Goal: Task Accomplishment & Management: Use online tool/utility

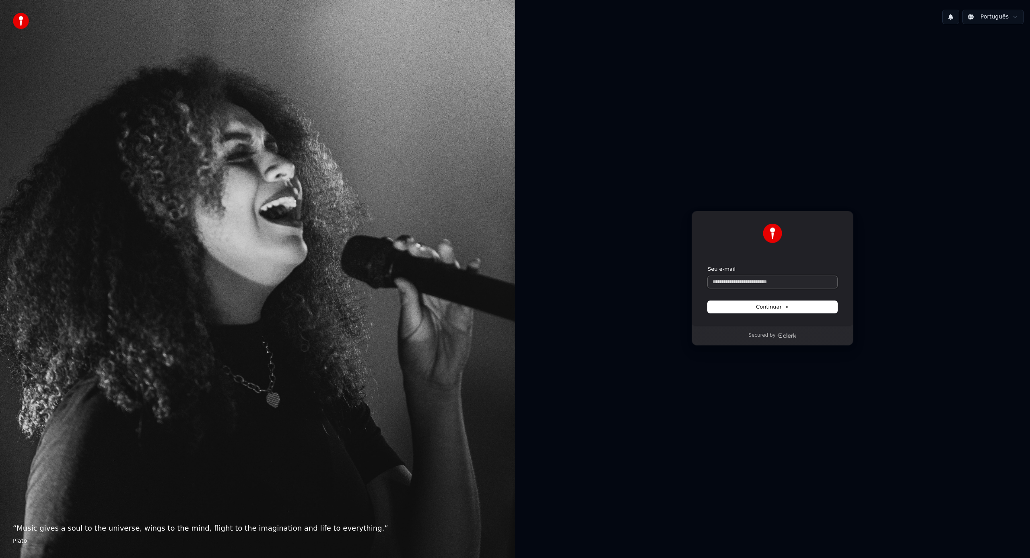
click at [735, 280] on input "Seu e-mail" at bounding box center [773, 282] width 130 height 12
click at [708, 266] on button "submit" at bounding box center [708, 266] width 0 height 0
type input "**********"
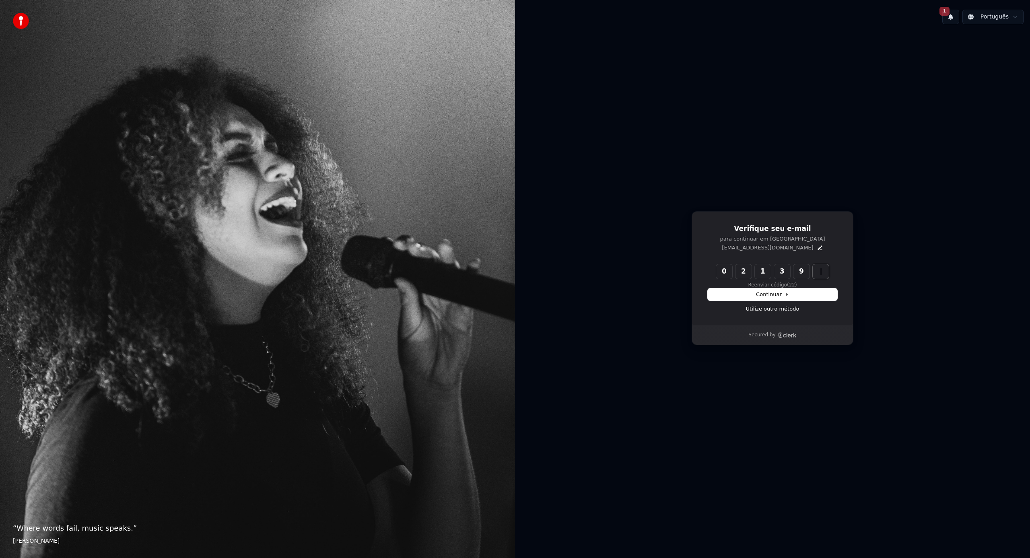
type input "******"
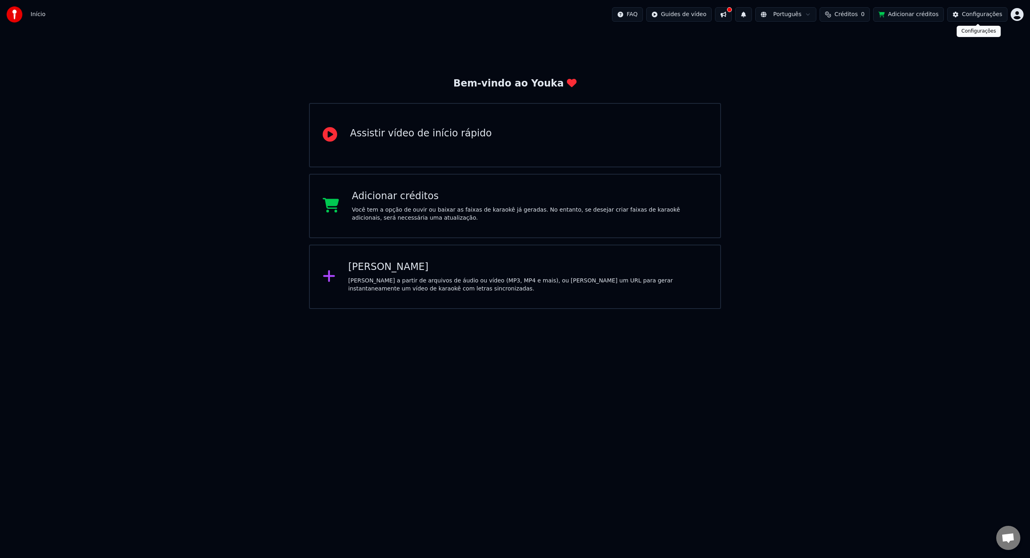
click at [902, 17] on button "Adicionar créditos" at bounding box center [908, 14] width 71 height 14
click at [31, 17] on span "Início" at bounding box center [38, 14] width 15 height 8
click at [40, 14] on span "Início" at bounding box center [38, 14] width 15 height 8
click at [21, 13] on img at bounding box center [14, 14] width 16 height 16
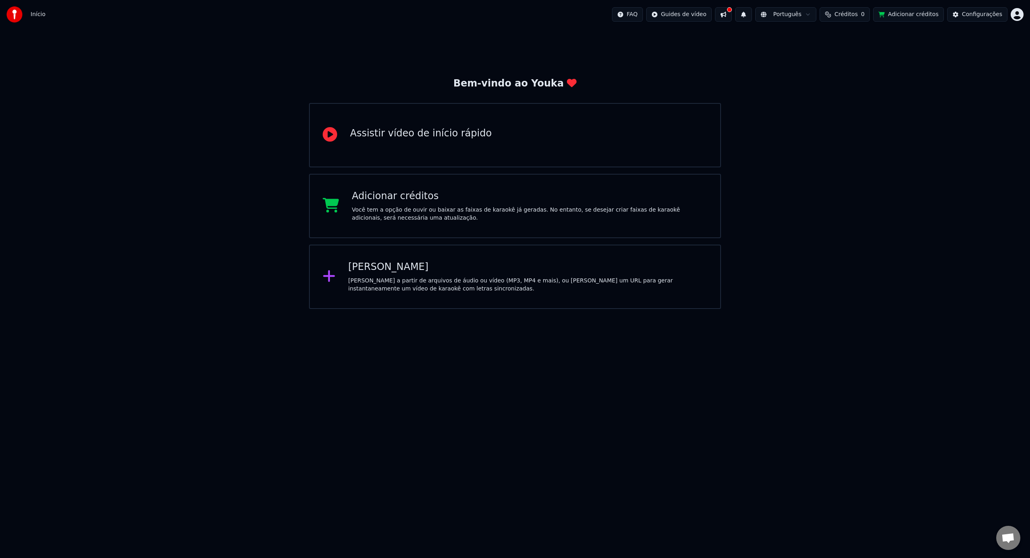
click at [21, 13] on img at bounding box center [14, 14] width 16 height 16
click at [865, 12] on span "0" at bounding box center [863, 14] width 4 height 8
click at [853, 58] on button "Atualizar" at bounding box center [848, 60] width 45 height 14
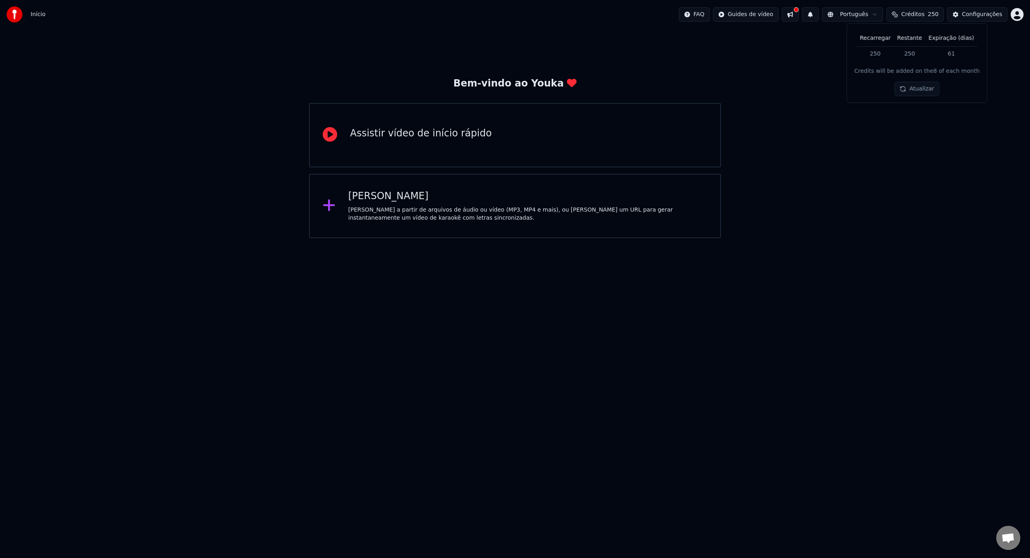
click at [906, 84] on button "Atualizar" at bounding box center [916, 89] width 45 height 14
click at [821, 82] on div "Bem-vindo ao Youka Assistir vídeo de início rápido Criar Karaokê Crie karaokê a…" at bounding box center [515, 133] width 1030 height 209
click at [332, 202] on icon at bounding box center [329, 205] width 13 height 14
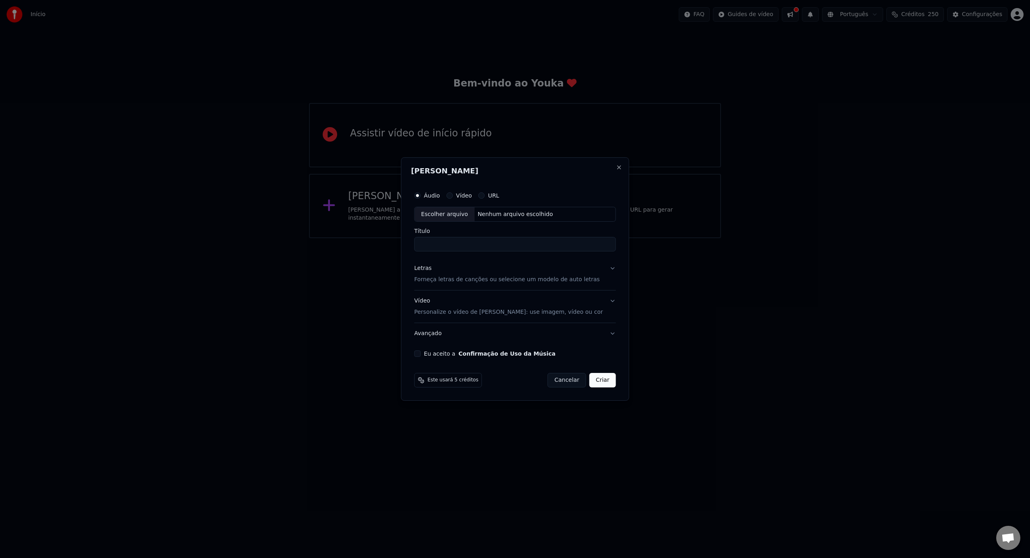
click at [500, 218] on div "Nenhum arquivo escolhido" at bounding box center [515, 214] width 82 height 8
type input "**********"
click at [477, 282] on p "Forneça letras de canções ou selecione um modelo de auto letras" at bounding box center [506, 280] width 185 height 8
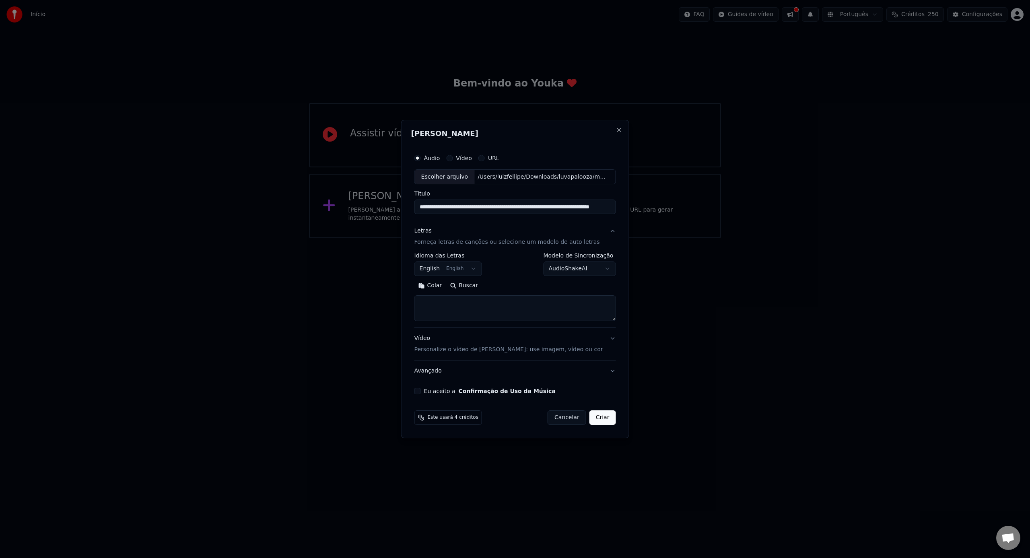
click at [469, 308] on textarea at bounding box center [515, 309] width 202 height 26
paste textarea "**********"
type textarea "**********"
click at [463, 266] on button "English English" at bounding box center [448, 269] width 68 height 14
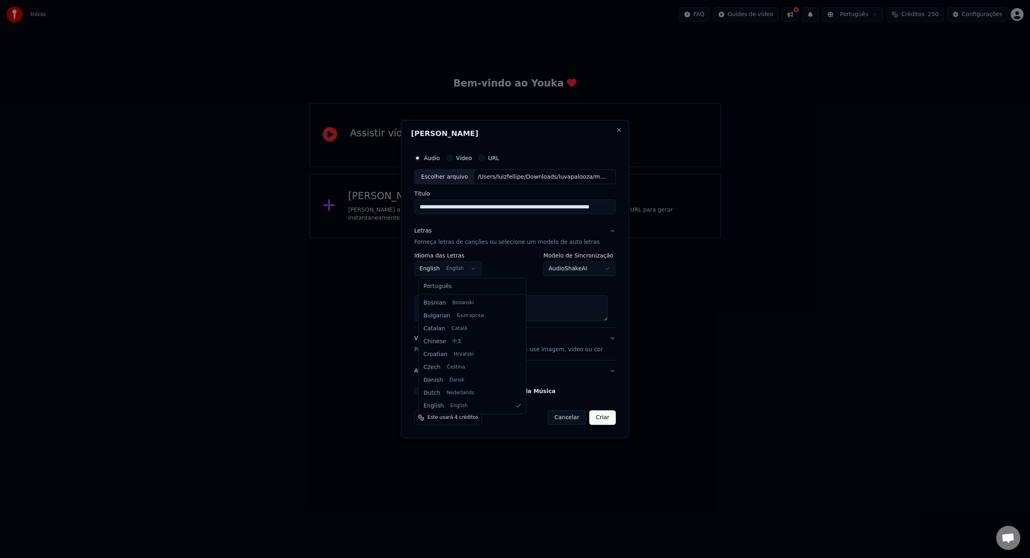
select select "**"
click at [597, 238] on body "**********" at bounding box center [515, 119] width 1030 height 238
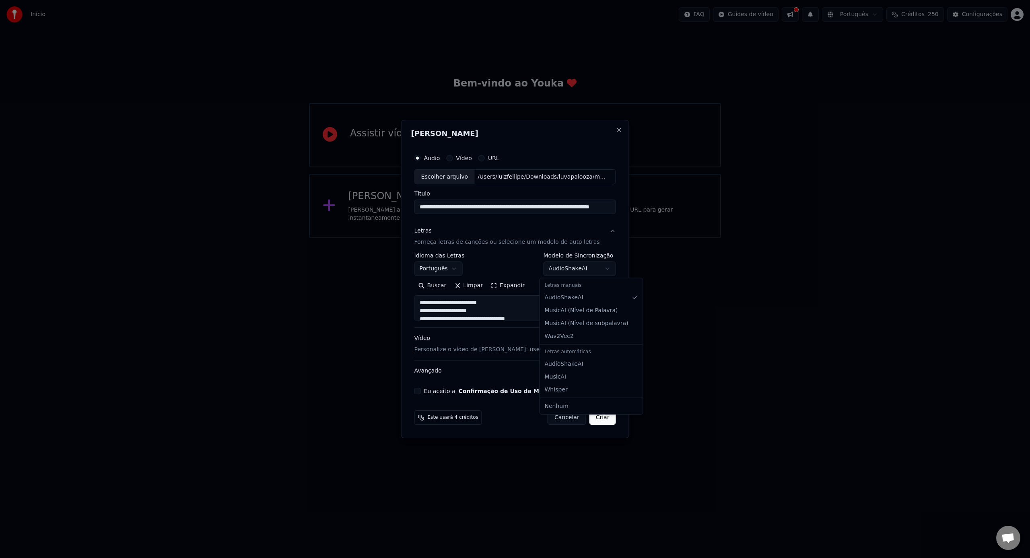
click at [520, 238] on body "**********" at bounding box center [515, 119] width 1030 height 238
click at [585, 349] on button "Vídeo Personalize o vídeo de karaokê: use imagem, vídeo ou cor" at bounding box center [515, 344] width 202 height 32
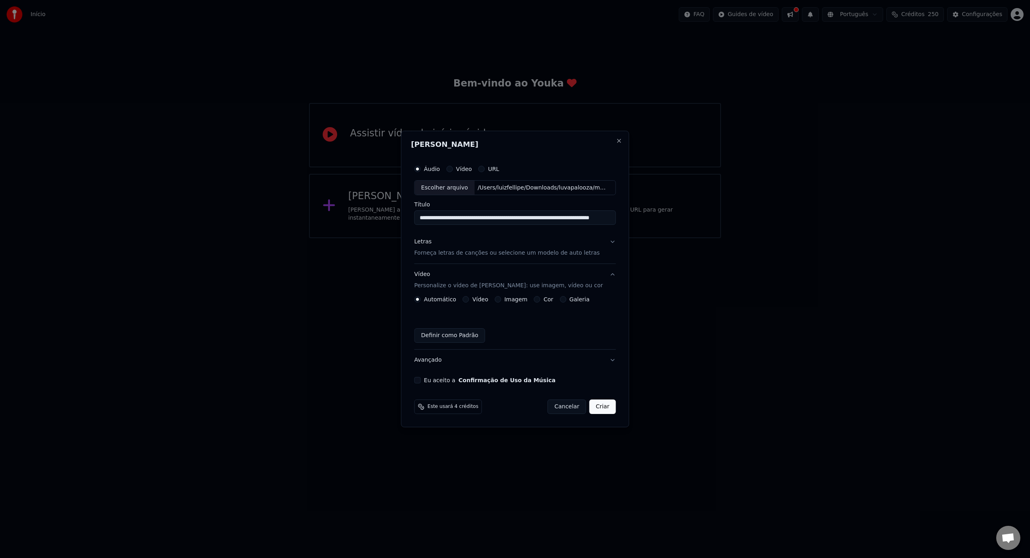
click at [467, 300] on button "Vídeo" at bounding box center [466, 299] width 6 height 6
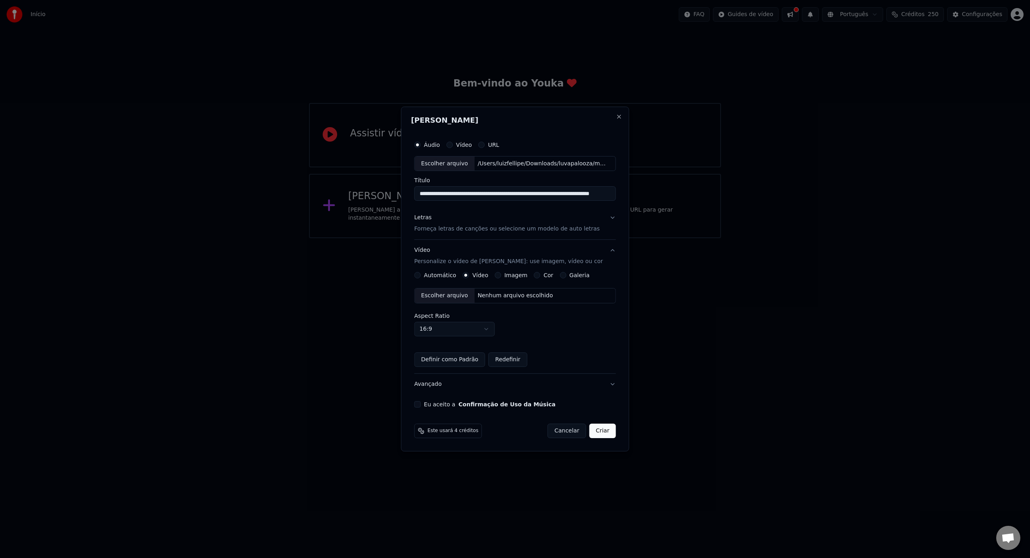
click at [460, 297] on div "Escolher arquivo" at bounding box center [445, 295] width 60 height 14
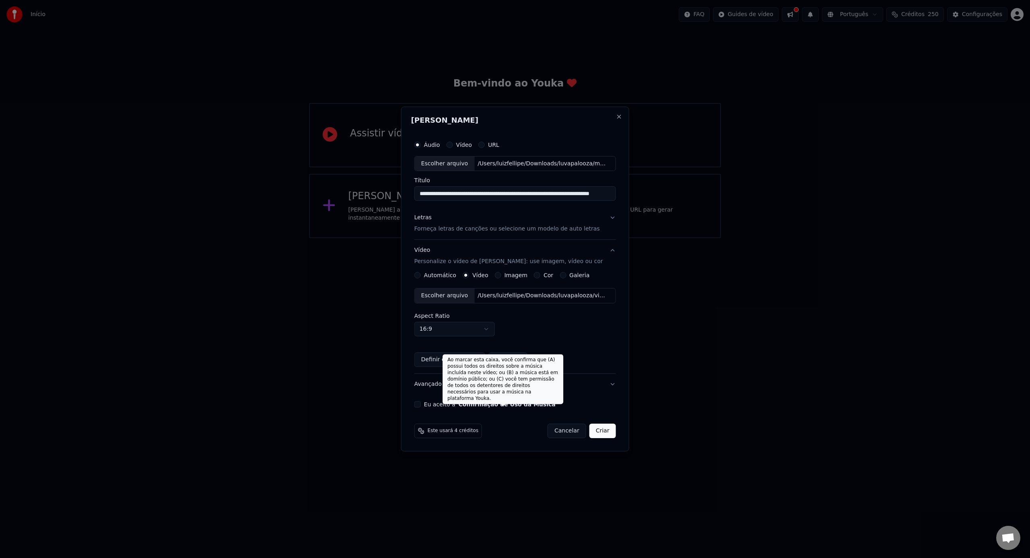
click at [483, 407] on button "Confirmação de Uso da Música" at bounding box center [507, 405] width 97 height 6
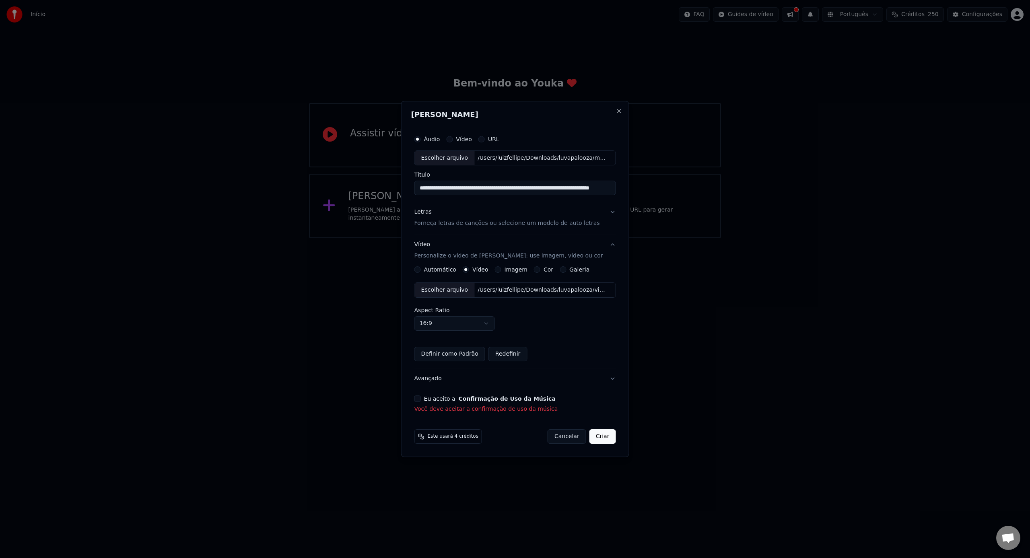
click at [421, 397] on button "Eu aceito a Confirmação de Uso da Música" at bounding box center [417, 398] width 6 height 6
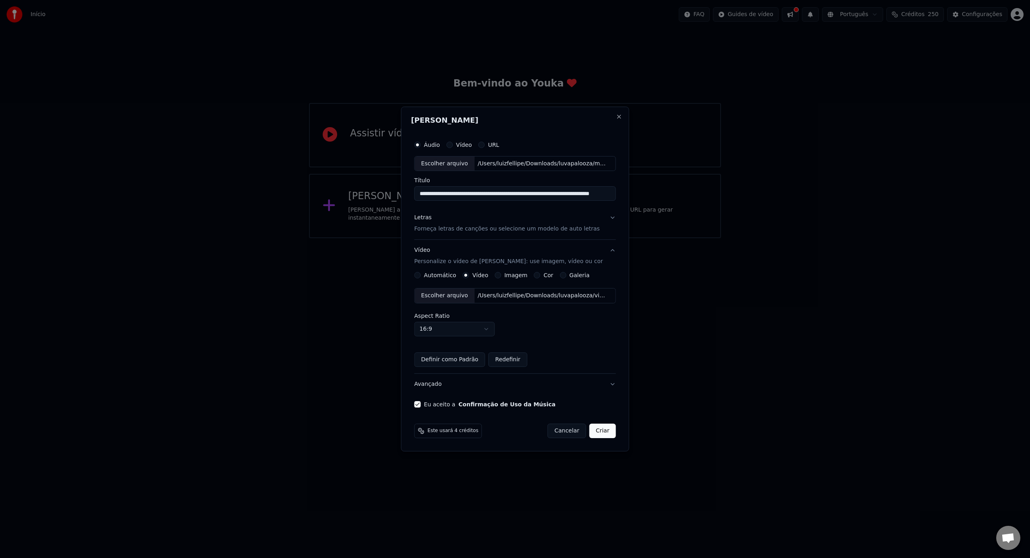
click at [595, 433] on button "Criar" at bounding box center [602, 431] width 27 height 14
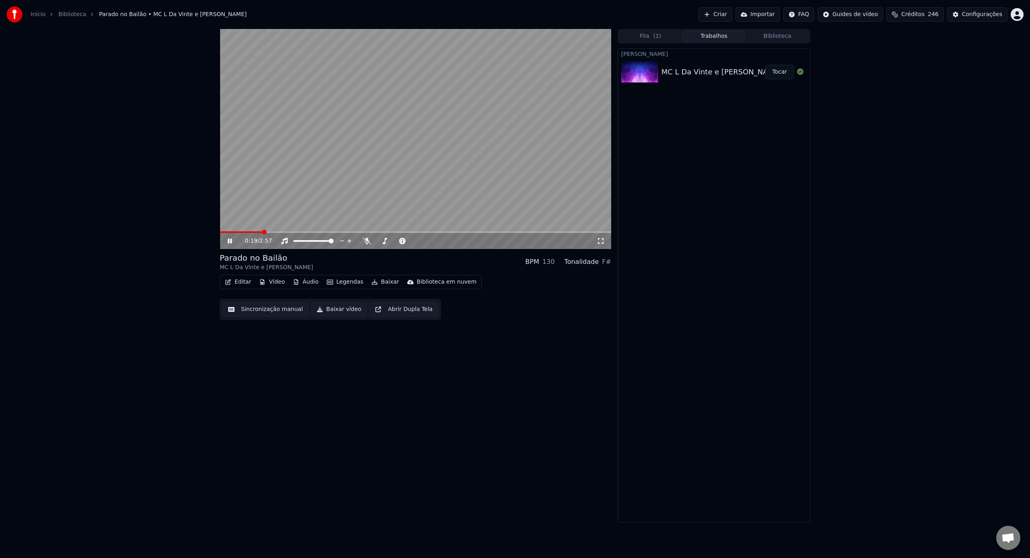
click at [339, 123] on video at bounding box center [415, 139] width 391 height 220
click at [237, 235] on div "0:19 / 2:57" at bounding box center [415, 241] width 391 height 16
drag, startPoint x: 234, startPoint y: 233, endPoint x: 224, endPoint y: 232, distance: 9.4
click at [224, 232] on div "0:19 / 2:57" at bounding box center [415, 240] width 391 height 18
click at [222, 232] on span at bounding box center [222, 232] width 4 height 2
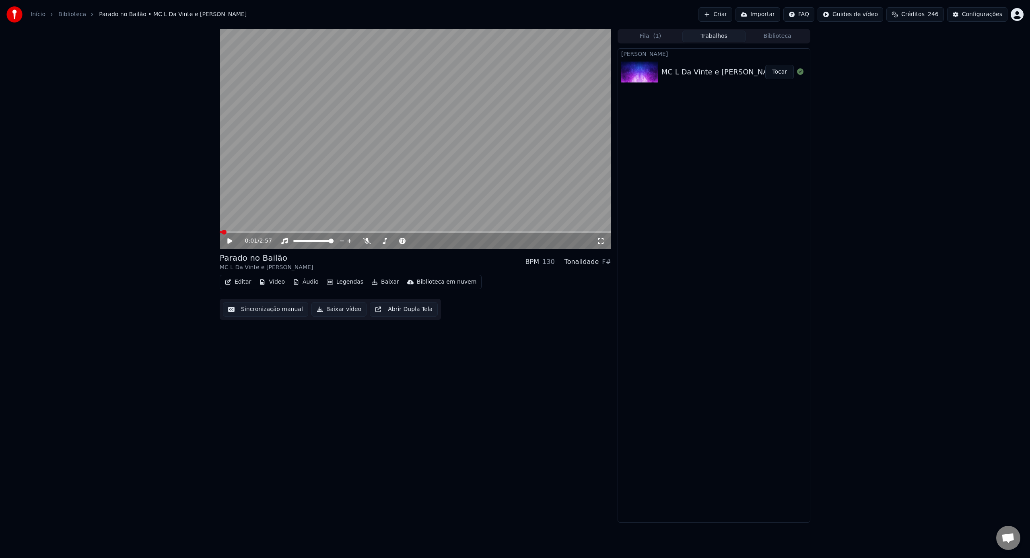
click at [224, 239] on div "0:01 / 2:57" at bounding box center [415, 241] width 385 height 8
click at [220, 234] on span at bounding box center [222, 232] width 5 height 5
click at [229, 241] on icon at bounding box center [229, 241] width 5 height 6
click at [227, 242] on icon at bounding box center [235, 241] width 19 height 6
click at [40, 15] on link "Início" at bounding box center [38, 14] width 15 height 8
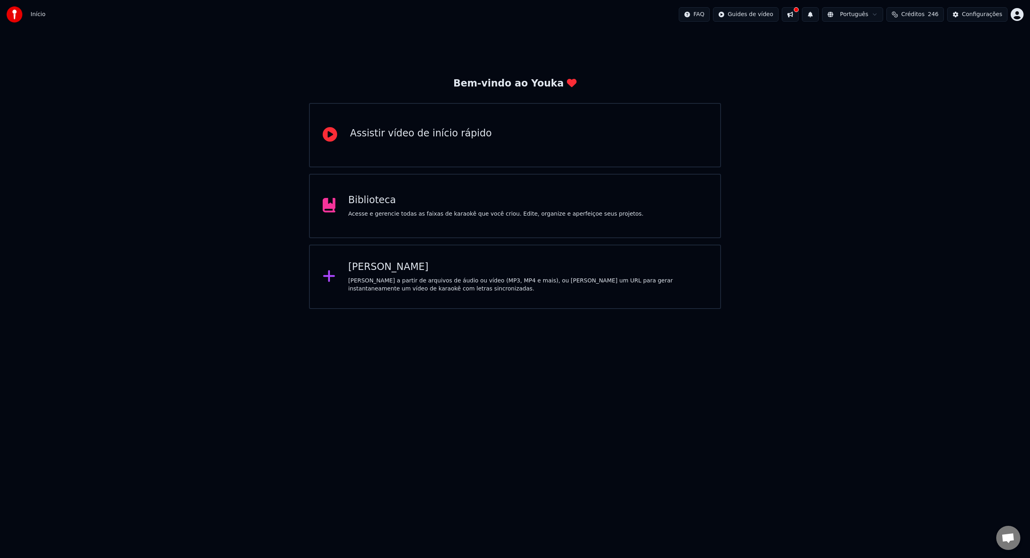
click at [430, 300] on div "Criar Karaokê Crie karaokê a partir de arquivos de áudio ou vídeo (MP3, MP4 e m…" at bounding box center [515, 277] width 412 height 64
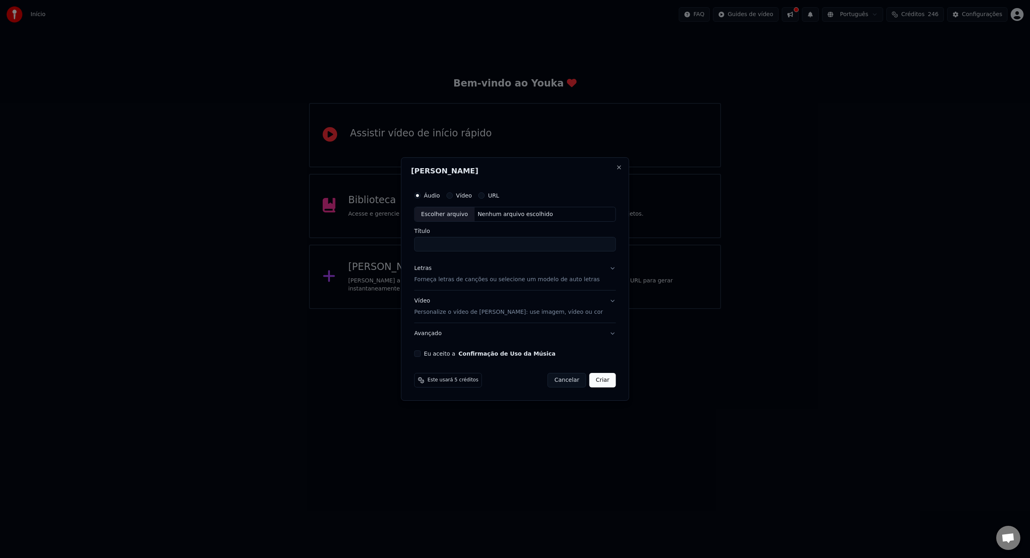
click at [531, 217] on div "Nenhum arquivo escolhido" at bounding box center [515, 214] width 82 height 8
type input "**********"
click at [501, 285] on button "Letras Forneça letras de canções ou selecione um modelo de auto letras" at bounding box center [515, 274] width 202 height 32
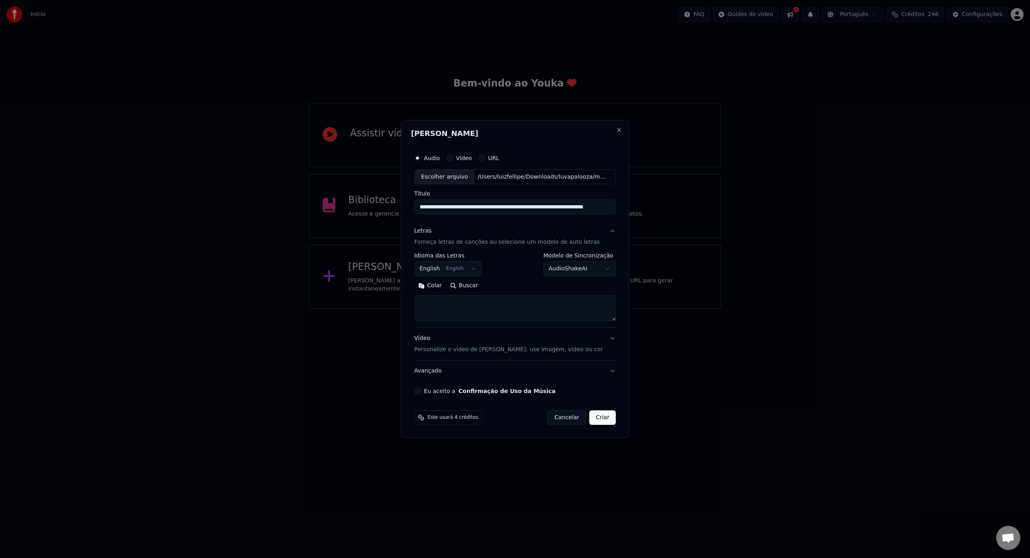
click at [489, 307] on textarea at bounding box center [515, 309] width 202 height 26
paste textarea "**********"
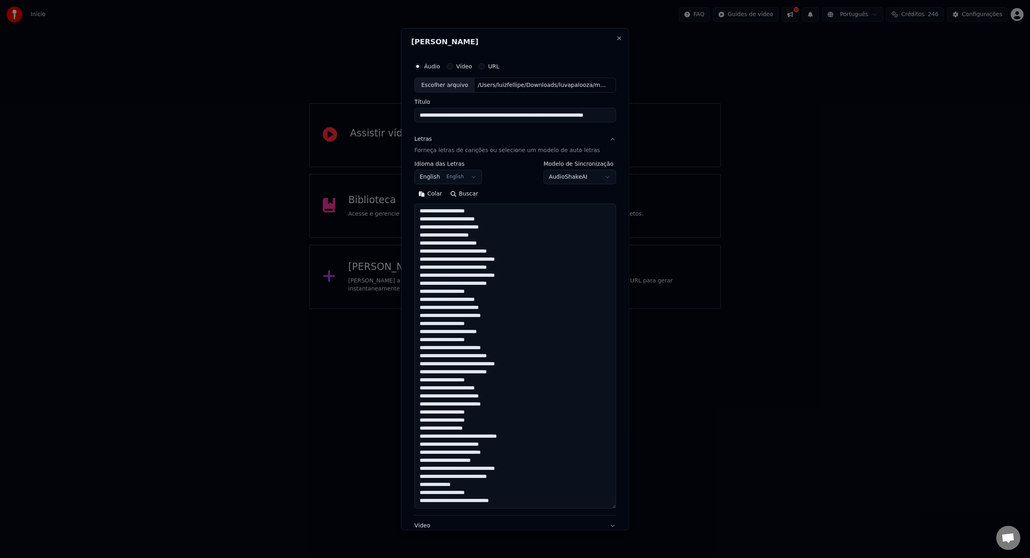
scroll to position [275, 0]
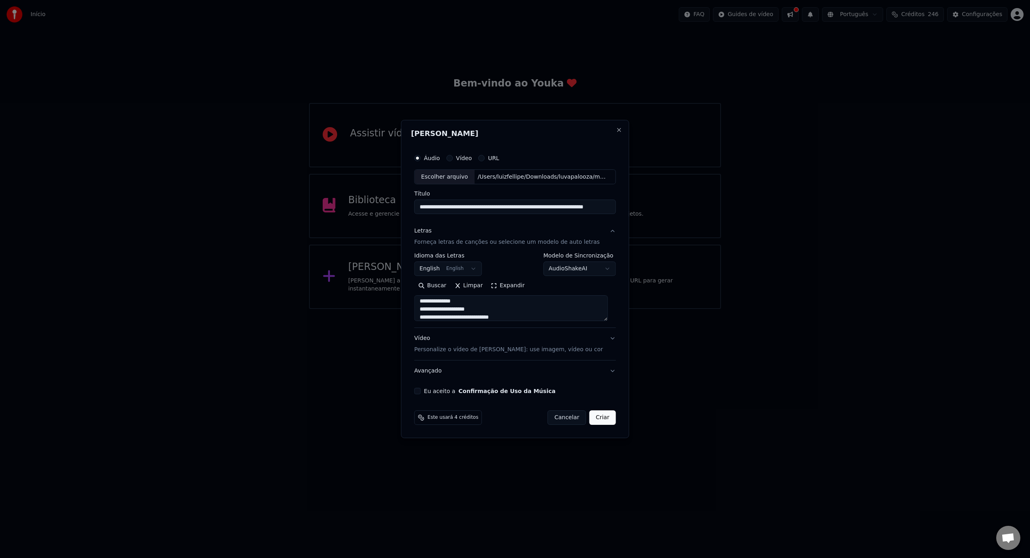
type textarea "**********"
click at [504, 352] on p "Personalize o vídeo de [PERSON_NAME]: use imagem, vídeo ou cor" at bounding box center [508, 350] width 189 height 8
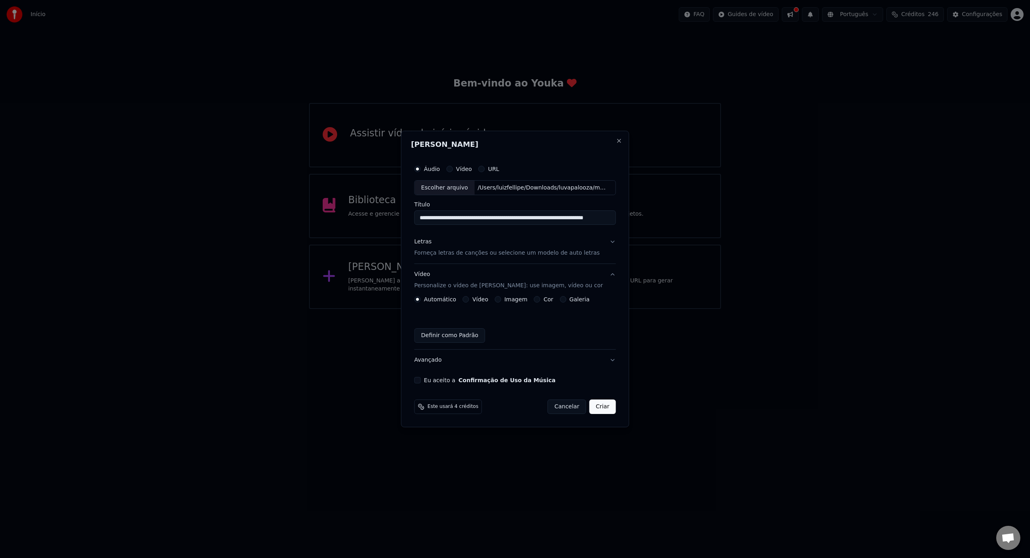
click at [474, 300] on div "Vídeo" at bounding box center [476, 299] width 26 height 6
click at [467, 301] on button "Vídeo" at bounding box center [466, 299] width 6 height 6
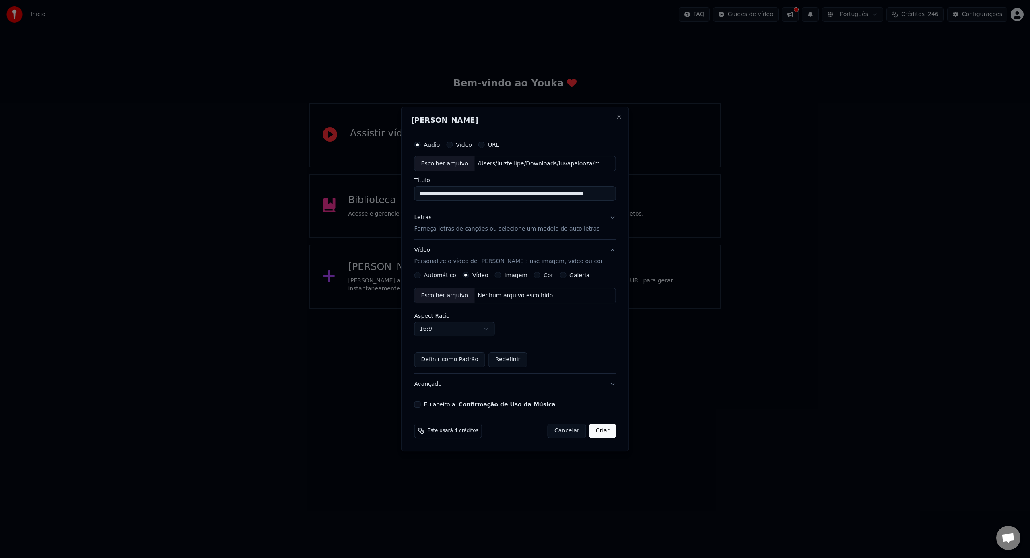
click at [467, 300] on div "Escolher arquivo" at bounding box center [445, 295] width 60 height 14
click at [452, 405] on label "Eu aceito a Confirmação de Uso da Música" at bounding box center [490, 405] width 132 height 6
click at [421, 405] on button "Eu aceito a Confirmação de Uso da Música" at bounding box center [417, 404] width 6 height 6
click at [572, 232] on p "Forneça letras de canções ou selecione um modelo de auto letras" at bounding box center [506, 229] width 185 height 8
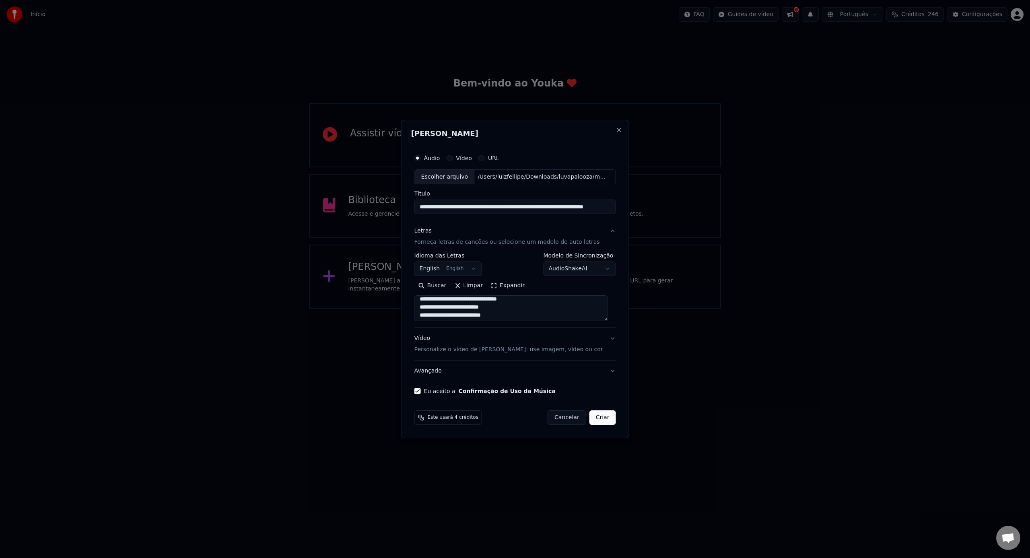
scroll to position [279, 0]
click at [610, 421] on button "Criar" at bounding box center [602, 417] width 27 height 14
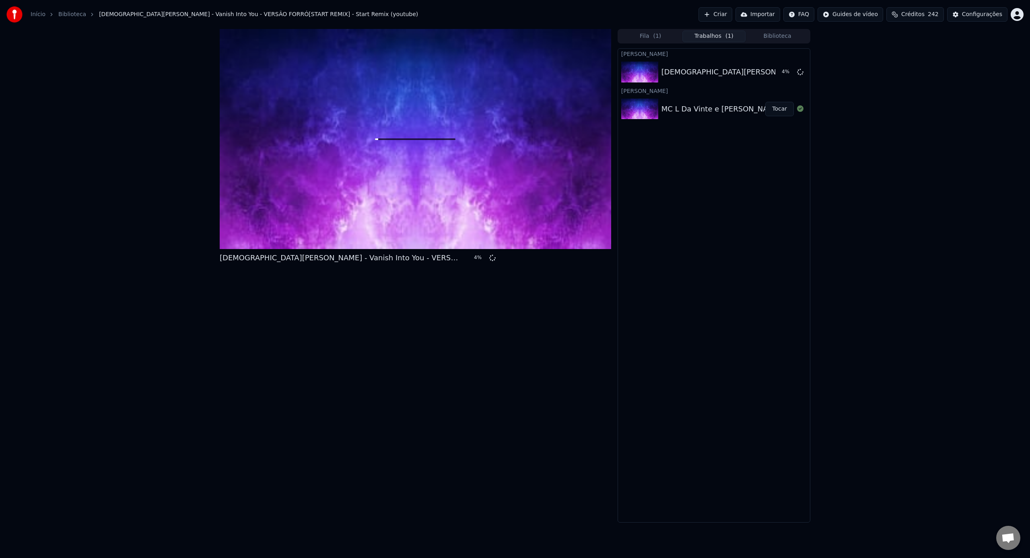
click at [35, 12] on link "Início" at bounding box center [38, 14] width 15 height 8
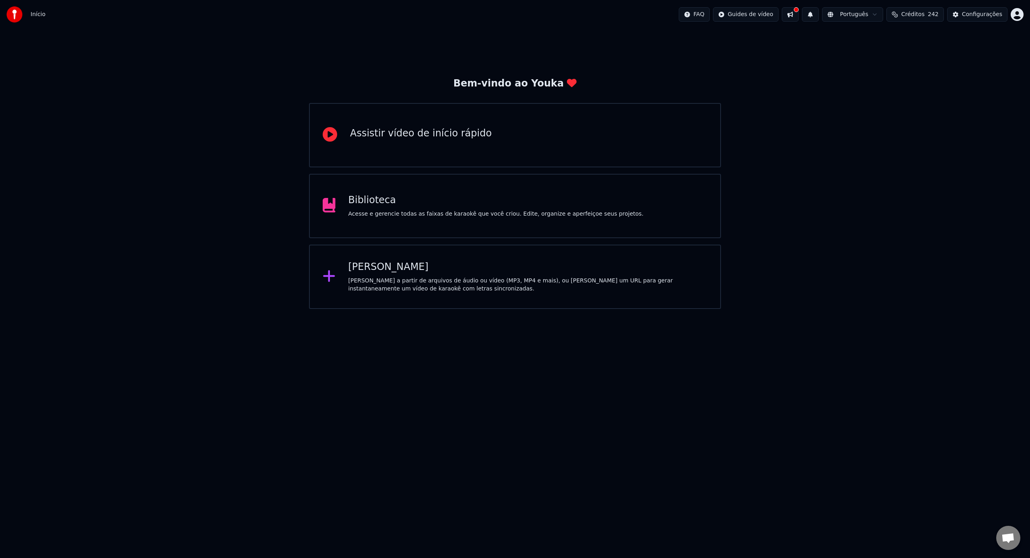
click at [417, 284] on div "[PERSON_NAME] a partir de arquivos de áudio ou vídeo (MP3, MP4 e mais), ou [PER…" at bounding box center [527, 285] width 359 height 16
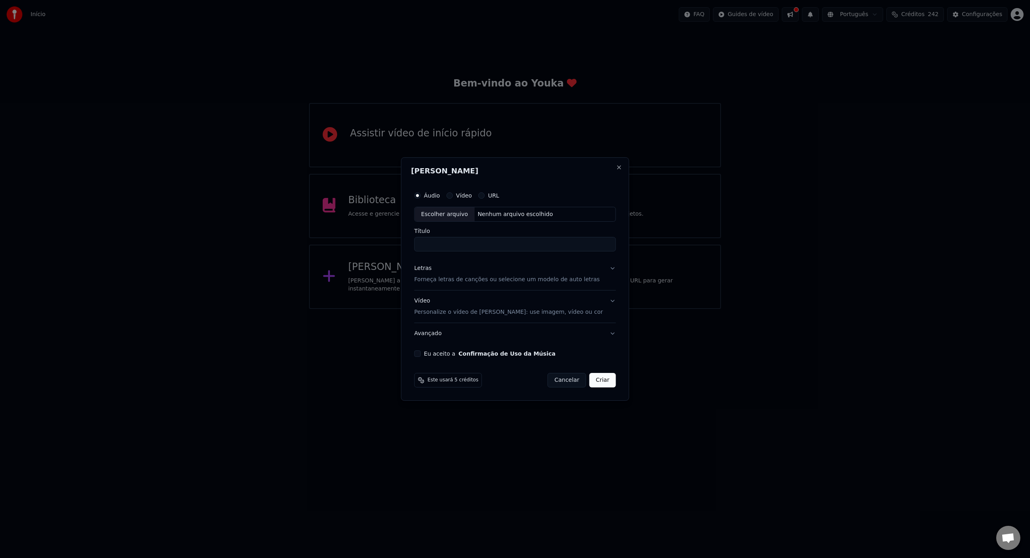
click at [466, 216] on div "Escolher arquivo" at bounding box center [445, 214] width 60 height 14
type input "**********"
click at [547, 282] on p "Forneça letras de canções ou selecione um modelo de auto letras" at bounding box center [506, 280] width 185 height 8
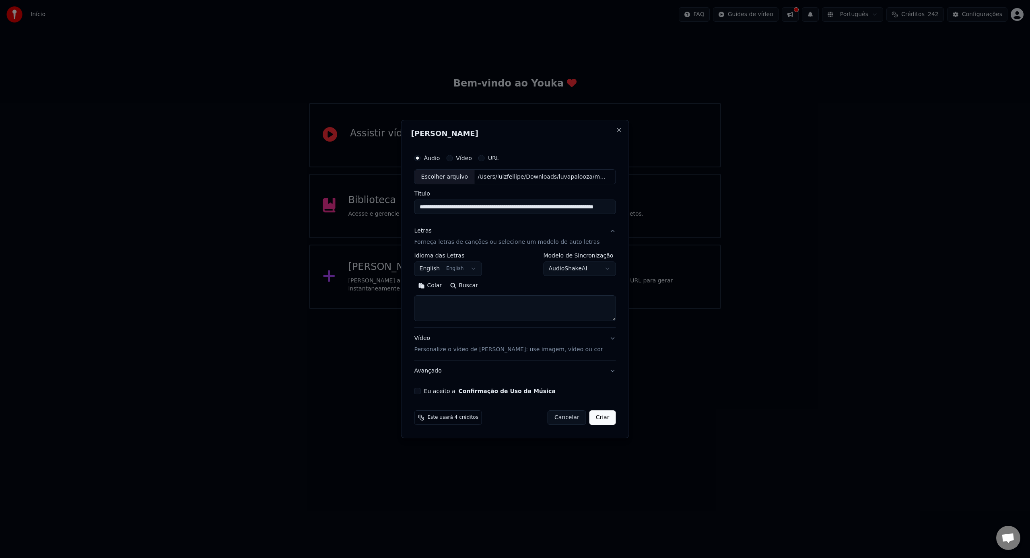
click at [501, 306] on textarea at bounding box center [515, 309] width 202 height 26
paste textarea "**********"
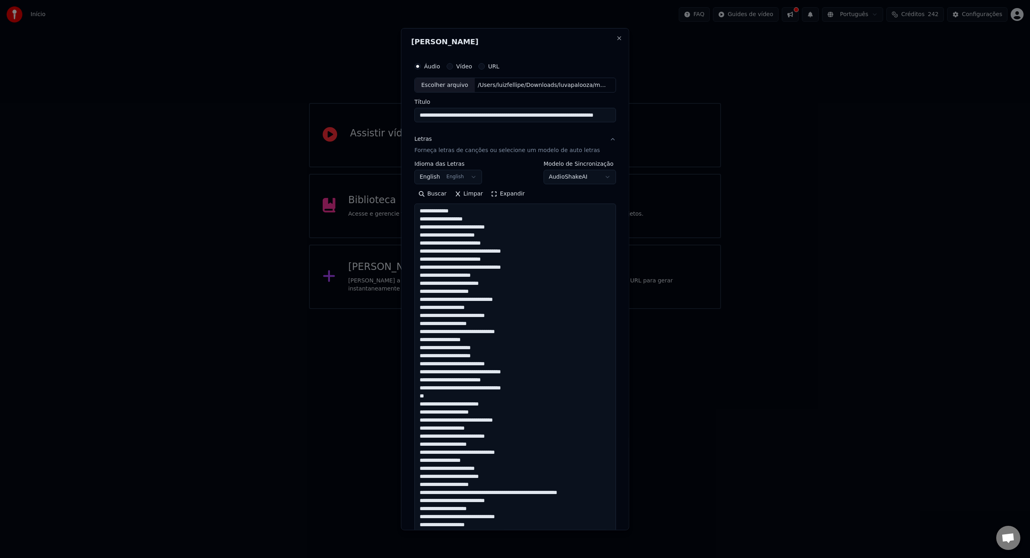
scroll to position [315, 0]
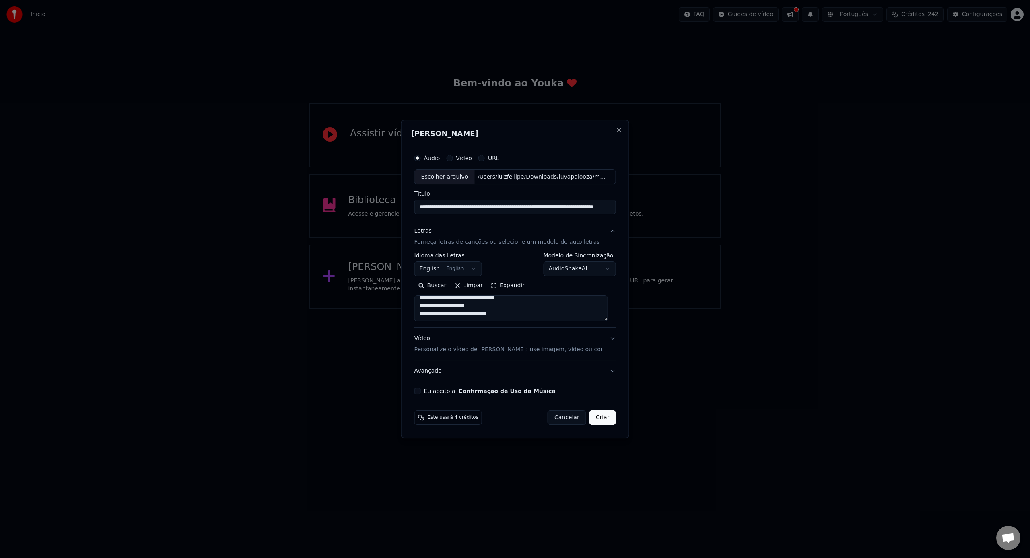
type textarea "**********"
click at [502, 352] on p "Personalize o vídeo de [PERSON_NAME]: use imagem, vídeo ou cor" at bounding box center [508, 350] width 189 height 8
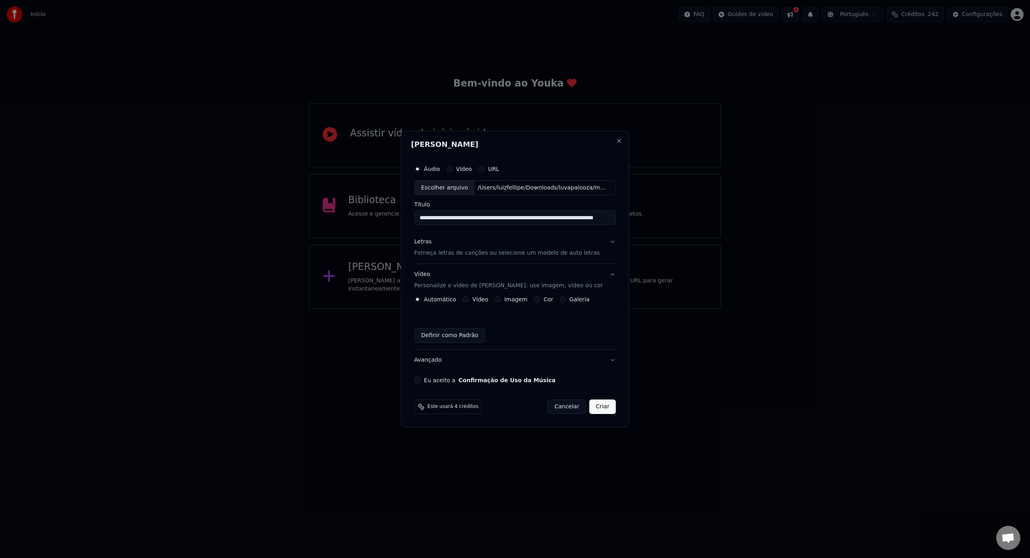
click at [481, 342] on button "Definir como Padrão" at bounding box center [449, 335] width 71 height 14
click at [487, 301] on label "Vídeo" at bounding box center [480, 300] width 16 height 6
click at [469, 301] on button "Vídeo" at bounding box center [466, 299] width 6 height 6
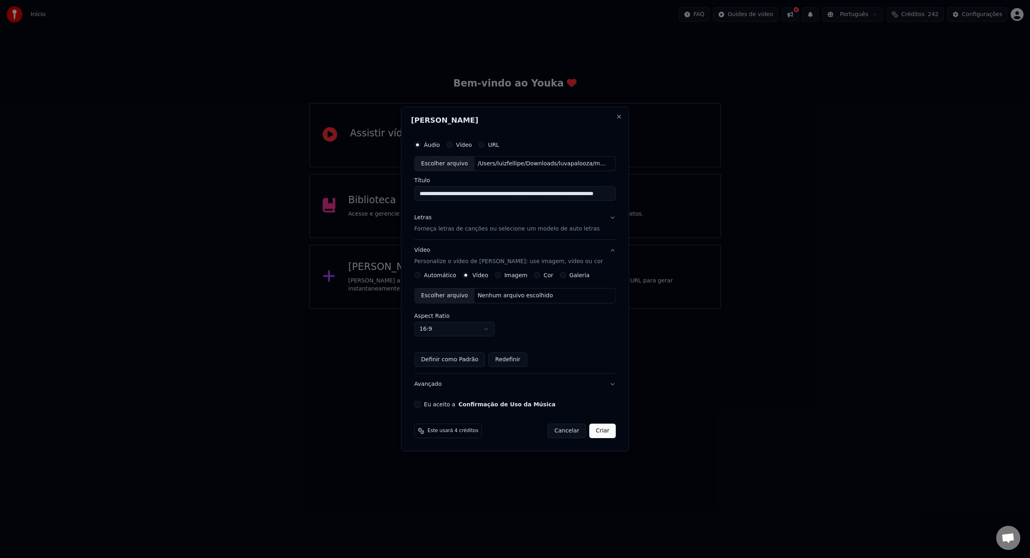
click at [462, 303] on div "Escolher arquivo Nenhum arquivo escolhido" at bounding box center [515, 295] width 202 height 15
click at [421, 409] on div "**********" at bounding box center [515, 273] width 208 height 278
click at [426, 406] on div "Eu aceito a Confirmação de Uso da Música" at bounding box center [515, 404] width 202 height 6
click at [421, 404] on button "Eu aceito a Confirmação de Uso da Música" at bounding box center [417, 404] width 6 height 6
click at [603, 435] on button "Criar" at bounding box center [602, 431] width 27 height 14
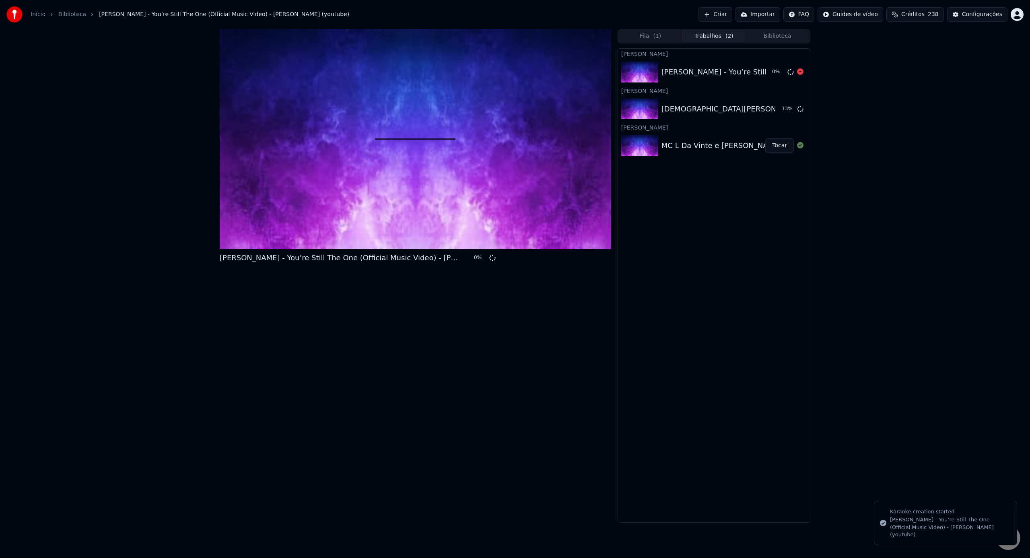
click at [678, 74] on div "[PERSON_NAME] - You’re Still The One (Official Music Video) - [PERSON_NAME] (yo…" at bounding box center [822, 71] width 322 height 11
click at [664, 78] on div "[PERSON_NAME] - You’re Still The One (Official Music Video) - [PERSON_NAME] (yo…" at bounding box center [714, 71] width 192 height 27
click at [701, 64] on div "[PERSON_NAME] - You’re Still The One (Official Music Video) - [PERSON_NAME] (yo…" at bounding box center [714, 71] width 192 height 27
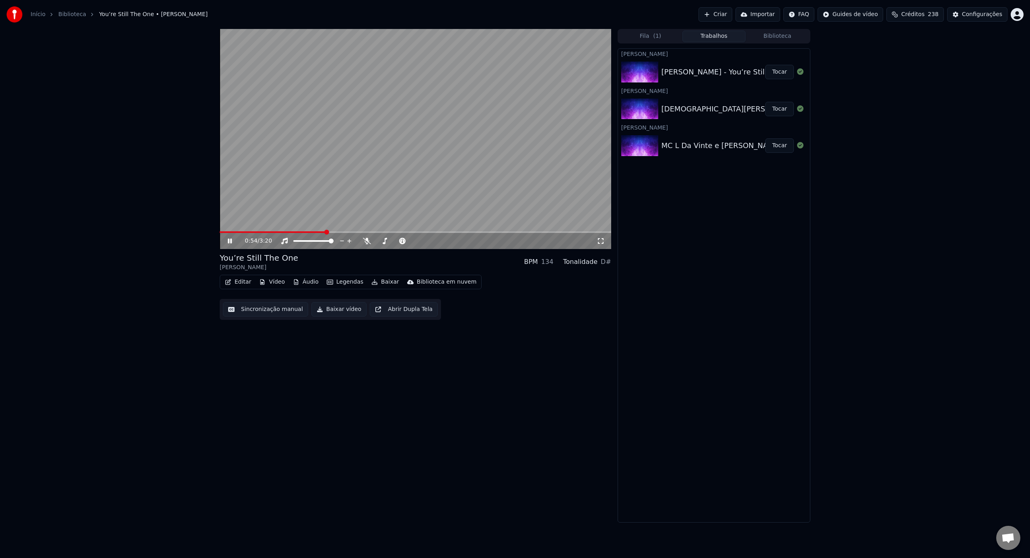
click at [232, 243] on icon at bounding box center [235, 241] width 19 height 6
click at [787, 108] on button "Tocar" at bounding box center [779, 109] width 29 height 14
click at [419, 169] on video at bounding box center [415, 139] width 391 height 220
click at [39, 16] on link "Início" at bounding box center [38, 14] width 15 height 8
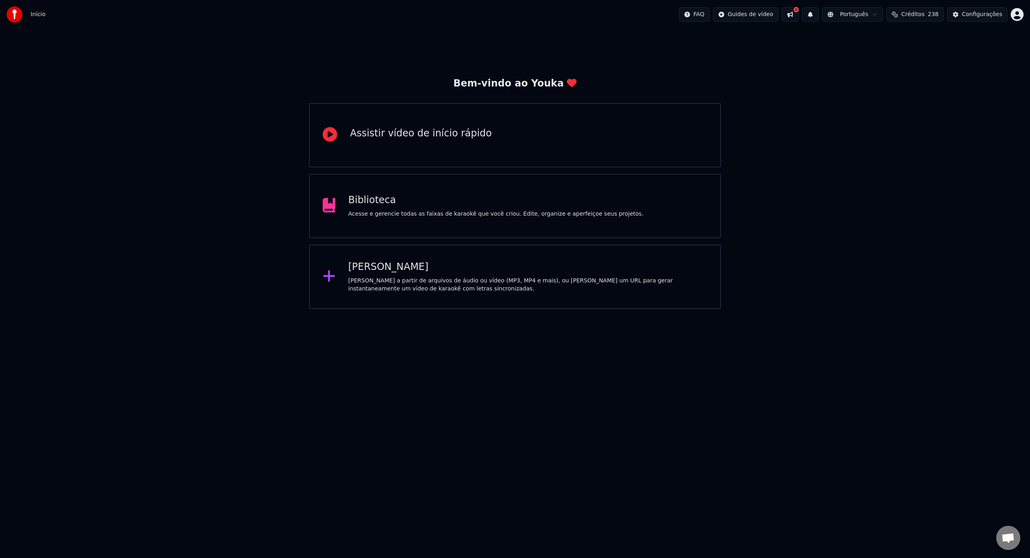
click at [454, 190] on div "Biblioteca Acesse e gerencie todas as faixas de karaokê que você criou. Edite, …" at bounding box center [515, 206] width 412 height 64
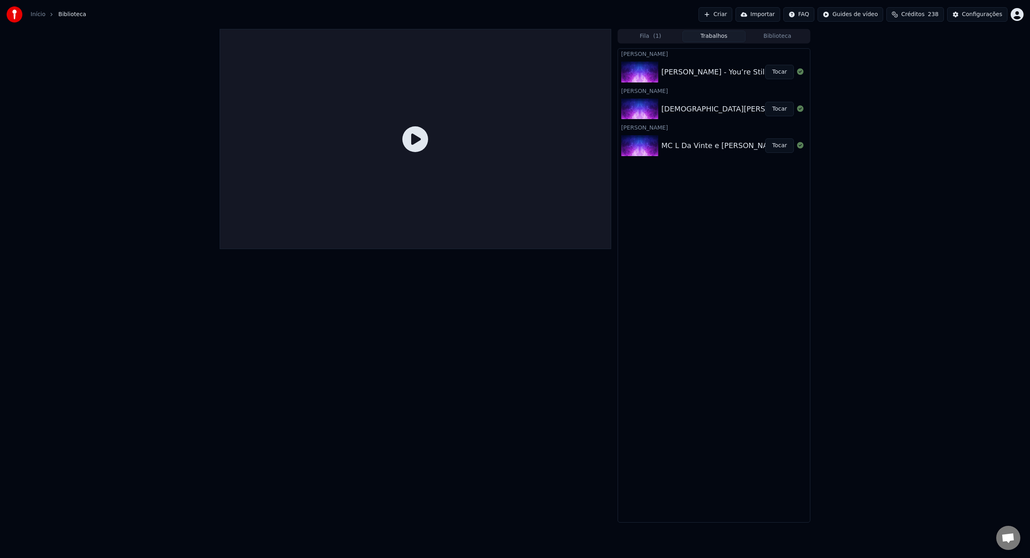
click at [32, 14] on link "Início" at bounding box center [38, 14] width 15 height 8
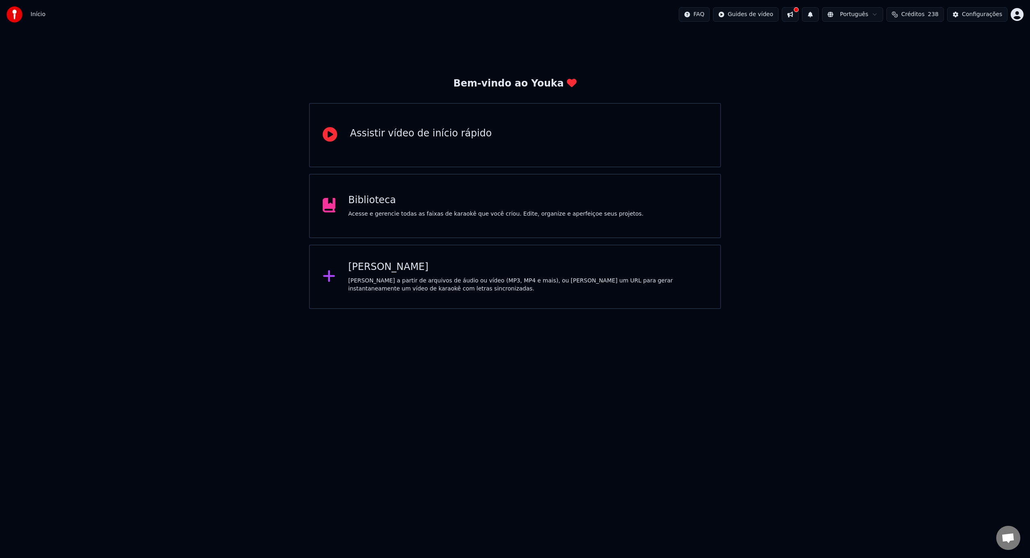
click at [501, 276] on div "Criar Karaokê Crie karaokê a partir de arquivos de áudio ou vídeo (MP3, MP4 e m…" at bounding box center [527, 277] width 359 height 32
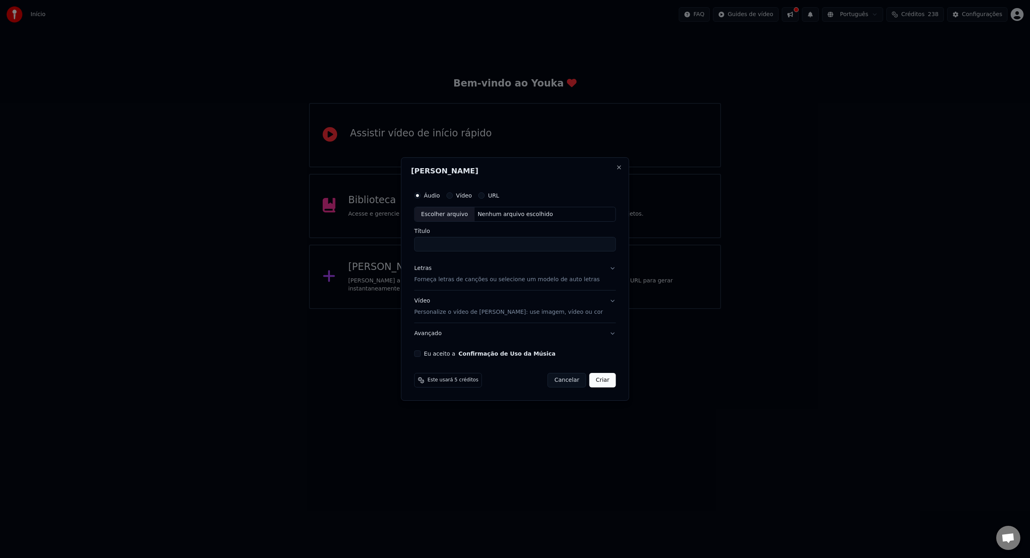
click at [459, 209] on div "Escolher arquivo" at bounding box center [445, 214] width 60 height 14
type input "**********"
click at [538, 284] on button "Letras Forneça letras de canções ou selecione um modelo de auto letras" at bounding box center [515, 274] width 202 height 32
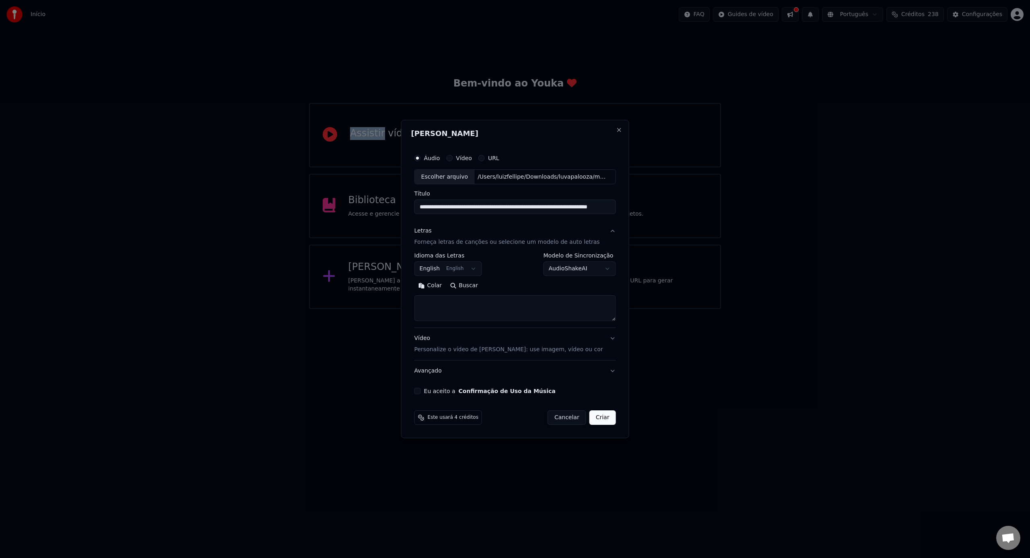
select select
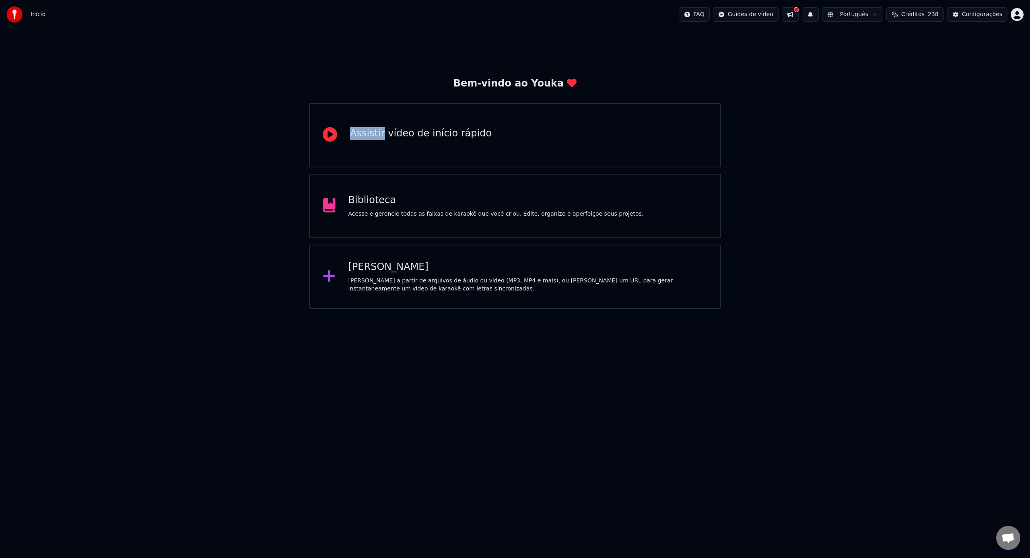
click at [513, 111] on div "Assistir vídeo de início rápido" at bounding box center [515, 135] width 412 height 64
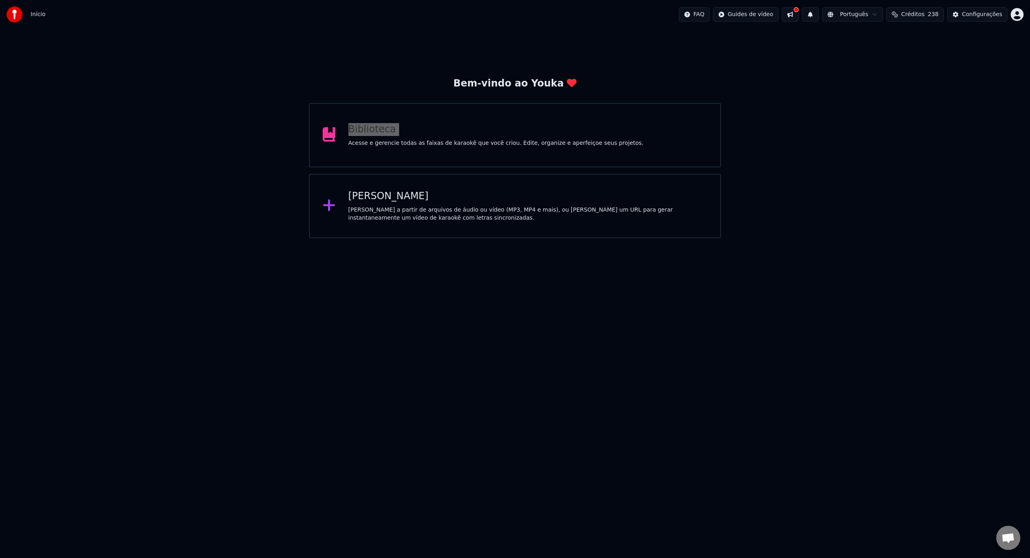
click at [513, 111] on div "Biblioteca Acesse e gerencie todas as faixas de karaokê que você criou. Edite, …" at bounding box center [515, 135] width 412 height 64
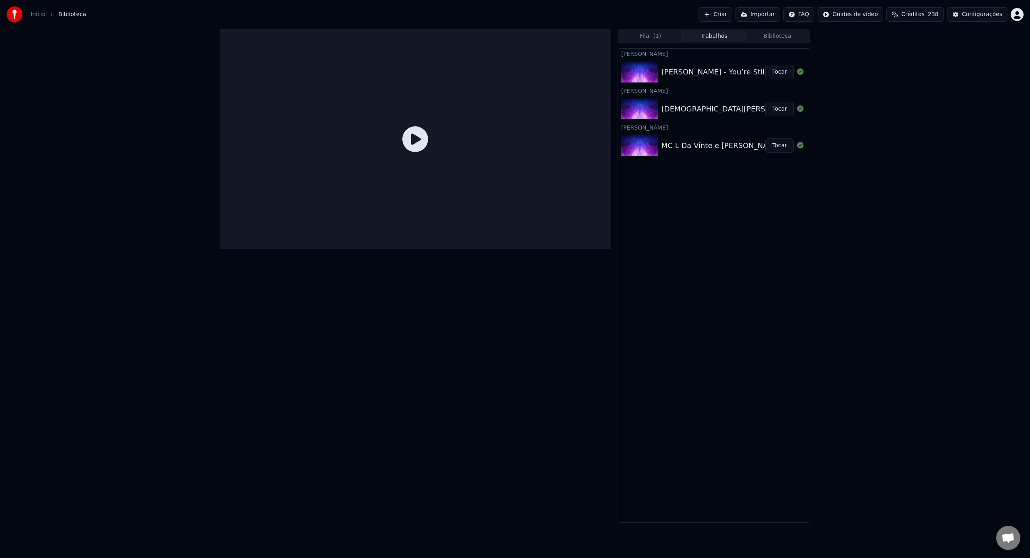
click at [31, 14] on link "Início" at bounding box center [38, 14] width 15 height 8
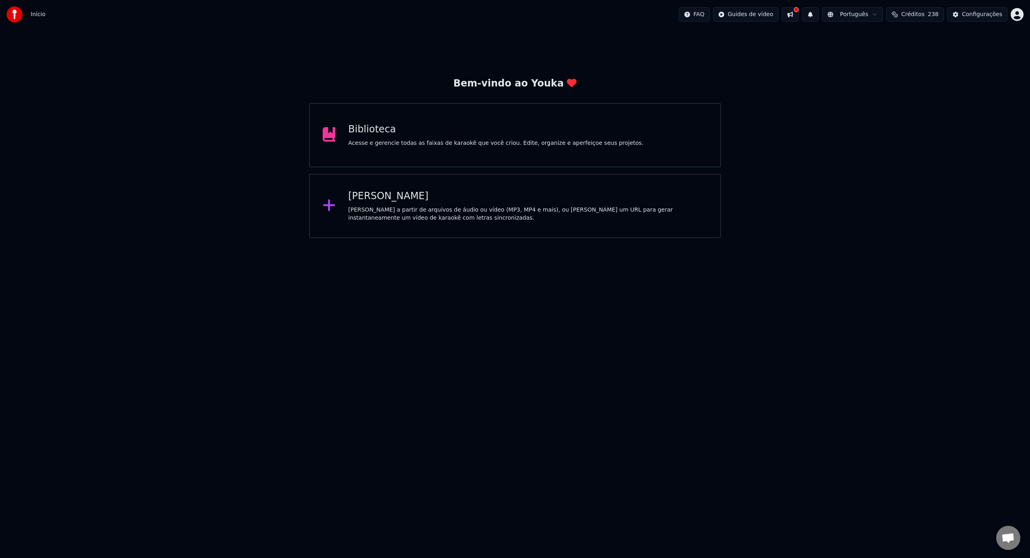
click at [407, 194] on div "[PERSON_NAME]" at bounding box center [527, 196] width 359 height 13
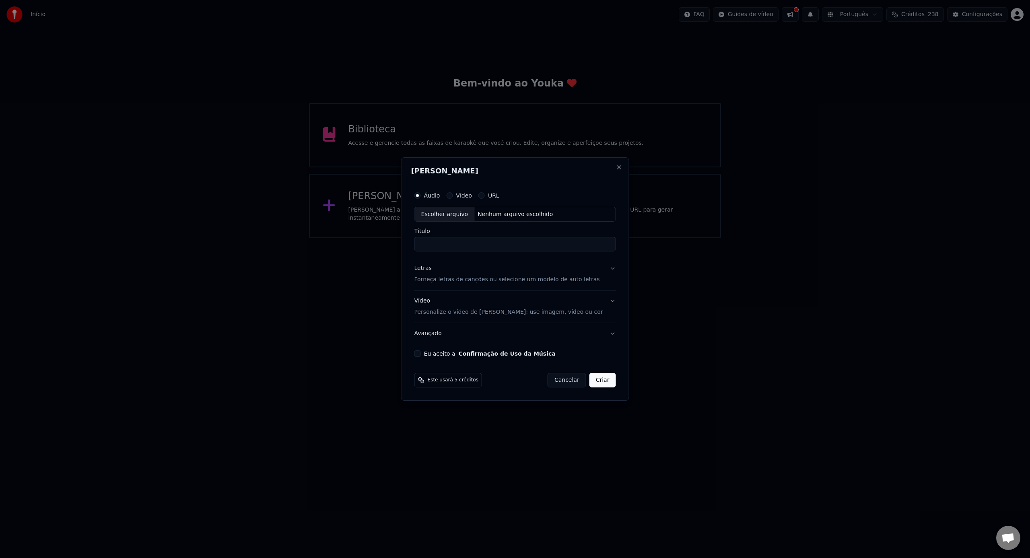
click at [438, 218] on div "Escolher arquivo" at bounding box center [445, 214] width 60 height 14
type input "**********"
click at [505, 280] on p "Forneça letras de canções ou selecione um modelo de auto letras" at bounding box center [506, 280] width 185 height 8
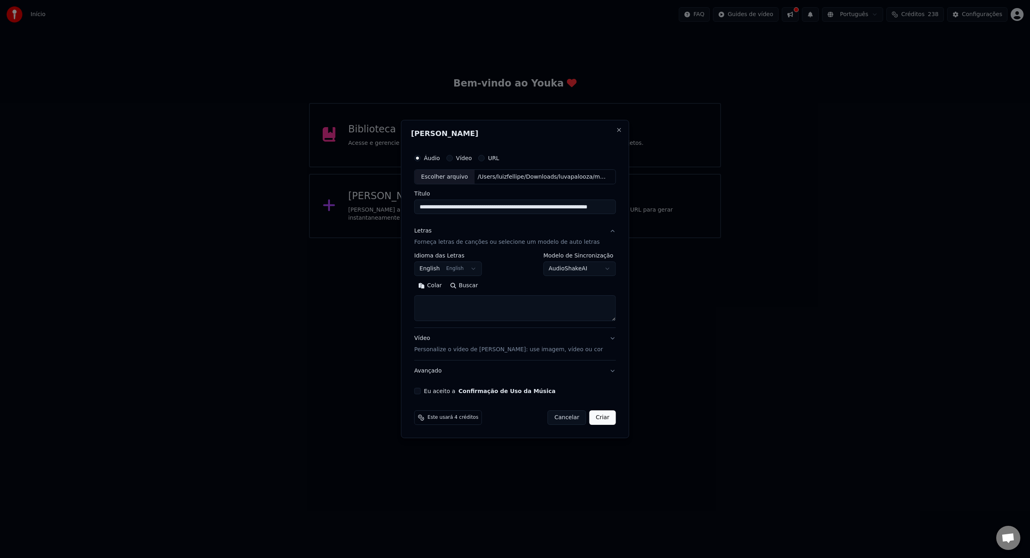
click at [496, 307] on textarea at bounding box center [515, 309] width 202 height 26
paste textarea "**********"
type textarea "**********"
click at [513, 208] on input "**********" at bounding box center [515, 207] width 202 height 14
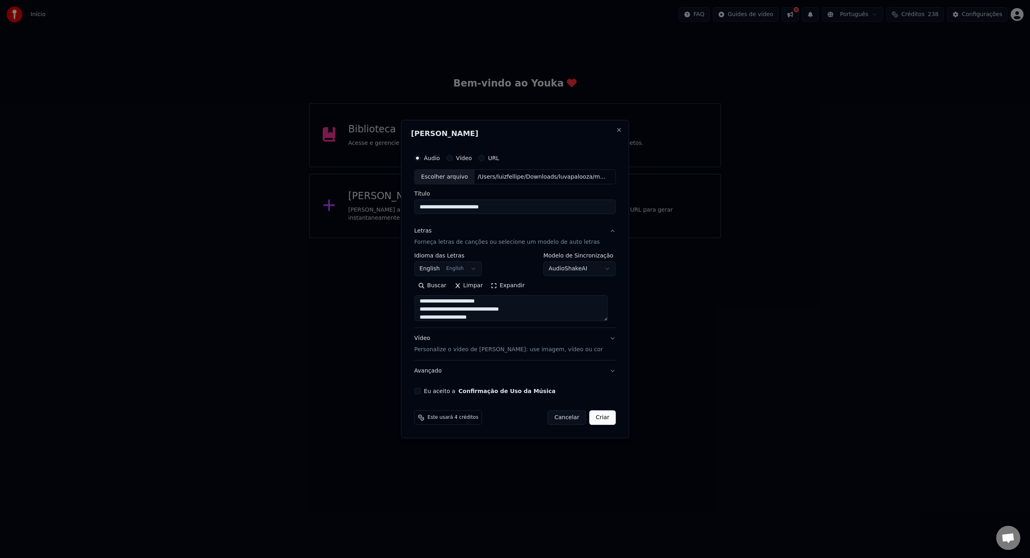
type input "**********"
click at [514, 356] on button "Vídeo Personalize o vídeo de karaokê: use imagem, vídeo ou cor" at bounding box center [515, 344] width 202 height 32
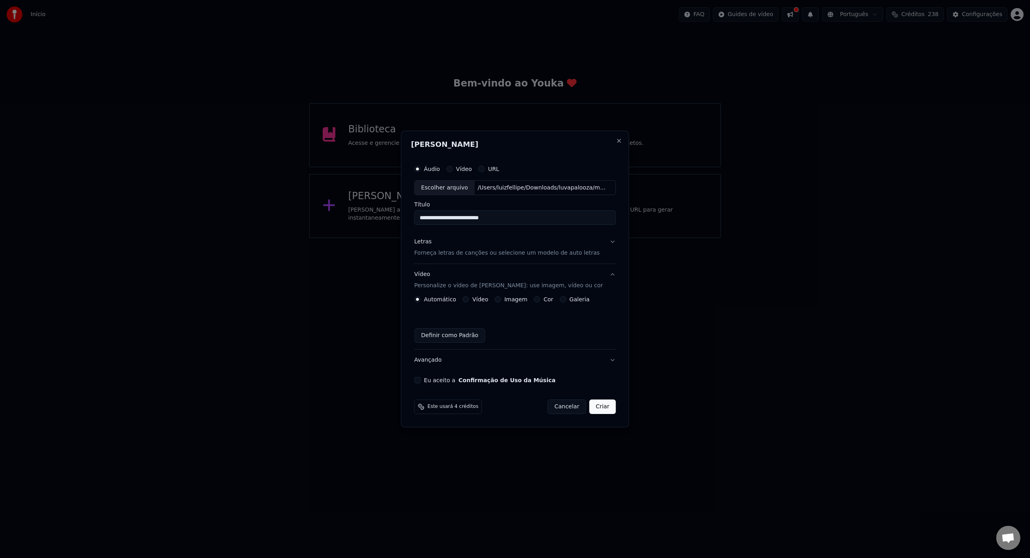
click at [469, 301] on button "Vídeo" at bounding box center [466, 299] width 6 height 6
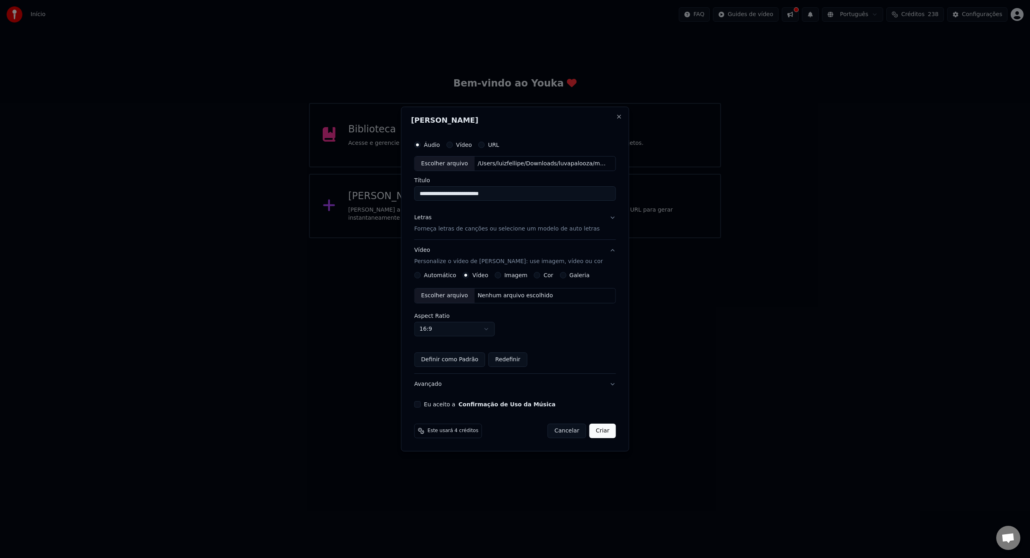
click at [467, 303] on div "Escolher arquivo Nenhum arquivo escolhido" at bounding box center [515, 295] width 202 height 15
click at [427, 404] on div "Eu aceito a Confirmação de Uso da Música" at bounding box center [515, 404] width 202 height 6
click at [421, 404] on button "Eu aceito a Confirmação de Uso da Música" at bounding box center [417, 404] width 6 height 6
click at [599, 435] on button "Criar" at bounding box center [602, 431] width 27 height 14
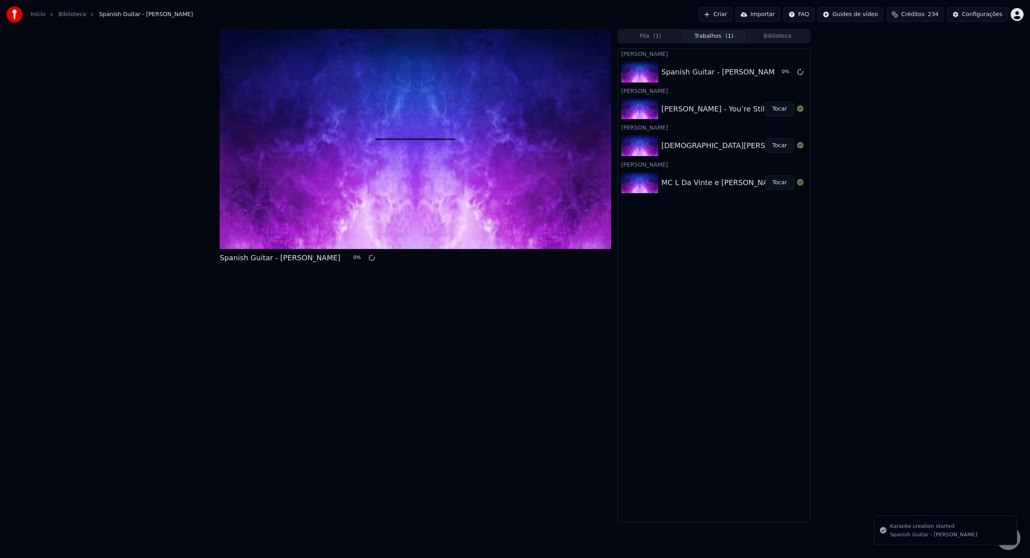
click at [33, 11] on link "Início" at bounding box center [38, 14] width 15 height 8
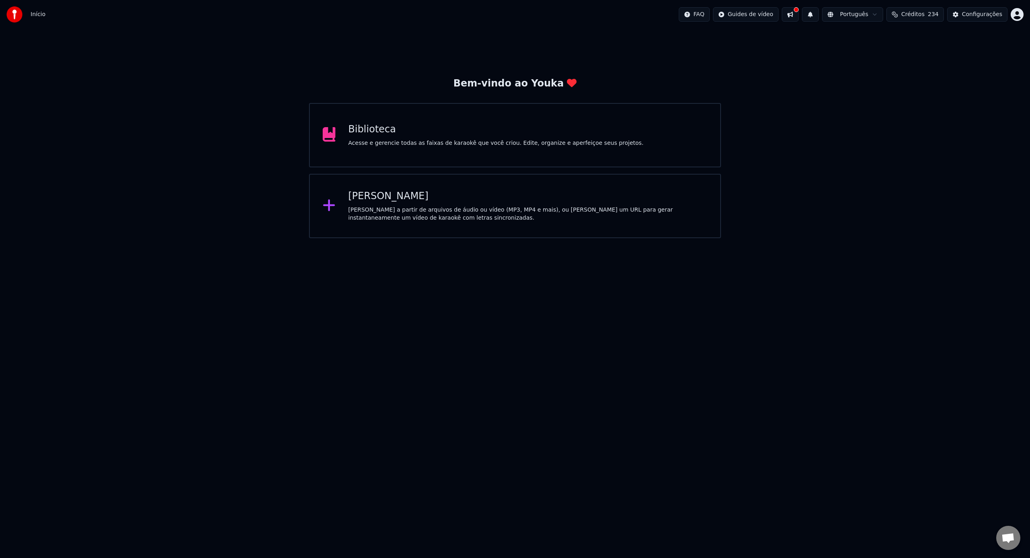
click at [376, 211] on div "[PERSON_NAME] a partir de arquivos de áudio ou vídeo (MP3, MP4 e mais), ou [PER…" at bounding box center [527, 214] width 359 height 16
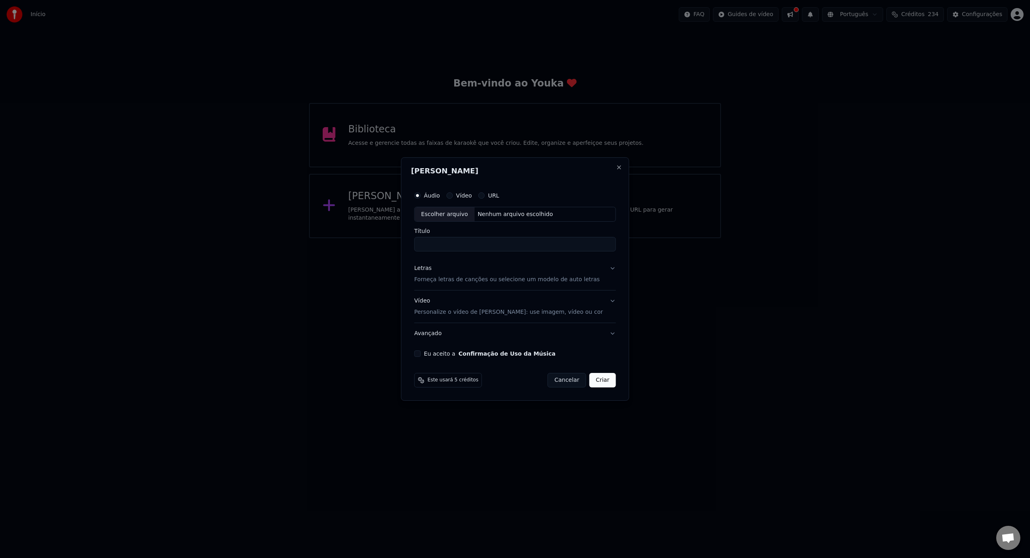
click at [566, 380] on button "Cancelar" at bounding box center [567, 380] width 39 height 14
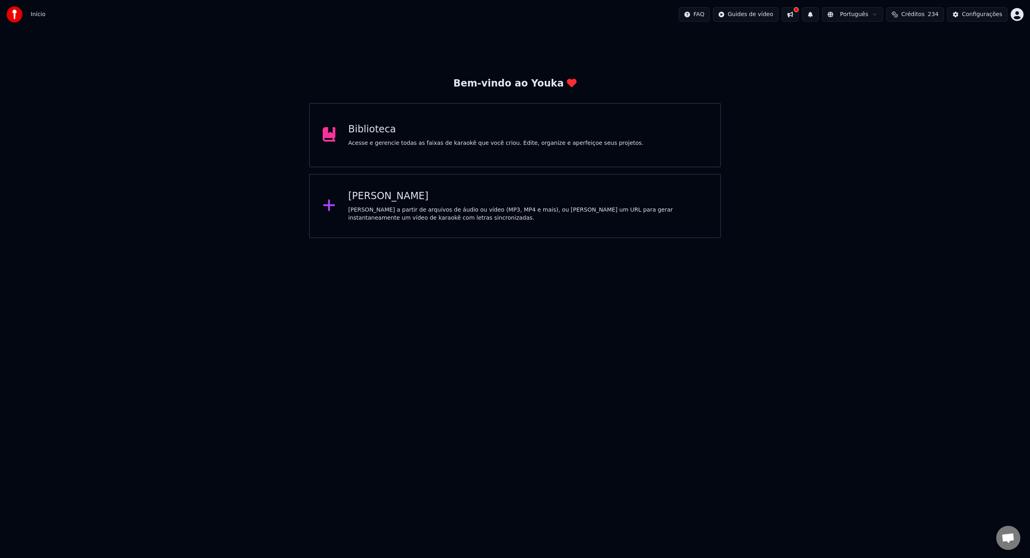
click at [416, 144] on div "Acesse e gerencie todas as faixas de karaokê que você criou. Edite, organize e …" at bounding box center [495, 143] width 295 height 8
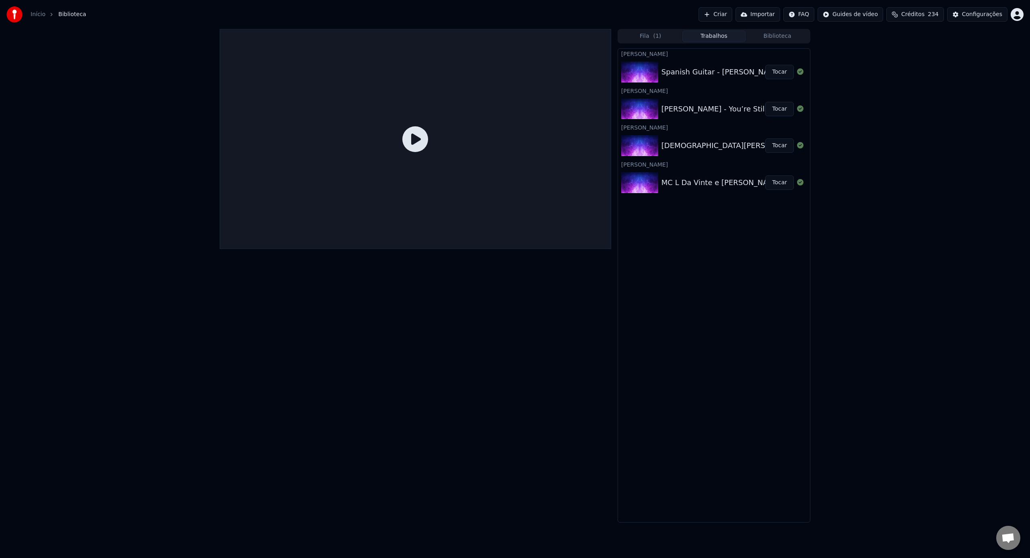
click at [773, 72] on button "Tocar" at bounding box center [779, 72] width 29 height 14
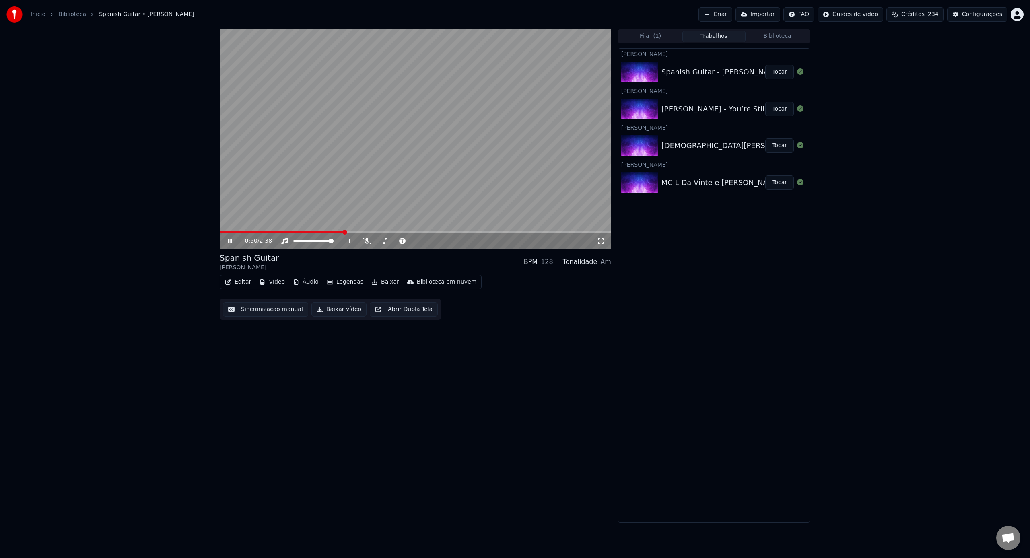
click at [229, 243] on icon at bounding box center [230, 241] width 4 height 5
click at [722, 16] on button "Criar" at bounding box center [715, 14] width 34 height 14
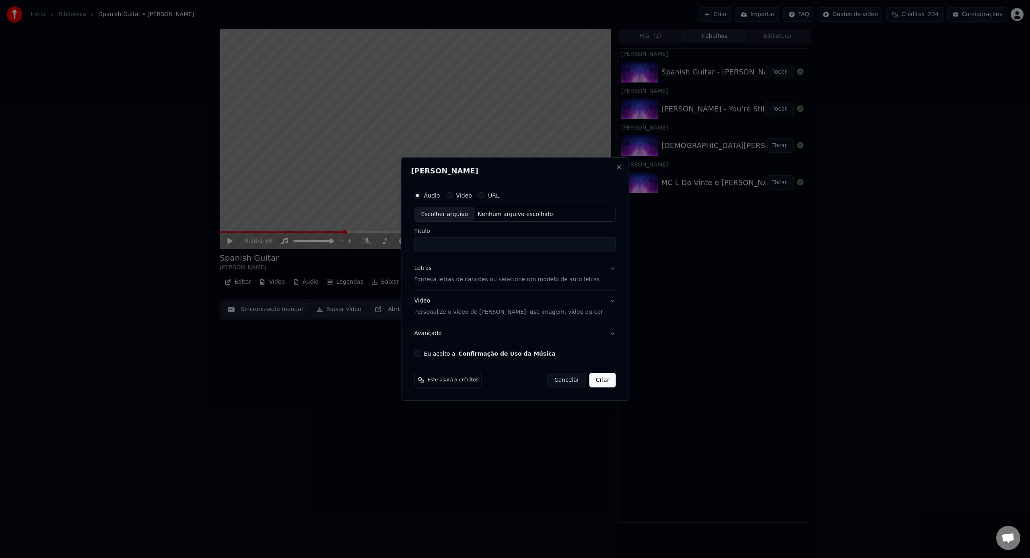
click at [473, 215] on div "Escolher arquivo" at bounding box center [445, 214] width 60 height 14
type input "**********"
click at [527, 283] on p "Forneça letras de canções ou selecione um modelo de auto letras" at bounding box center [506, 280] width 185 height 8
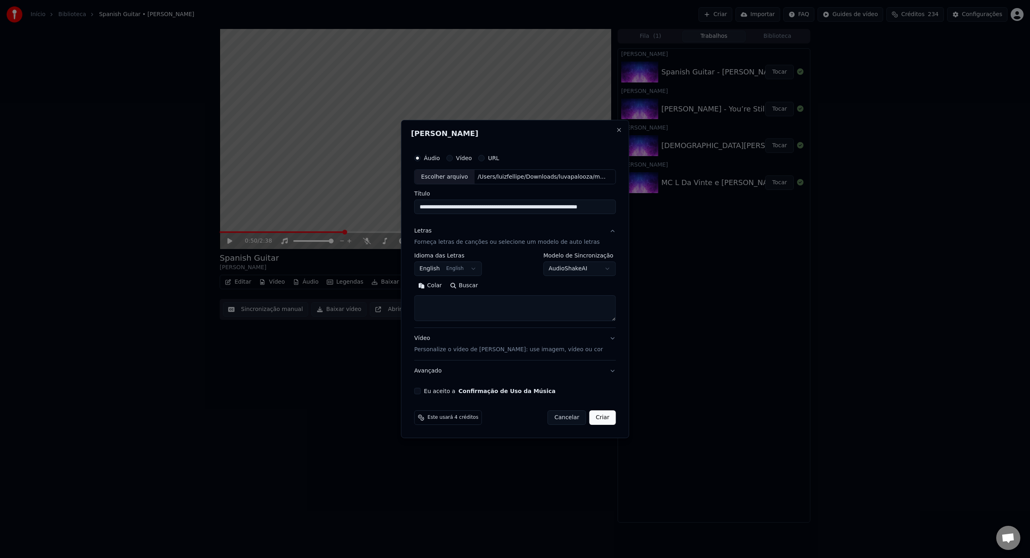
click at [515, 304] on textarea at bounding box center [515, 309] width 202 height 26
paste textarea "**********"
drag, startPoint x: 465, startPoint y: 314, endPoint x: 424, endPoint y: 300, distance: 43.3
click at [424, 300] on textarea at bounding box center [511, 309] width 194 height 26
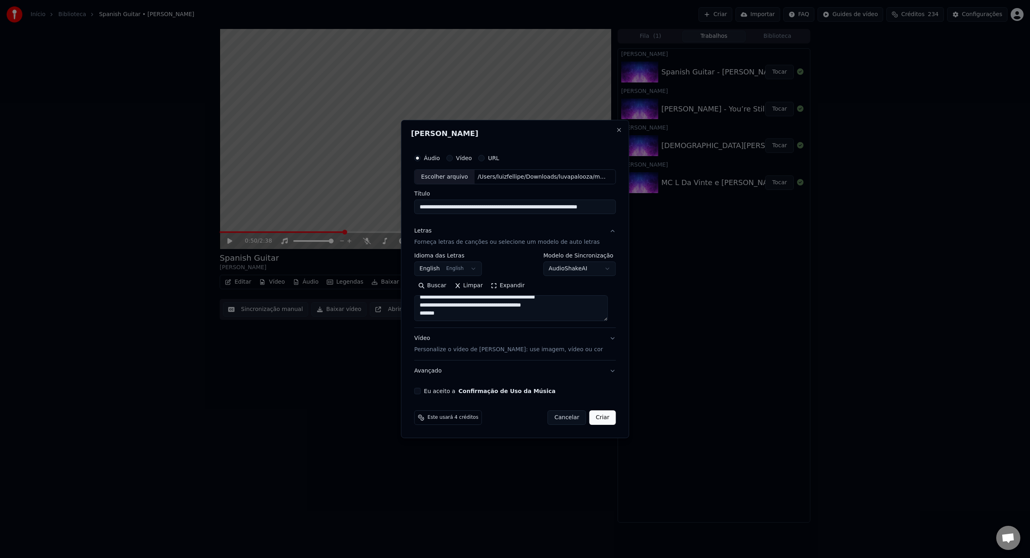
click at [478, 318] on textarea at bounding box center [511, 309] width 194 height 26
paste textarea "**********"
drag, startPoint x: 568, startPoint y: 311, endPoint x: 413, endPoint y: 292, distance: 156.4
click at [413, 292] on div "**********" at bounding box center [515, 279] width 228 height 319
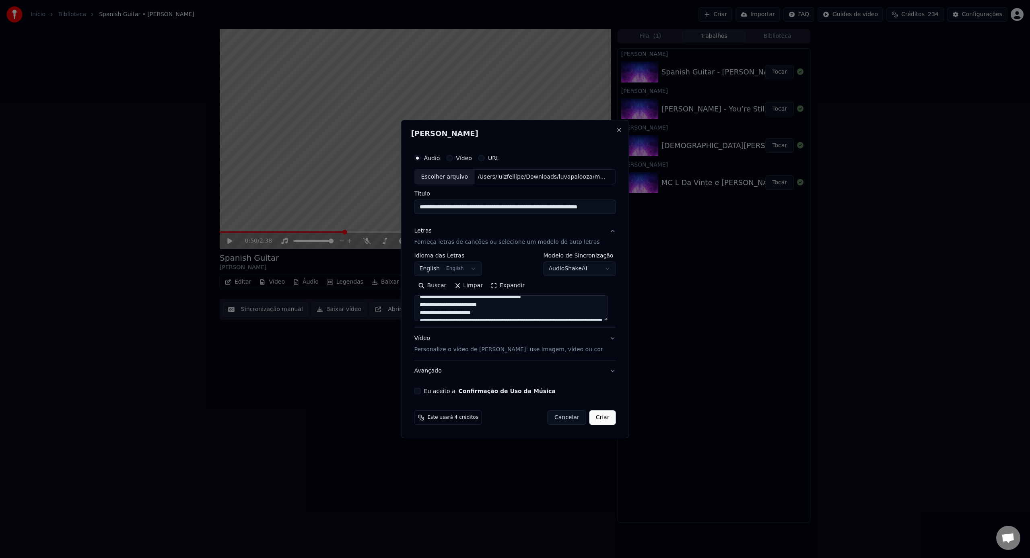
scroll to position [14, 0]
click at [505, 309] on textarea at bounding box center [511, 309] width 194 height 26
drag, startPoint x: 503, startPoint y: 315, endPoint x: 422, endPoint y: 296, distance: 83.1
click at [422, 296] on textarea at bounding box center [511, 309] width 194 height 26
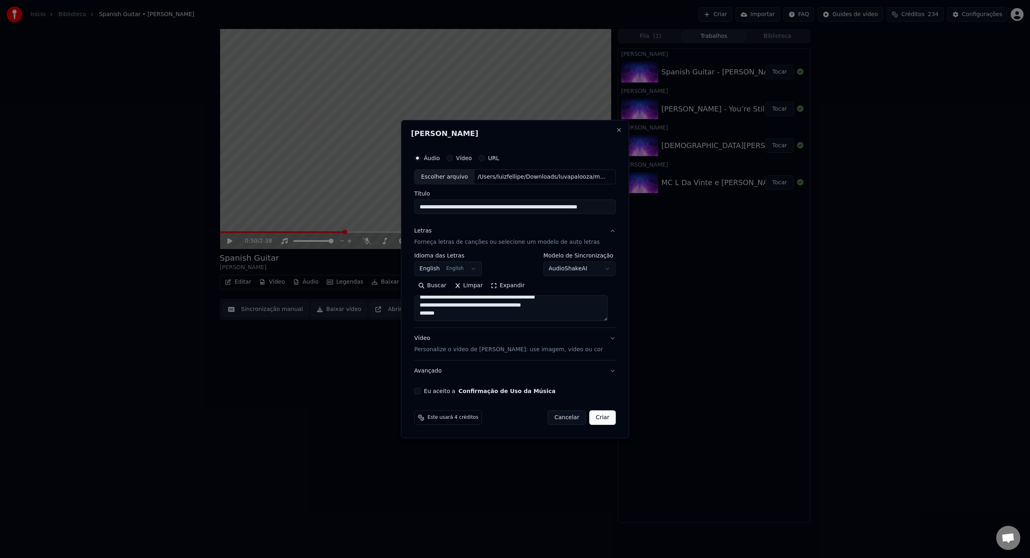
click at [539, 319] on textarea at bounding box center [511, 309] width 194 height 26
paste textarea "**********"
click at [592, 300] on textarea at bounding box center [511, 309] width 194 height 26
click at [580, 310] on textarea at bounding box center [511, 309] width 194 height 26
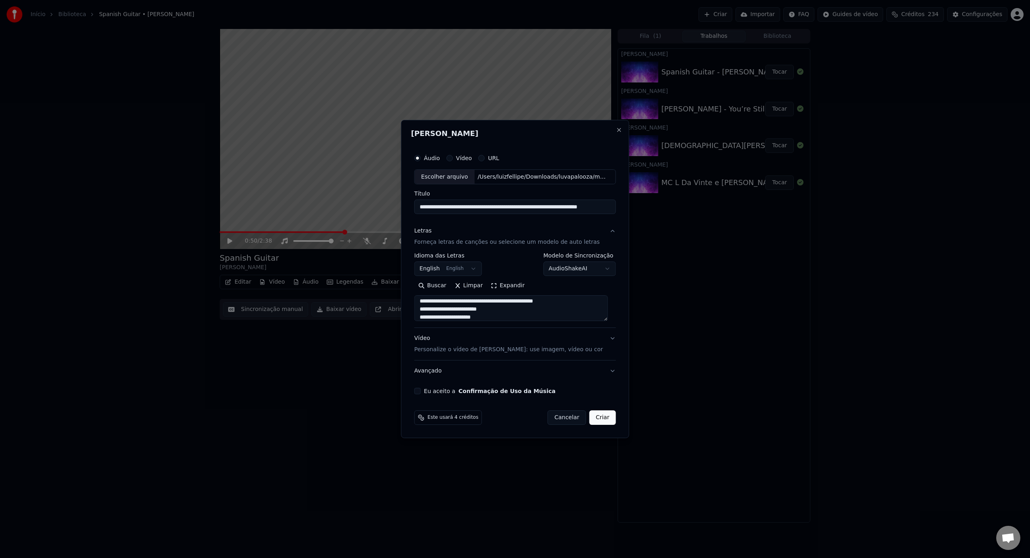
click at [570, 311] on textarea at bounding box center [511, 309] width 194 height 26
click at [600, 303] on textarea at bounding box center [511, 309] width 194 height 26
type textarea "**********"
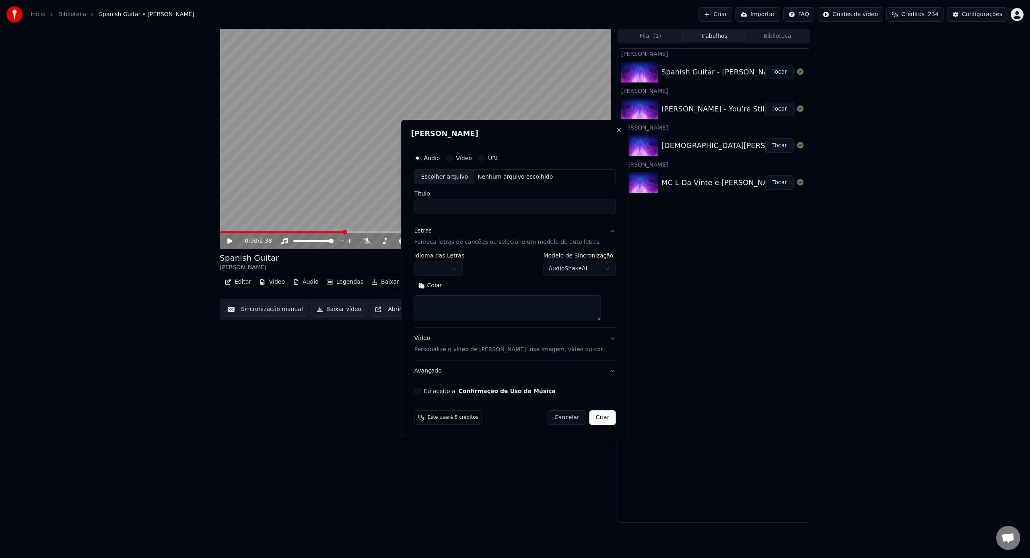
scroll to position [0, 0]
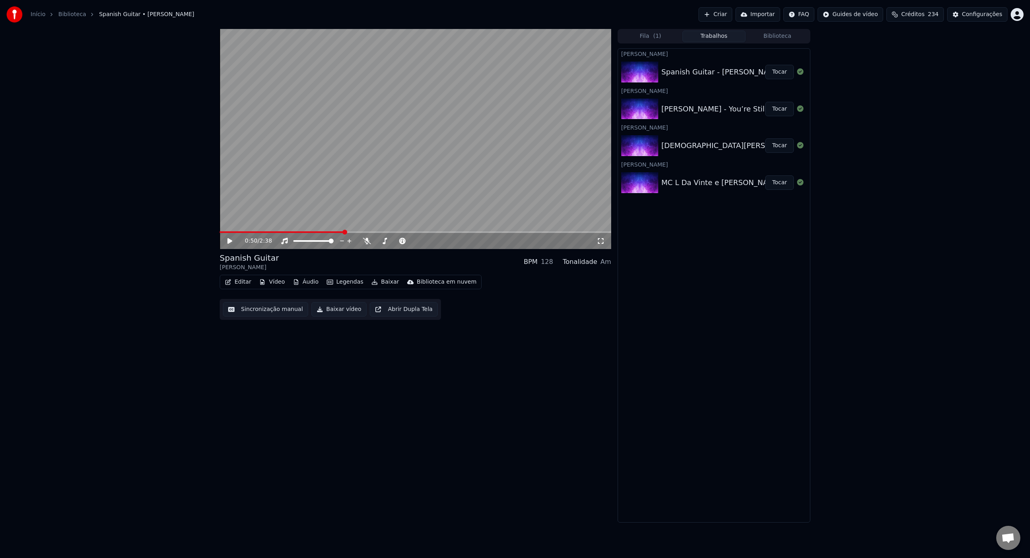
click at [724, 19] on button "Criar" at bounding box center [715, 14] width 34 height 14
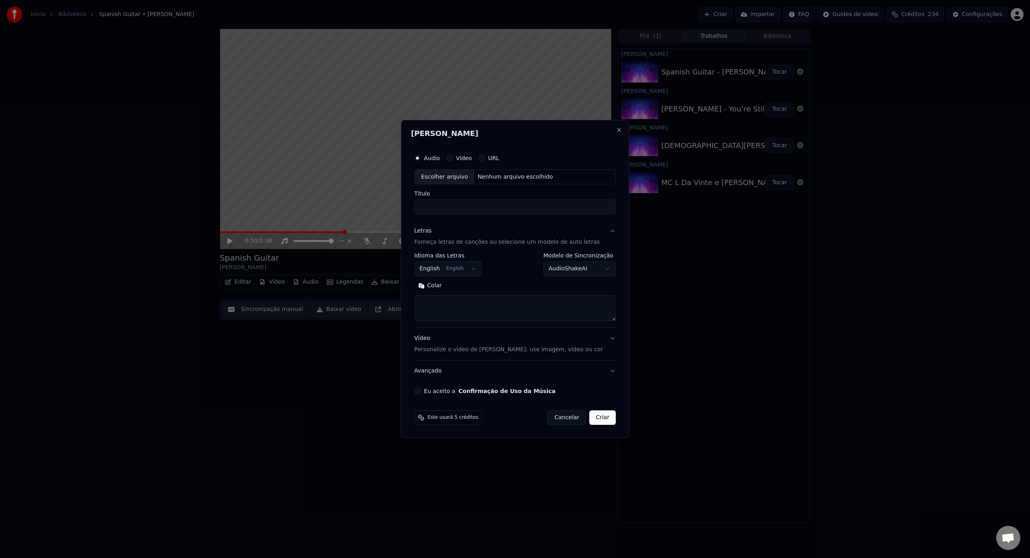
click at [469, 179] on div "Escolher arquivo" at bounding box center [445, 177] width 60 height 14
type input "**********"
click at [481, 303] on textarea at bounding box center [515, 309] width 202 height 26
paste textarea "**********"
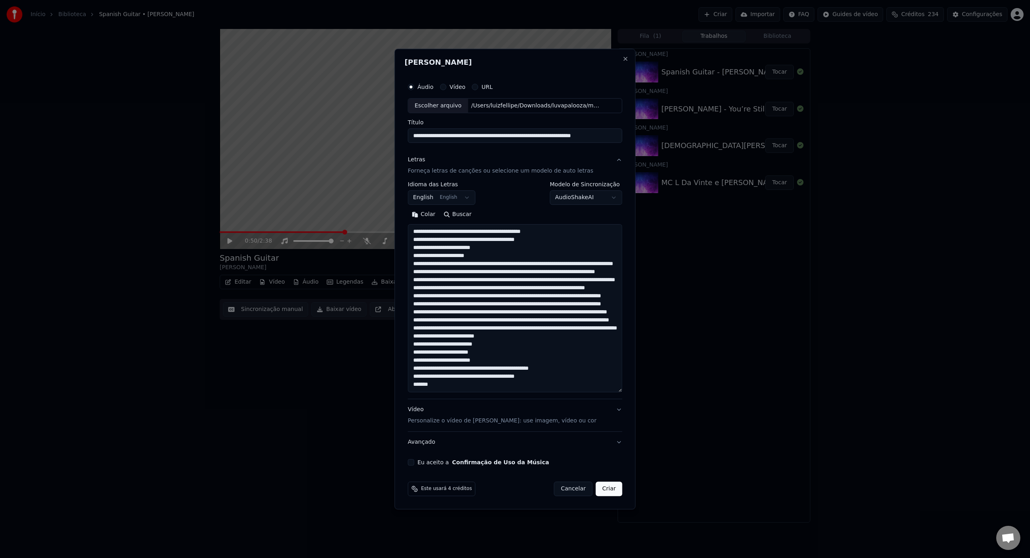
scroll to position [211, 0]
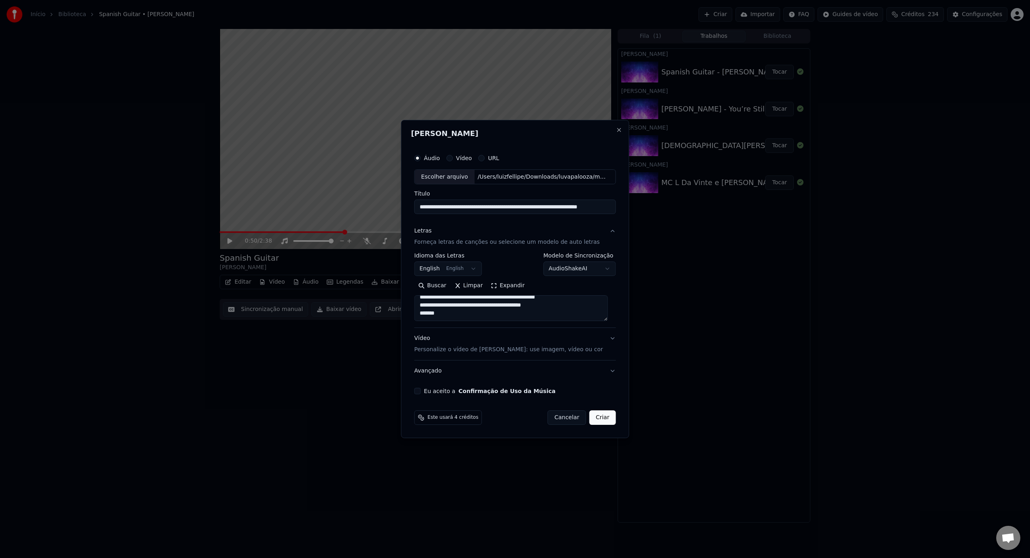
drag, startPoint x: 475, startPoint y: 315, endPoint x: 423, endPoint y: 304, distance: 53.5
click at [423, 304] on textarea at bounding box center [511, 309] width 194 height 26
click at [494, 321] on textarea at bounding box center [511, 309] width 194 height 26
paste textarea "**********"
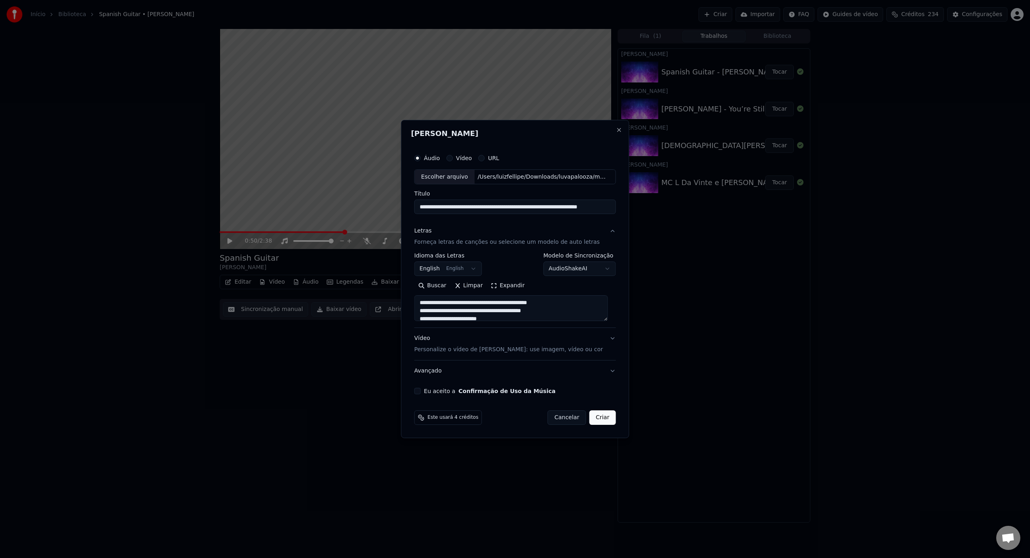
click at [579, 302] on textarea at bounding box center [511, 309] width 194 height 26
click at [575, 308] on textarea at bounding box center [511, 309] width 194 height 26
drag, startPoint x: 475, startPoint y: 309, endPoint x: 407, endPoint y: 306, distance: 68.1
click at [407, 306] on div "**********" at bounding box center [515, 279] width 228 height 319
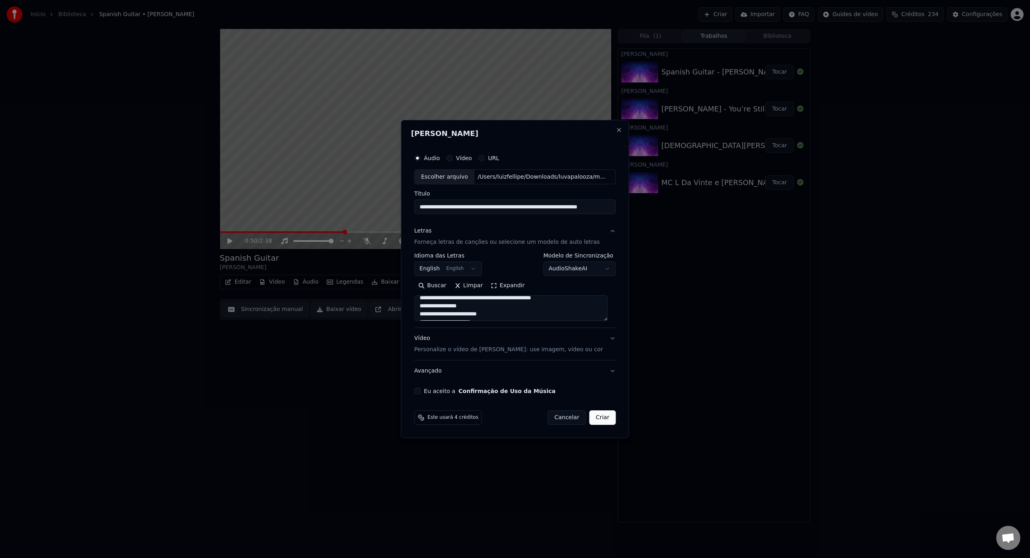
click at [504, 312] on textarea at bounding box center [511, 309] width 194 height 26
paste textarea "**********"
drag, startPoint x: 499, startPoint y: 307, endPoint x: 403, endPoint y: 274, distance: 101.4
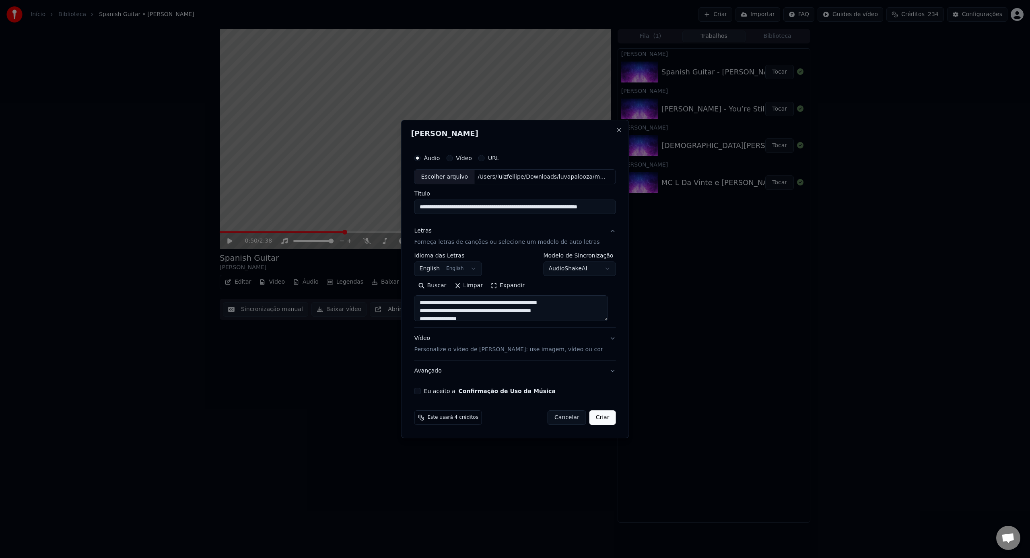
click at [403, 274] on body "**********" at bounding box center [515, 279] width 1030 height 558
click at [537, 313] on textarea at bounding box center [511, 309] width 194 height 26
paste textarea "**********"
type textarea "**********"
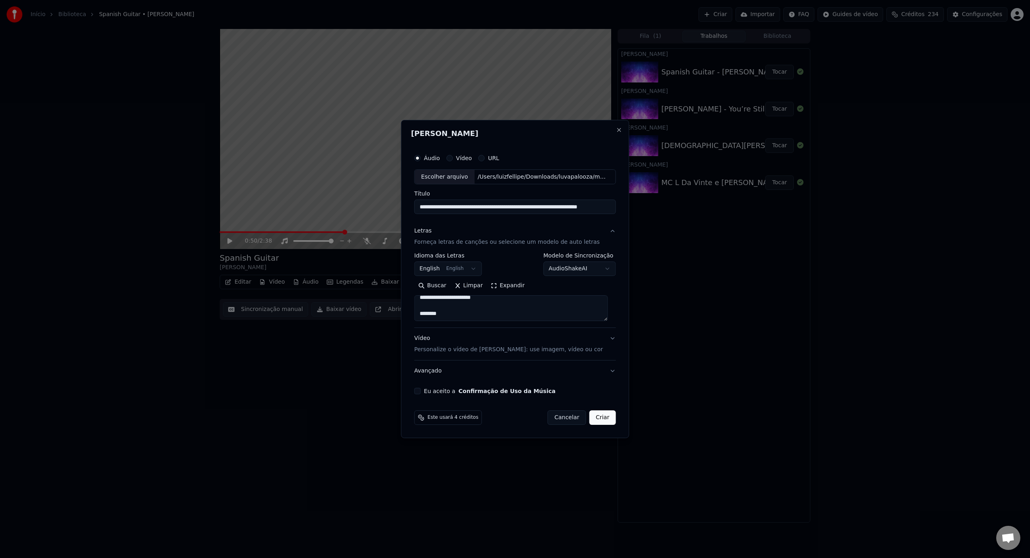
click at [547, 350] on p "Personalize o vídeo de [PERSON_NAME]: use imagem, vídeo ou cor" at bounding box center [508, 350] width 189 height 8
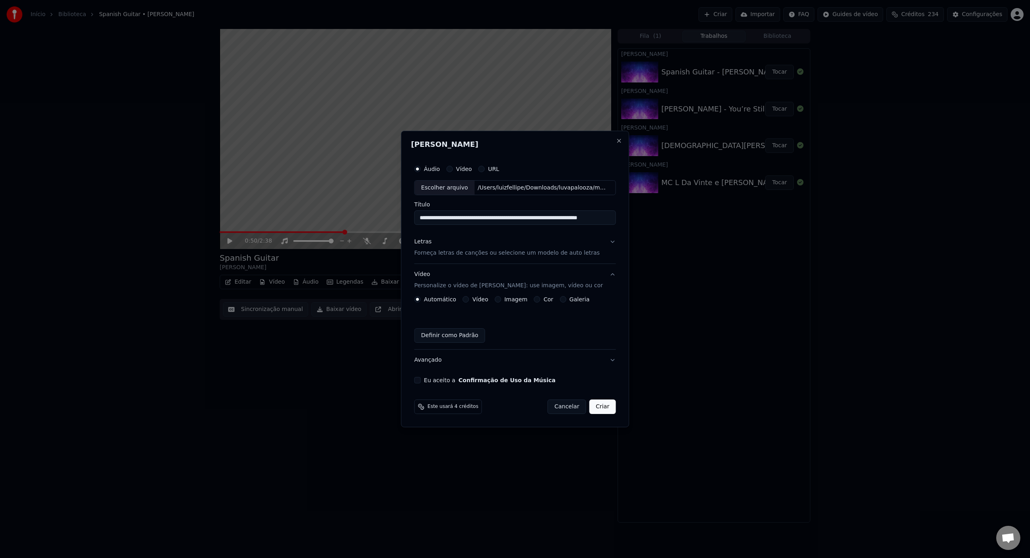
click at [479, 301] on label "Vídeo" at bounding box center [480, 300] width 16 height 6
click at [469, 301] on button "Vídeo" at bounding box center [466, 299] width 6 height 6
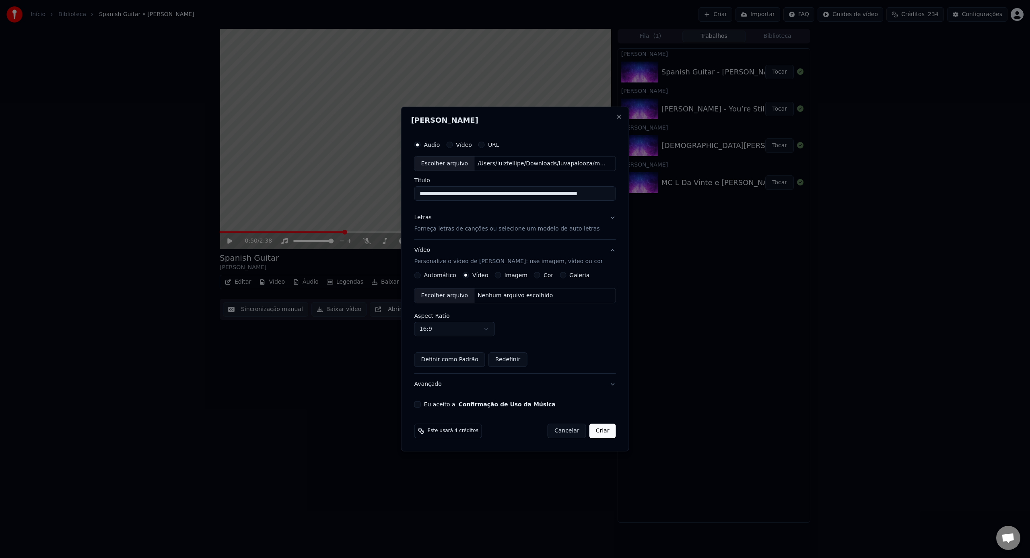
click at [460, 297] on div "Escolher arquivo" at bounding box center [445, 295] width 60 height 14
click at [420, 405] on button "Eu aceito a Confirmação de Uso da Música" at bounding box center [417, 404] width 6 height 6
click at [591, 430] on button "Criar" at bounding box center [602, 431] width 27 height 14
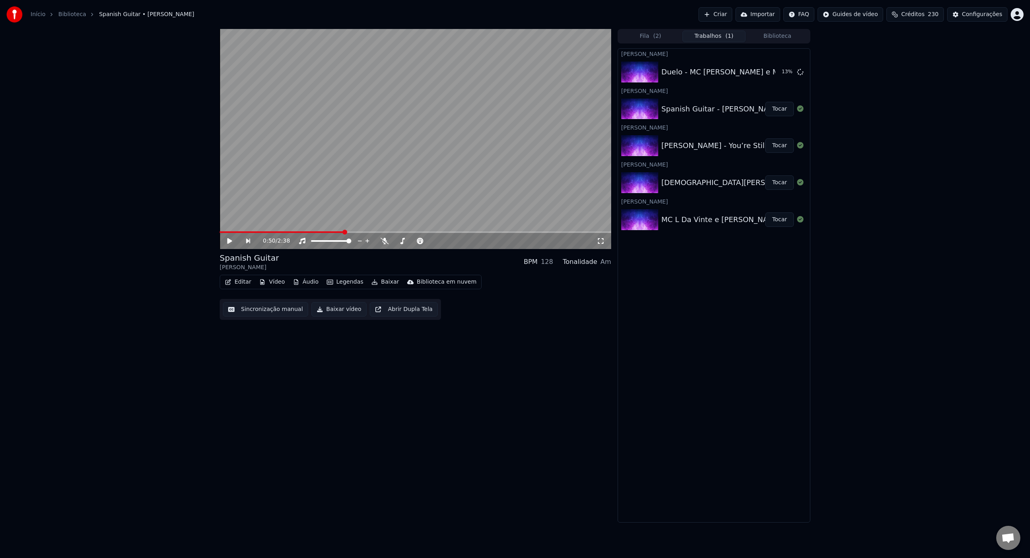
click at [725, 13] on button "Criar" at bounding box center [715, 14] width 34 height 14
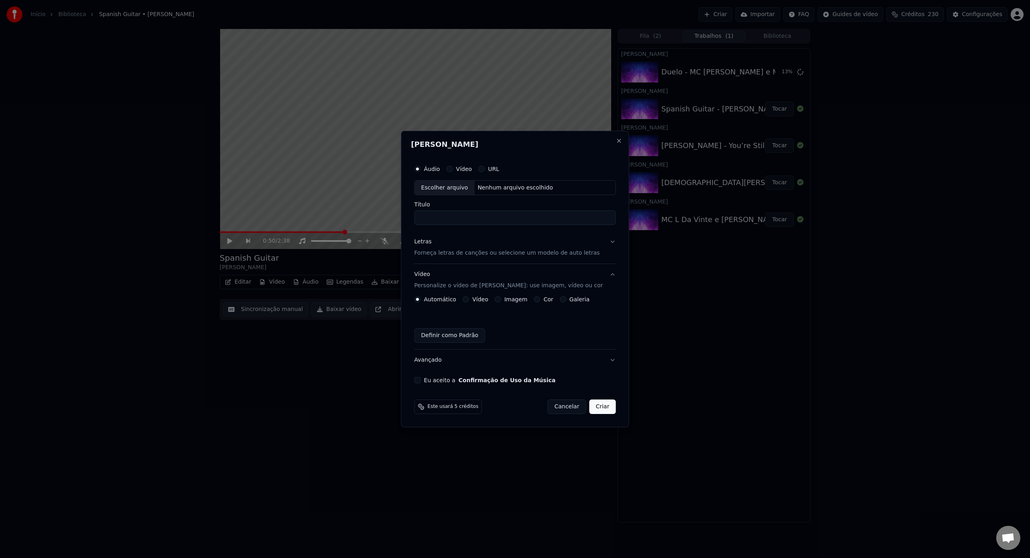
click at [468, 190] on div "Escolher arquivo" at bounding box center [445, 188] width 60 height 14
click at [483, 253] on p "Forneça letras de canções ou selecione um modelo de auto letras" at bounding box center [506, 253] width 185 height 8
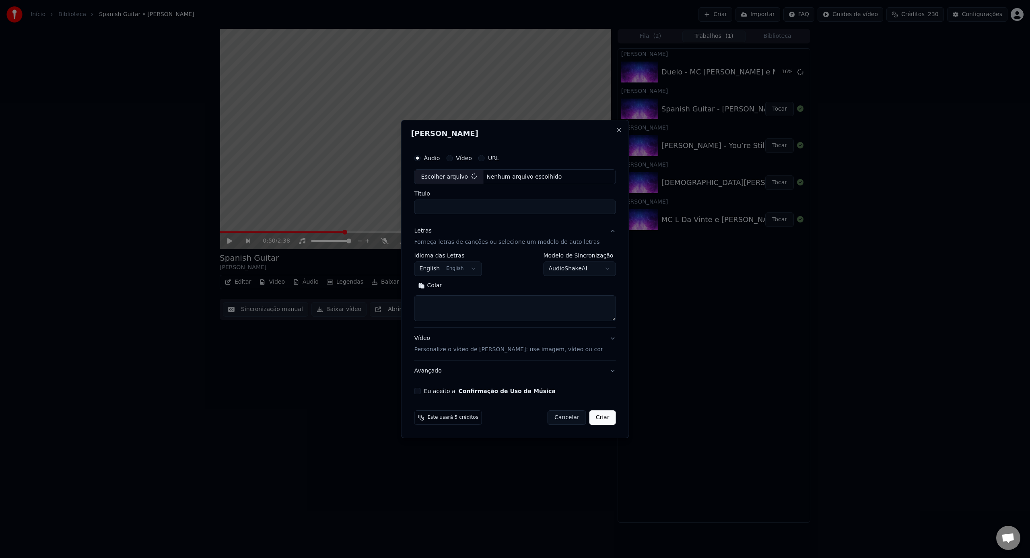
click at [481, 303] on textarea at bounding box center [515, 309] width 202 height 26
paste textarea "**********"
type textarea "**********"
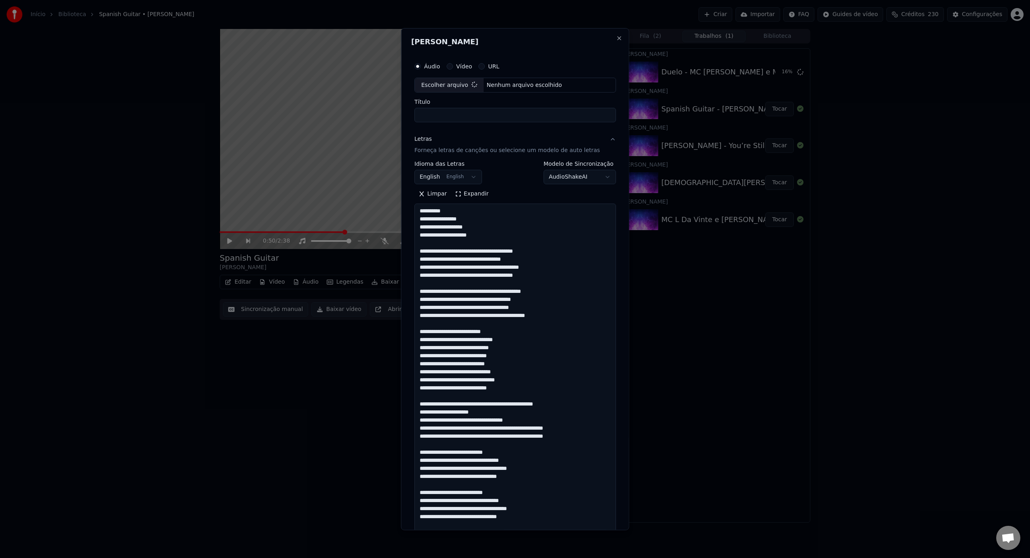
type input "**********"
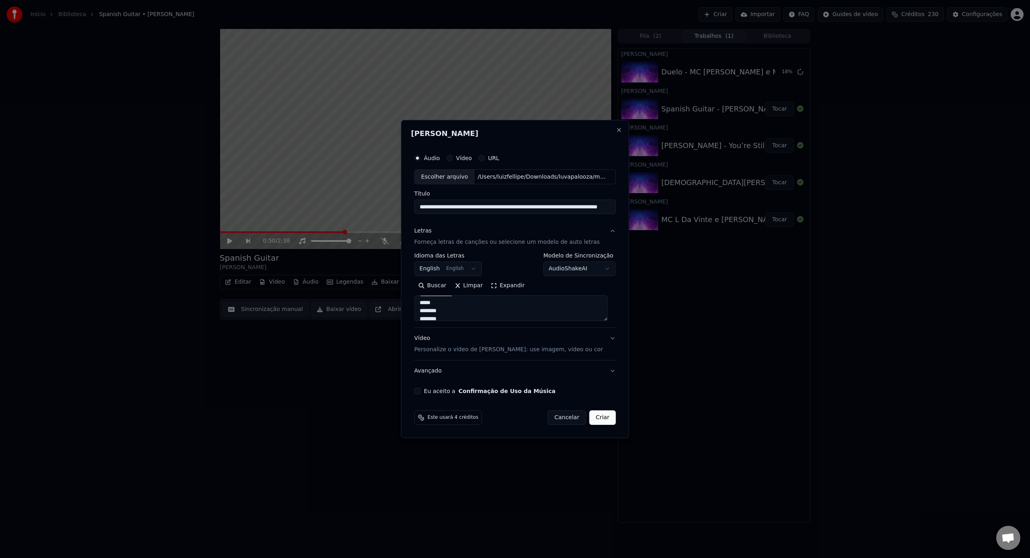
drag, startPoint x: 507, startPoint y: 311, endPoint x: 441, endPoint y: 301, distance: 66.2
click at [433, 298] on textarea at bounding box center [511, 309] width 194 height 26
paste textarea "**********"
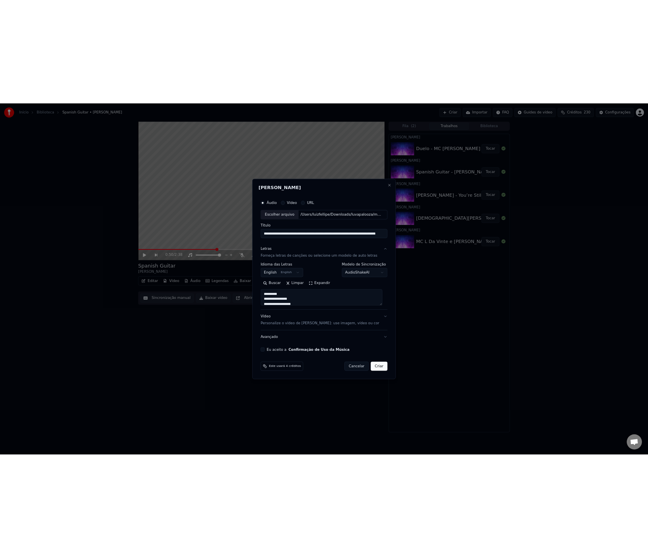
scroll to position [544, 0]
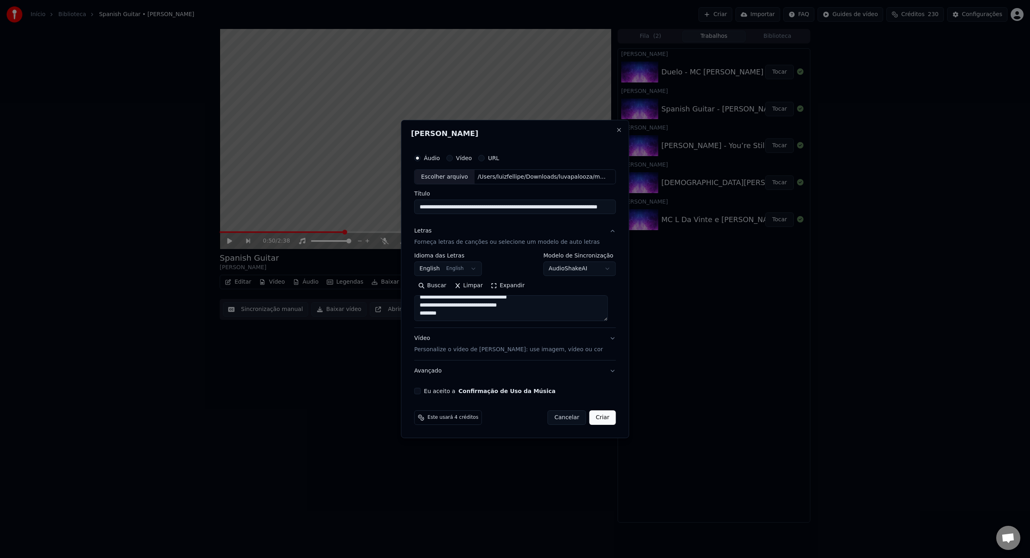
type textarea "**********"
click at [419, 392] on button "Eu aceito a Confirmação de Uso da Música" at bounding box center [417, 391] width 6 height 6
click at [484, 353] on p "Personalize o vídeo de [PERSON_NAME]: use imagem, vídeo ou cor" at bounding box center [508, 350] width 189 height 8
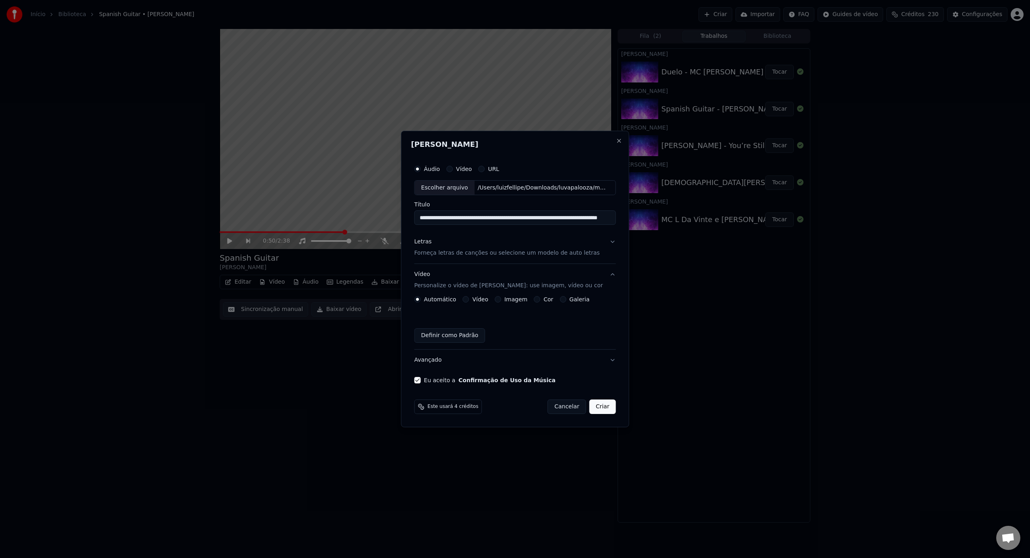
click at [469, 299] on button "Vídeo" at bounding box center [466, 299] width 6 height 6
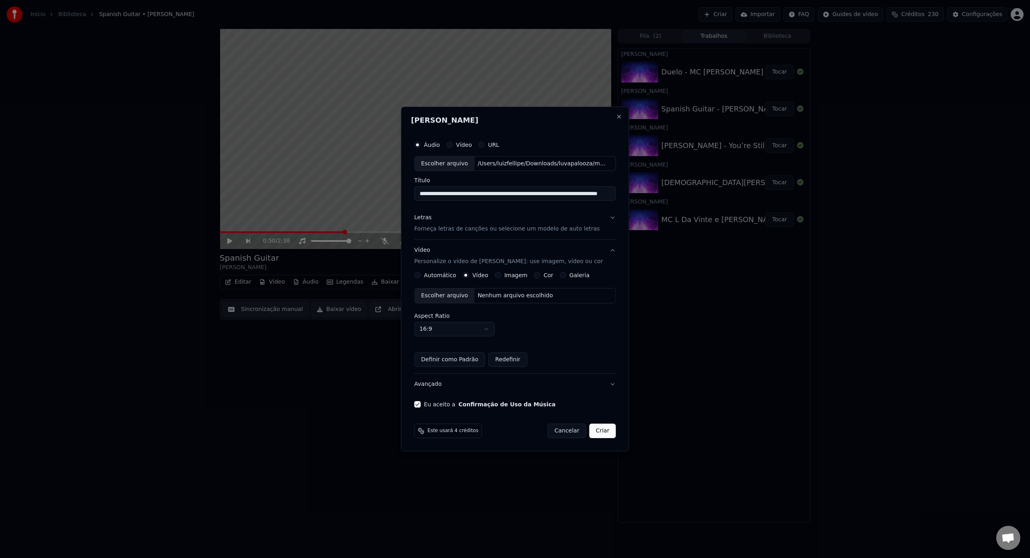
click at [461, 299] on div "Escolher arquivo" at bounding box center [445, 295] width 60 height 14
click at [603, 434] on button "Criar" at bounding box center [602, 431] width 27 height 14
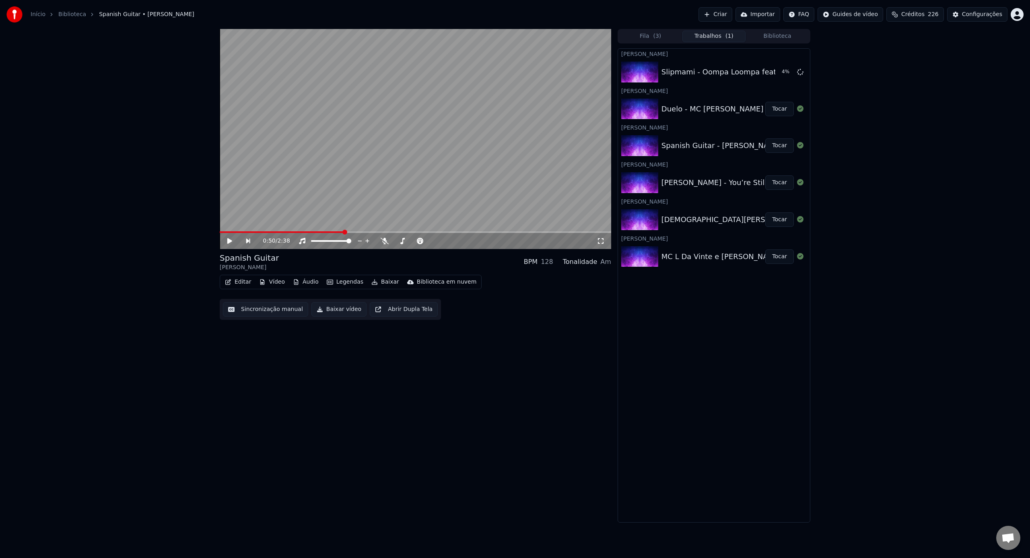
click at [770, 104] on button "Tocar" at bounding box center [779, 109] width 29 height 14
click at [780, 222] on button "Tocar" at bounding box center [779, 219] width 29 height 14
click at [224, 233] on span at bounding box center [223, 232] width 7 height 2
drag, startPoint x: 221, startPoint y: 233, endPoint x: 213, endPoint y: 234, distance: 8.5
click at [213, 234] on div "0:04 / 3:48 Vanish Into You [DEMOGRAPHIC_DATA][PERSON_NAME] • Start Remix BPM 1…" at bounding box center [515, 276] width 1030 height 494
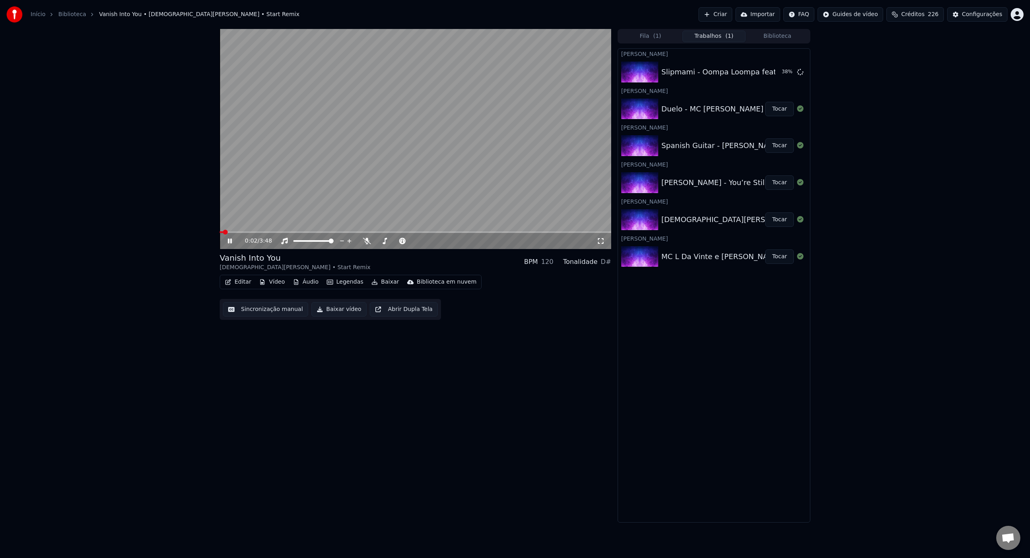
click at [223, 233] on span at bounding box center [225, 232] width 5 height 5
click at [229, 242] on icon at bounding box center [230, 241] width 4 height 5
click at [604, 243] on icon at bounding box center [601, 241] width 8 height 6
click at [779, 113] on button "Tocar" at bounding box center [779, 109] width 29 height 14
drag, startPoint x: 598, startPoint y: 244, endPoint x: 604, endPoint y: 243, distance: 6.1
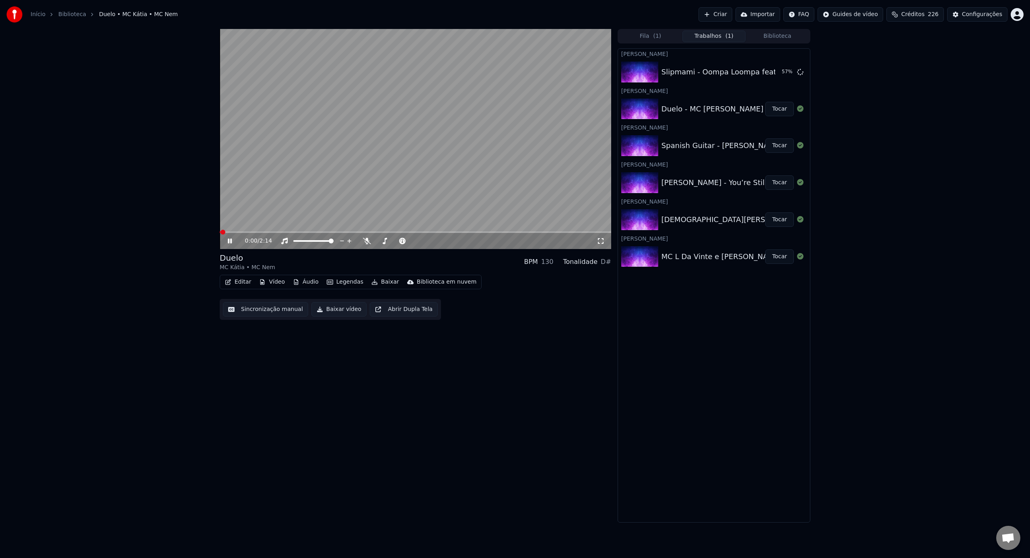
click at [598, 244] on div "0:00 / 2:14" at bounding box center [415, 241] width 385 height 8
click at [606, 244] on div "0:05 / 2:14" at bounding box center [415, 241] width 385 height 8
click at [604, 243] on icon at bounding box center [601, 241] width 8 height 6
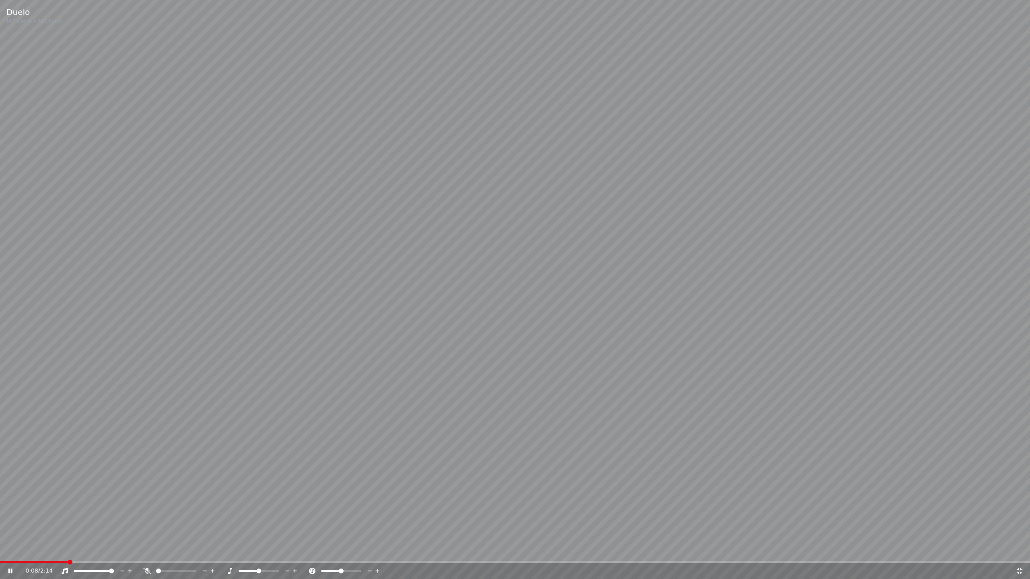
click at [18, 558] on span at bounding box center [34, 563] width 68 height 2
click at [0, 558] on span at bounding box center [0, 563] width 0 height 2
click at [553, 188] on video at bounding box center [515, 289] width 1030 height 579
click at [0, 558] on span at bounding box center [0, 563] width 0 height 2
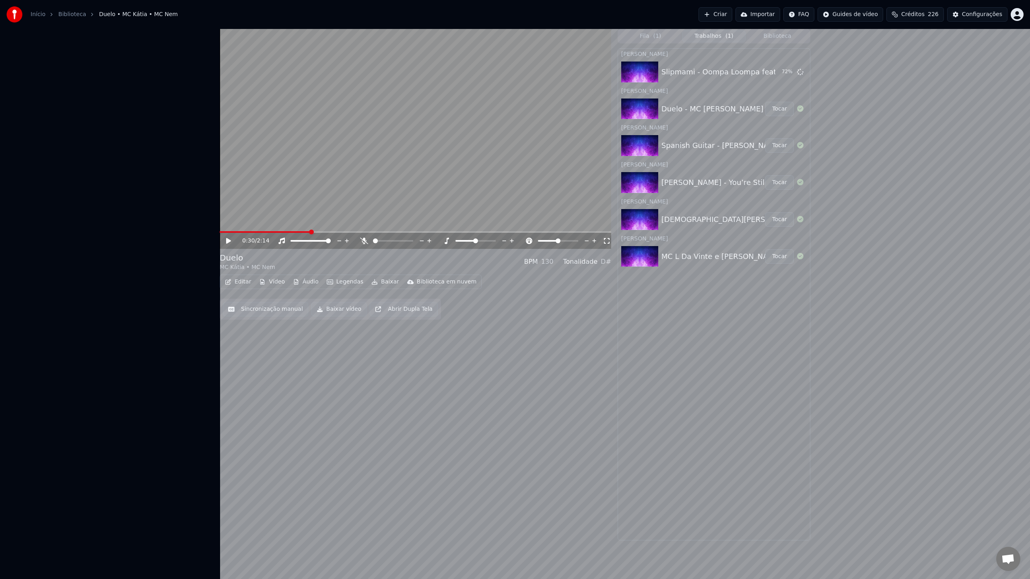
click at [178, 67] on div "0:30 / 2:14 Duelo MC Kátia • MC Nem BPM 130 Tonalidade D# Editar Vídeo Áudio Le…" at bounding box center [515, 285] width 1030 height 512
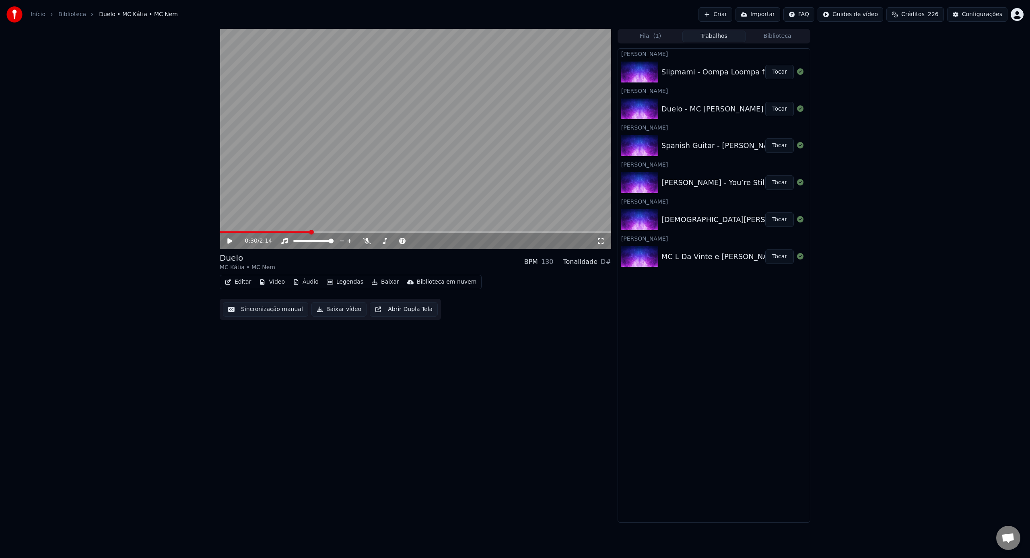
click at [773, 73] on button "Tocar" at bounding box center [779, 72] width 29 height 14
click at [535, 165] on video at bounding box center [415, 139] width 391 height 220
click at [234, 245] on div "0:45 / 3:17" at bounding box center [415, 241] width 385 height 8
click at [226, 242] on icon at bounding box center [235, 241] width 19 height 6
click at [376, 242] on span at bounding box center [376, 241] width 0 height 2
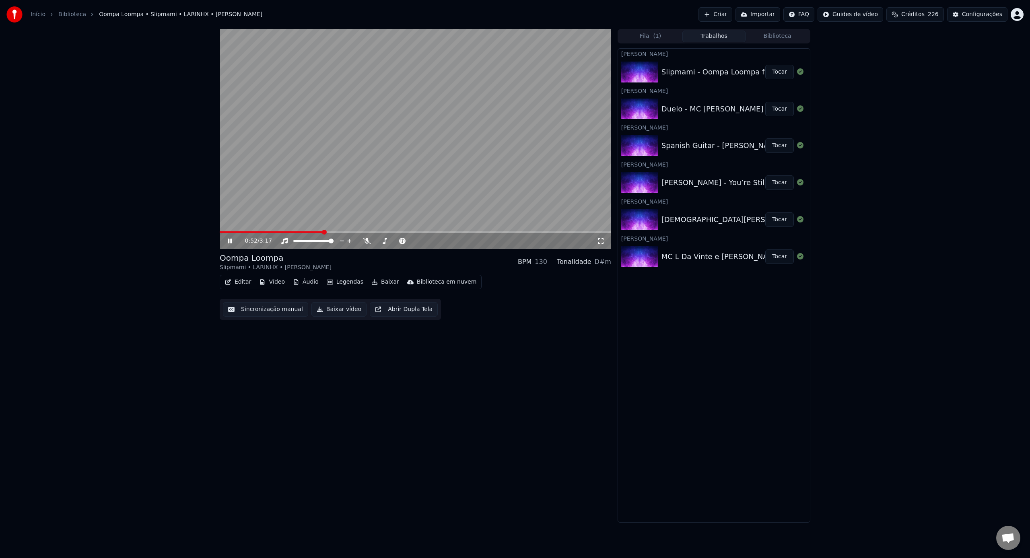
click at [535, 169] on video at bounding box center [415, 139] width 391 height 220
click at [599, 245] on div "0:53 / 3:17" at bounding box center [415, 241] width 385 height 8
click at [603, 243] on icon at bounding box center [601, 241] width 6 height 6
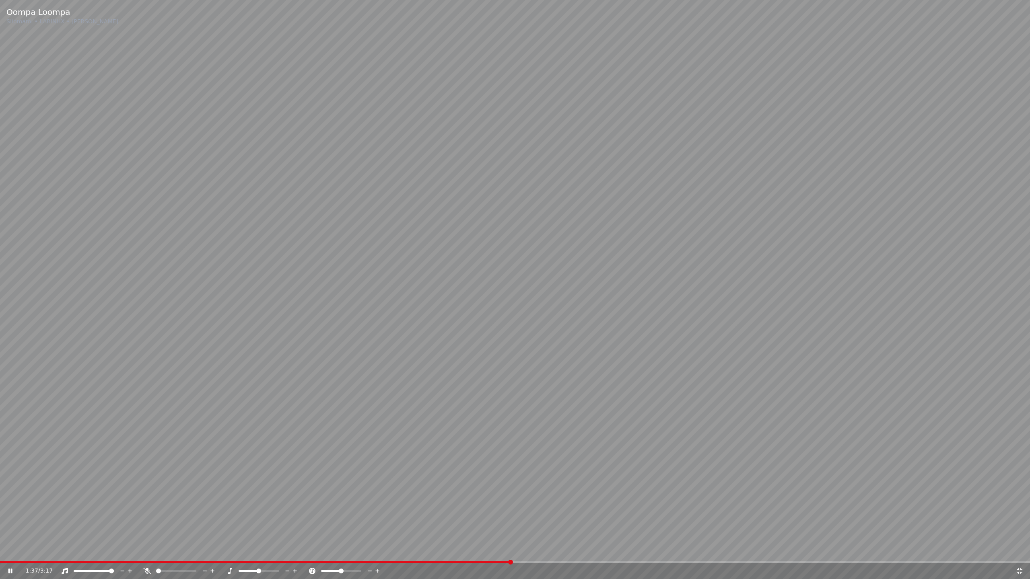
click at [548, 185] on video at bounding box center [515, 289] width 1030 height 579
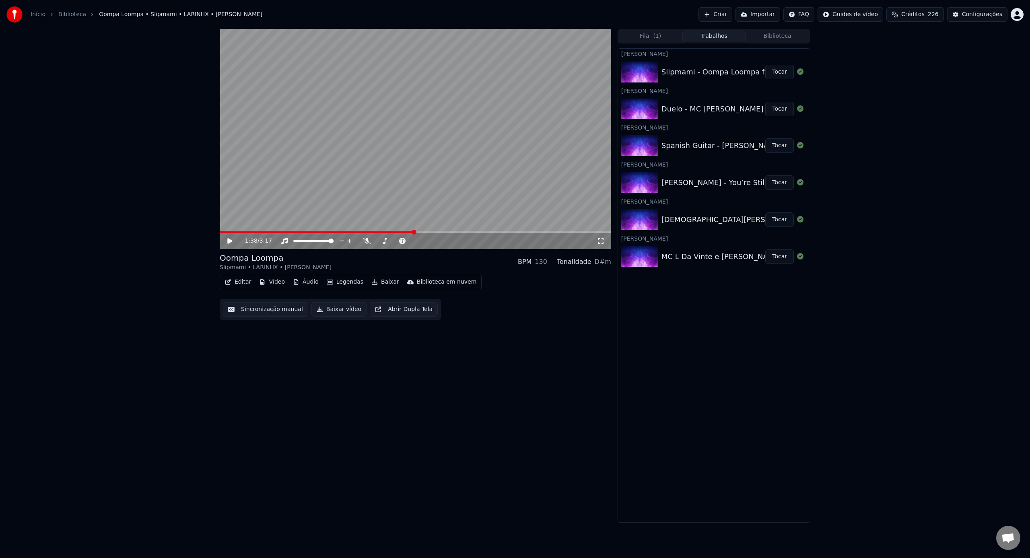
click at [234, 242] on icon at bounding box center [235, 241] width 19 height 6
click at [299, 204] on video at bounding box center [415, 139] width 391 height 220
click at [229, 238] on icon at bounding box center [235, 241] width 19 height 6
click at [601, 240] on icon at bounding box center [601, 241] width 8 height 6
click at [784, 150] on button "Tocar" at bounding box center [779, 145] width 29 height 14
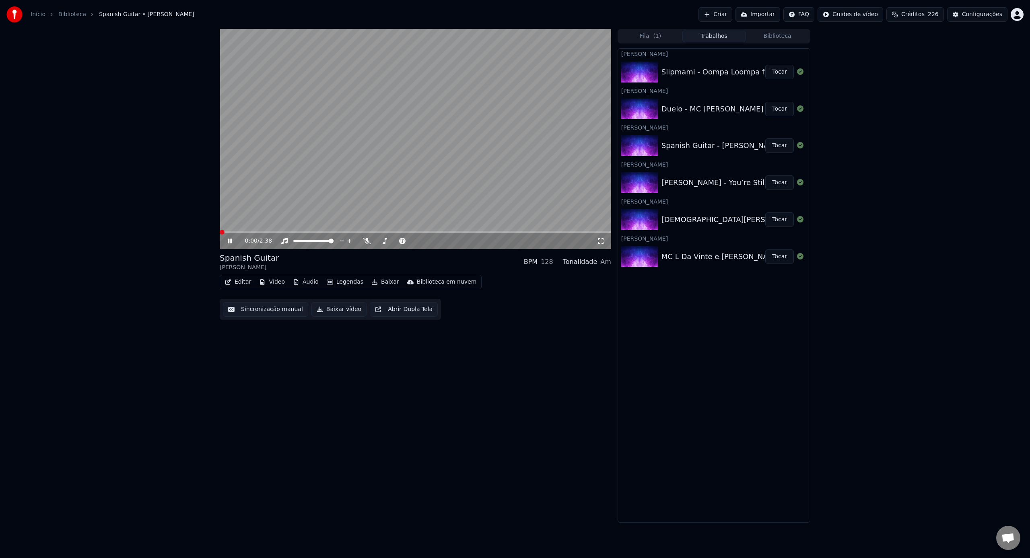
click at [775, 45] on div "Fila ( 1 ) Trabalhos Biblioteca [PERSON_NAME] Slipmami - Oompa Loompa feat. LAR…" at bounding box center [714, 276] width 193 height 494
click at [776, 39] on button "Biblioteca" at bounding box center [777, 37] width 64 height 12
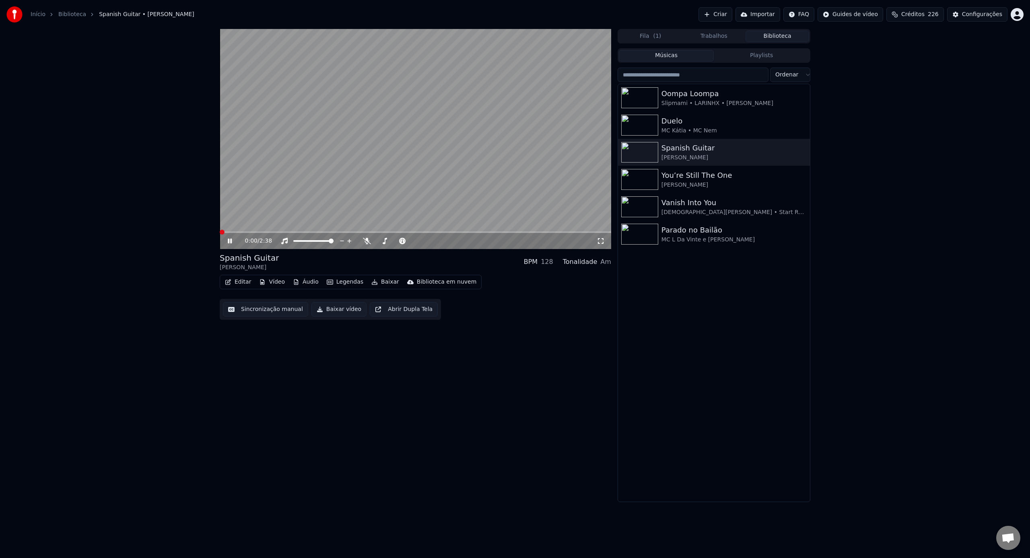
click at [548, 171] on video at bounding box center [415, 139] width 391 height 220
click at [349, 177] on video at bounding box center [415, 139] width 391 height 220
click at [543, 165] on video at bounding box center [415, 139] width 391 height 220
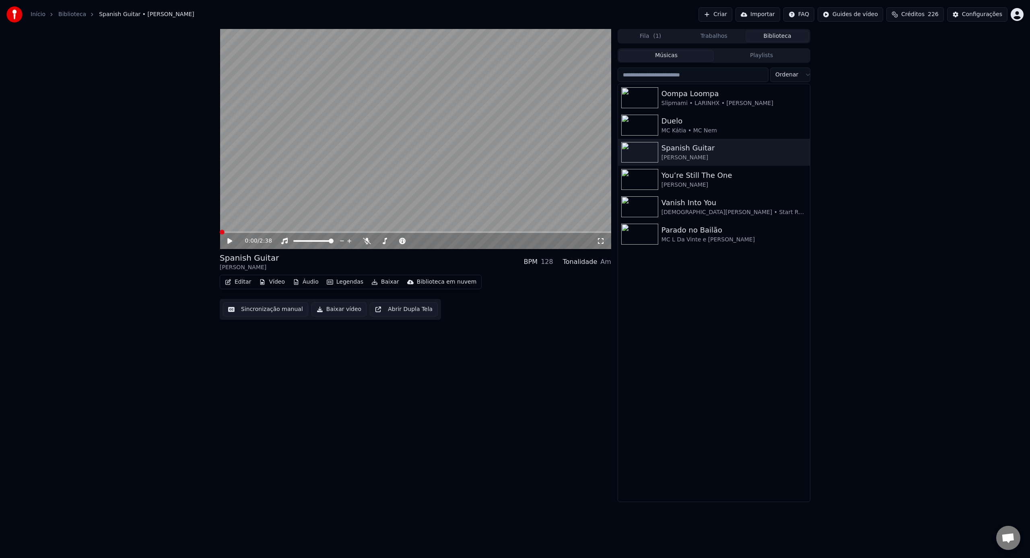
click at [522, 169] on video at bounding box center [415, 139] width 391 height 220
click at [539, 162] on video at bounding box center [415, 139] width 391 height 220
click at [779, 59] on button "Playlists" at bounding box center [761, 56] width 95 height 12
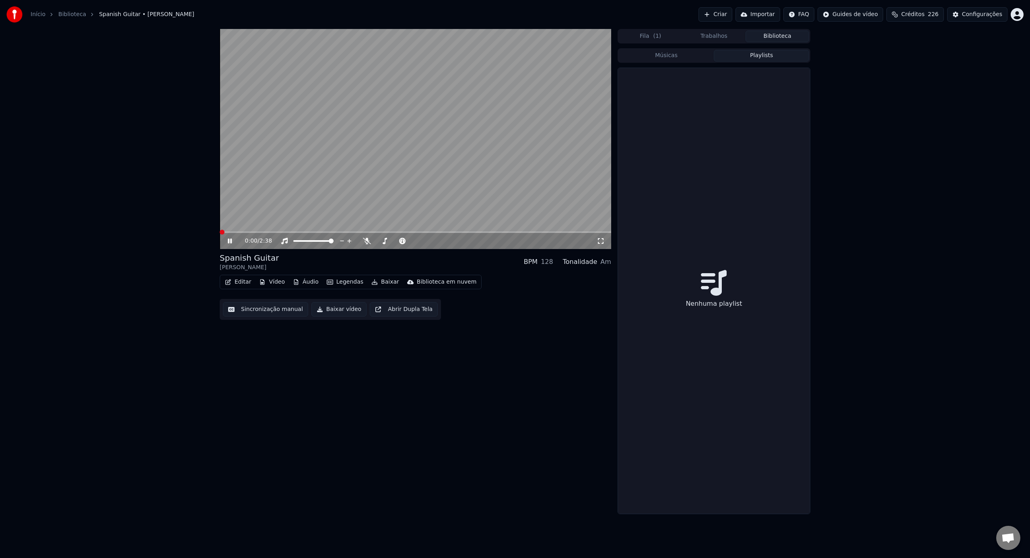
click at [546, 163] on video at bounding box center [415, 139] width 391 height 220
click at [664, 56] on button "Músicas" at bounding box center [666, 56] width 95 height 12
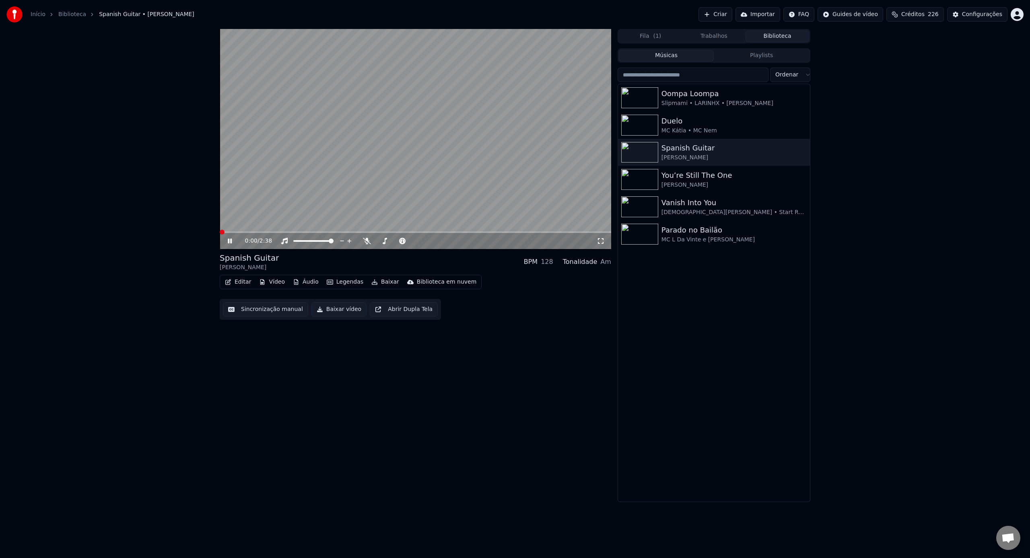
click at [227, 243] on icon at bounding box center [235, 241] width 19 height 6
click at [678, 104] on div "Slipmami • LARINHX • [PERSON_NAME]" at bounding box center [729, 103] width 137 height 8
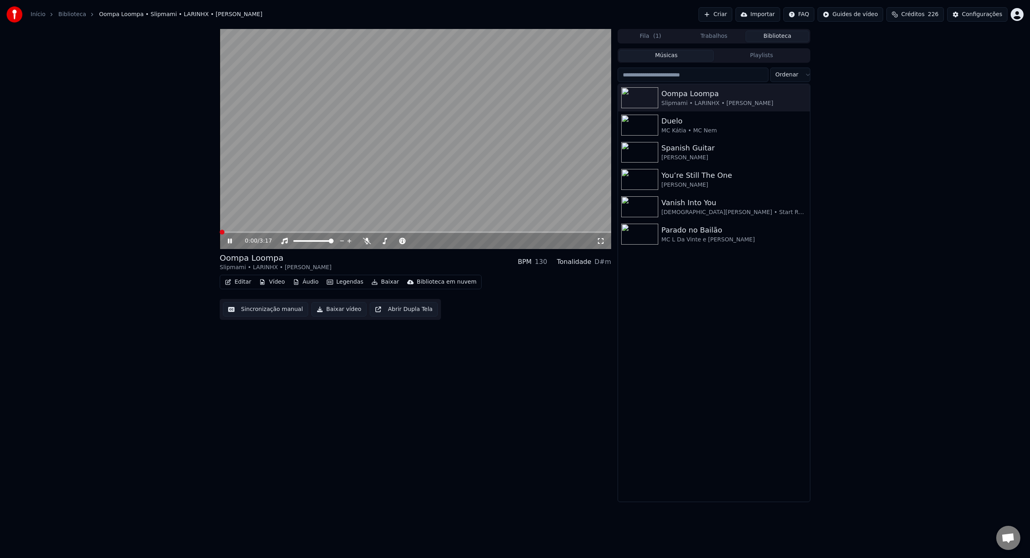
click at [550, 166] on video at bounding box center [415, 139] width 391 height 220
click at [636, 177] on img at bounding box center [639, 179] width 37 height 21
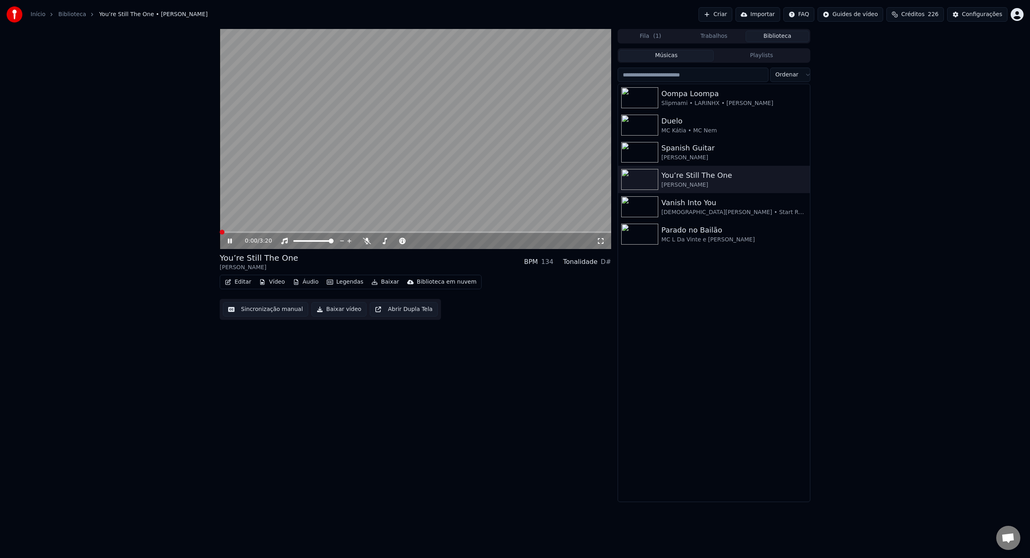
click at [605, 240] on div "0:00 / 3:20" at bounding box center [415, 241] width 385 height 8
click at [601, 243] on icon at bounding box center [601, 241] width 6 height 6
click at [640, 103] on img at bounding box center [639, 97] width 37 height 21
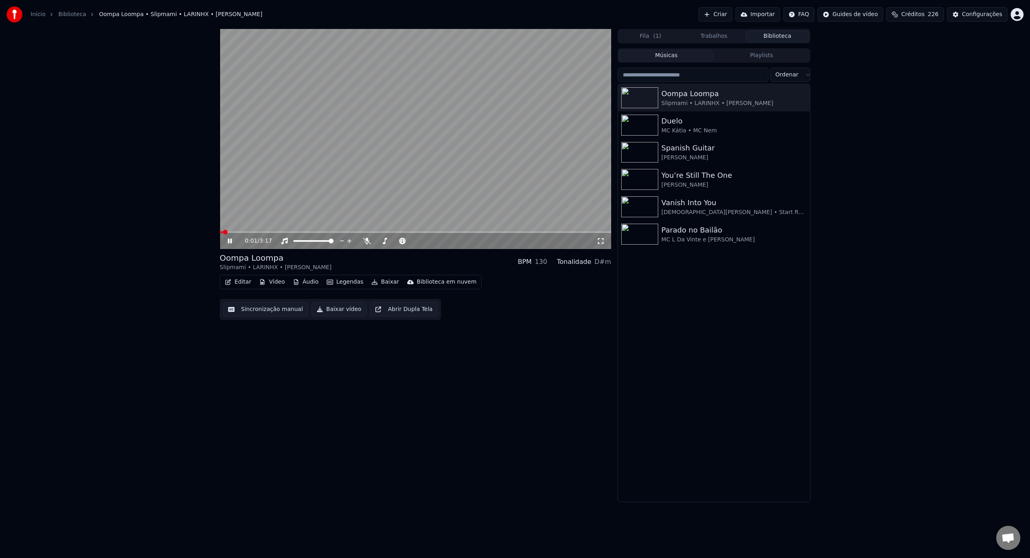
click at [553, 165] on video at bounding box center [415, 139] width 391 height 220
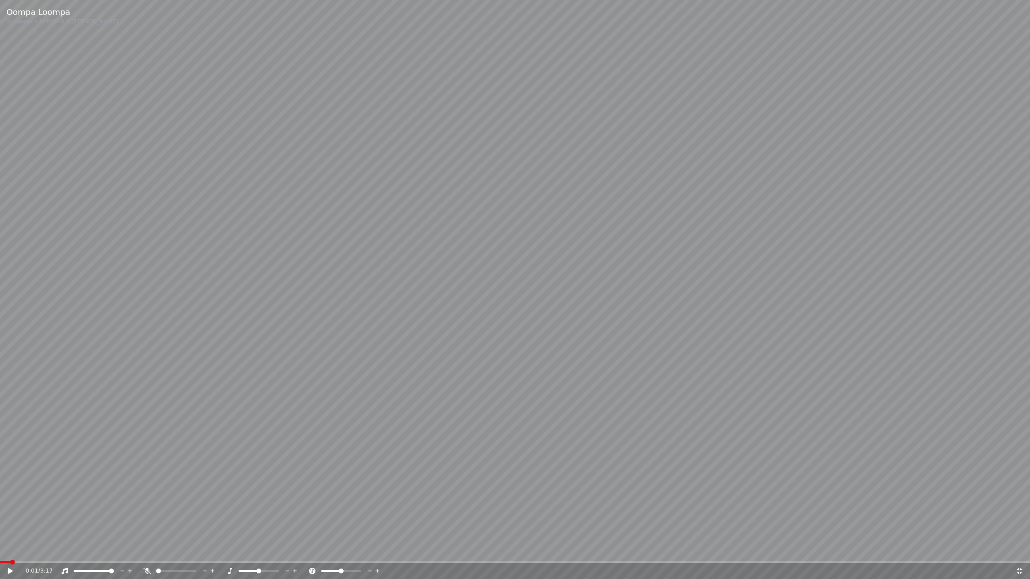
click at [128, 519] on video at bounding box center [515, 289] width 1030 height 579
click at [184, 558] on video at bounding box center [515, 289] width 1030 height 579
click at [182, 558] on video at bounding box center [515, 289] width 1030 height 579
click at [181, 558] on span at bounding box center [515, 563] width 1030 height 2
click at [172, 558] on span at bounding box center [86, 563] width 172 height 2
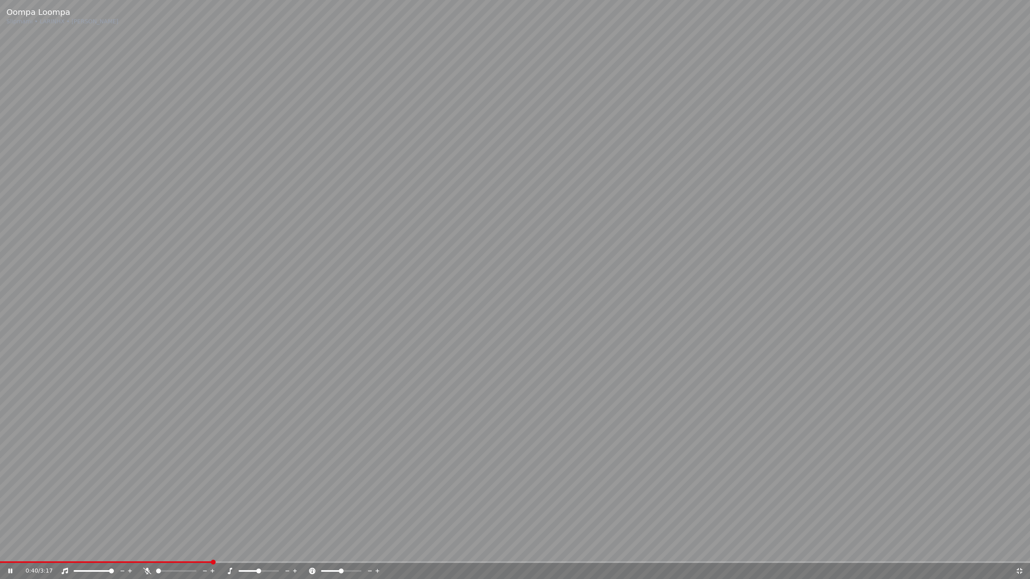
click at [136, 558] on span at bounding box center [106, 563] width 212 height 2
click at [556, 187] on video at bounding box center [515, 289] width 1030 height 579
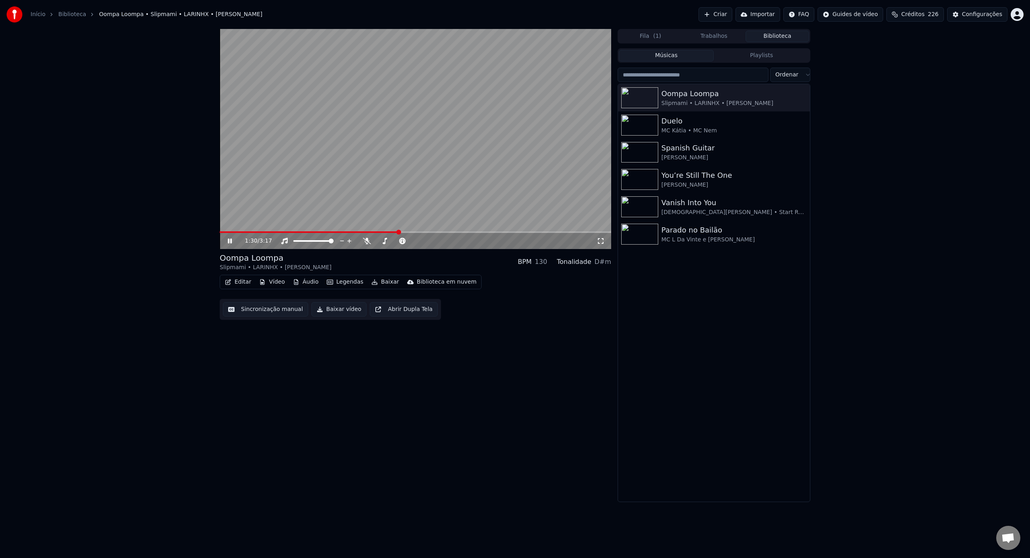
click at [498, 179] on video at bounding box center [415, 139] width 391 height 220
click at [908, 17] on span "Créditos" at bounding box center [912, 14] width 23 height 8
click at [917, 93] on button "Atualizar" at bounding box center [916, 89] width 45 height 14
click at [920, 40] on th "Restante" at bounding box center [909, 38] width 31 height 16
click at [887, 41] on th "Recarregar" at bounding box center [875, 38] width 37 height 16
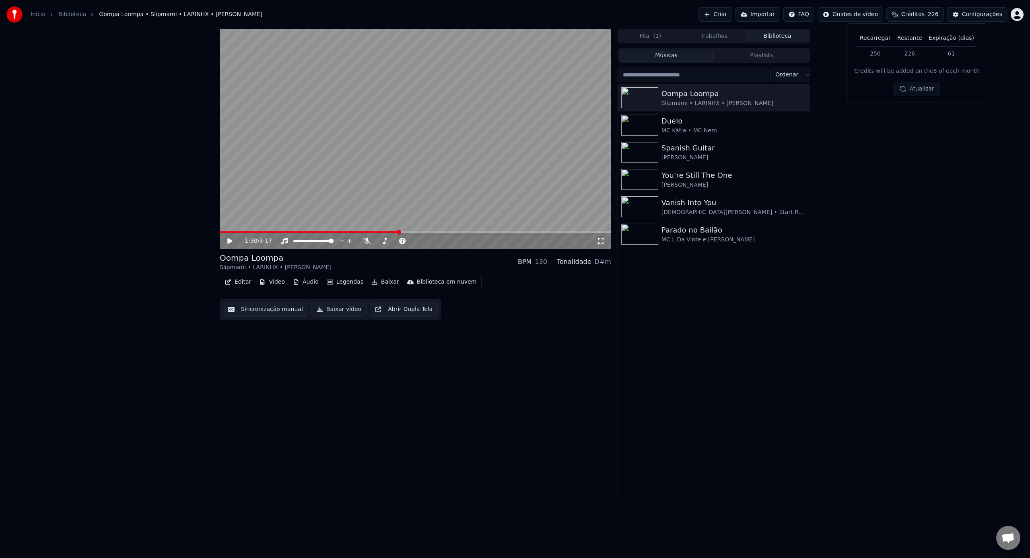
click at [878, 52] on td "250" at bounding box center [875, 53] width 37 height 14
click at [879, 65] on div "Recarregar Restante Expiração ([PERSON_NAME]) 250 226 61 Credits will be added …" at bounding box center [916, 63] width 127 height 66
click at [962, 15] on button "Configurações" at bounding box center [977, 14] width 60 height 14
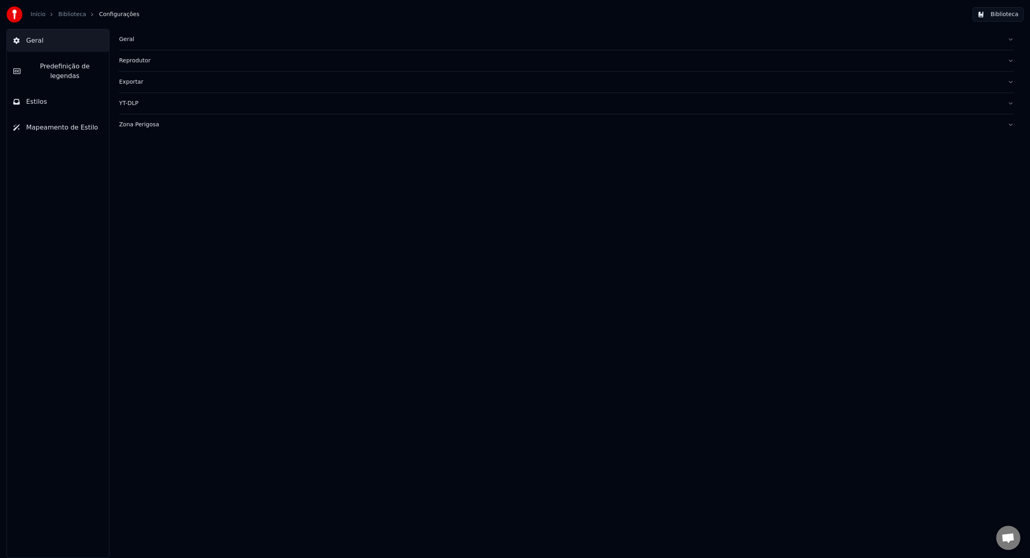
click at [65, 124] on button "Mapeamento de Estilo" at bounding box center [58, 127] width 102 height 23
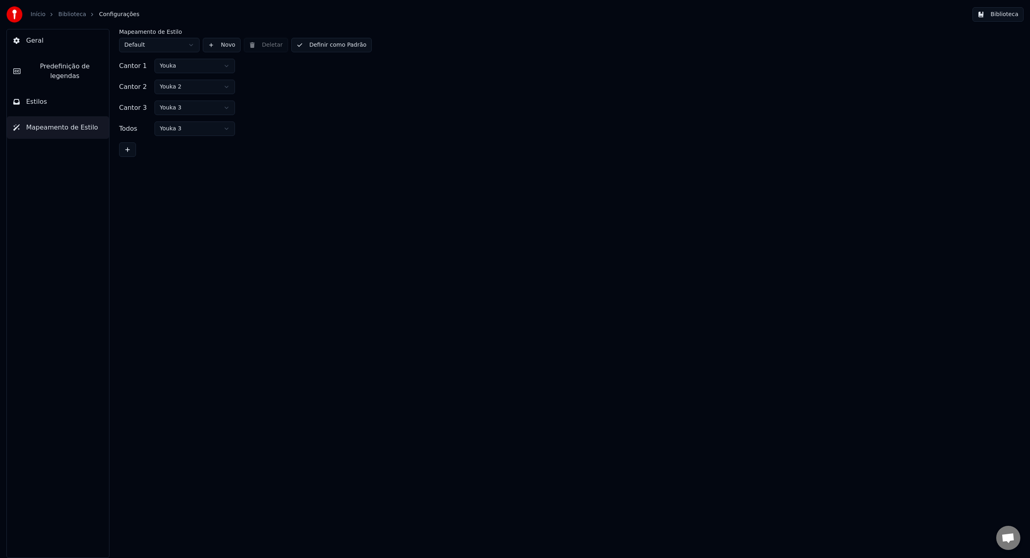
click at [73, 49] on button "Geral" at bounding box center [58, 40] width 102 height 23
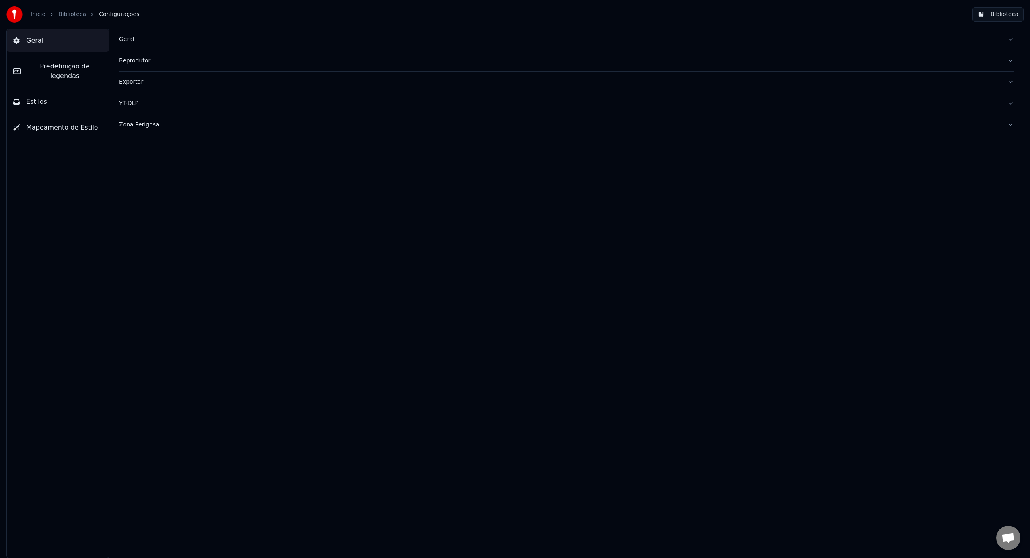
click at [37, 14] on link "Início" at bounding box center [38, 14] width 15 height 8
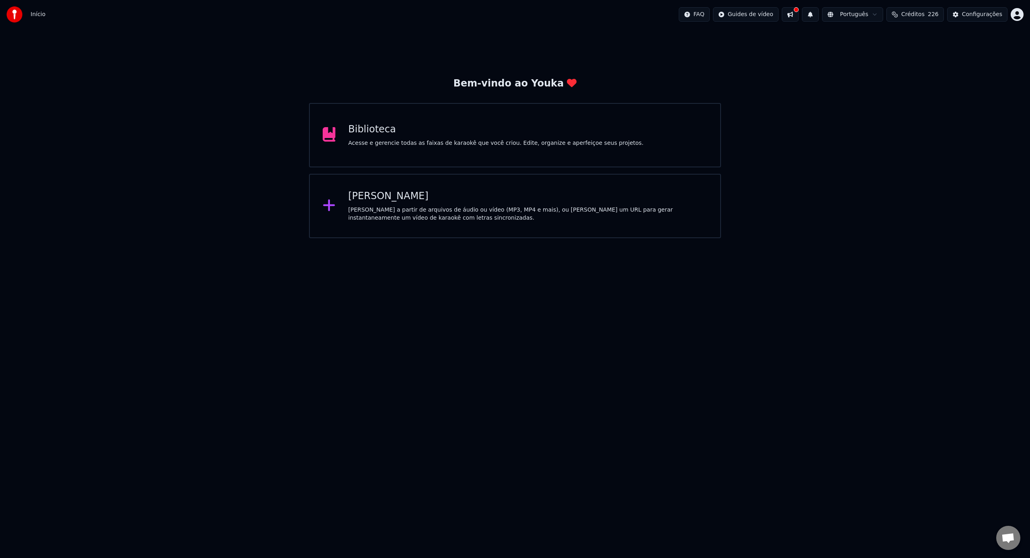
click at [431, 147] on div "Biblioteca Acesse e gerencie todas as faixas de karaokê que você criou. Edite, …" at bounding box center [515, 135] width 412 height 64
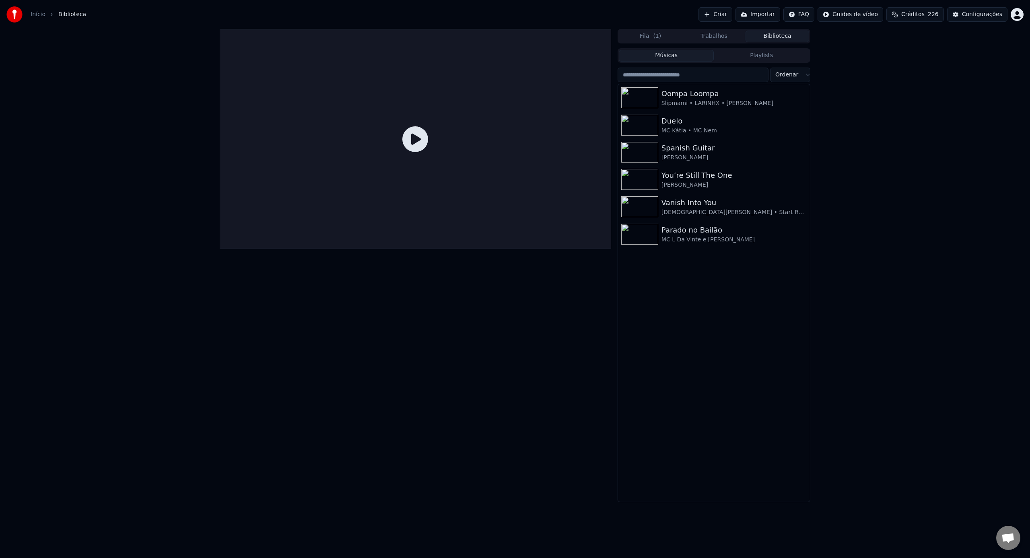
click at [758, 21] on button "Importar" at bounding box center [757, 14] width 45 height 14
click at [757, 16] on button "Importar" at bounding box center [757, 14] width 45 height 14
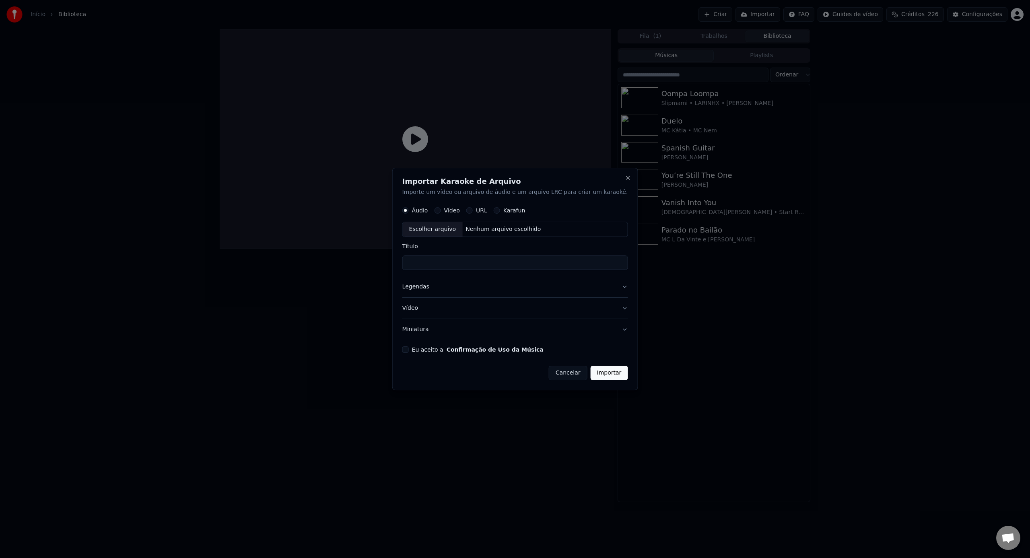
click at [426, 349] on label "Eu aceito a Confirmação de Uso da Música" at bounding box center [478, 350] width 132 height 6
click at [409, 349] on button "Eu aceito a Confirmação de Uso da Música" at bounding box center [405, 349] width 6 height 6
click at [455, 231] on div "Escolher arquivo" at bounding box center [433, 229] width 60 height 14
type input "**********"
click at [490, 267] on input "**********" at bounding box center [515, 263] width 226 height 14
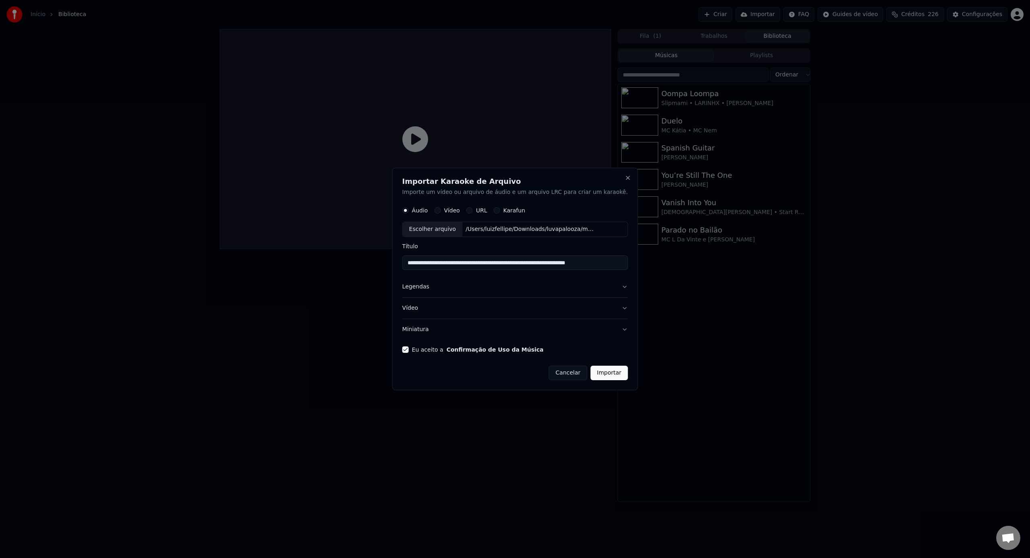
click at [460, 211] on label "Vídeo" at bounding box center [452, 211] width 16 height 6
click at [441, 211] on button "Vídeo" at bounding box center [437, 211] width 6 height 6
type button "video"
click at [449, 232] on div "Escolher arquivo" at bounding box center [433, 229] width 60 height 14
click at [548, 261] on input "**********" at bounding box center [515, 263] width 226 height 14
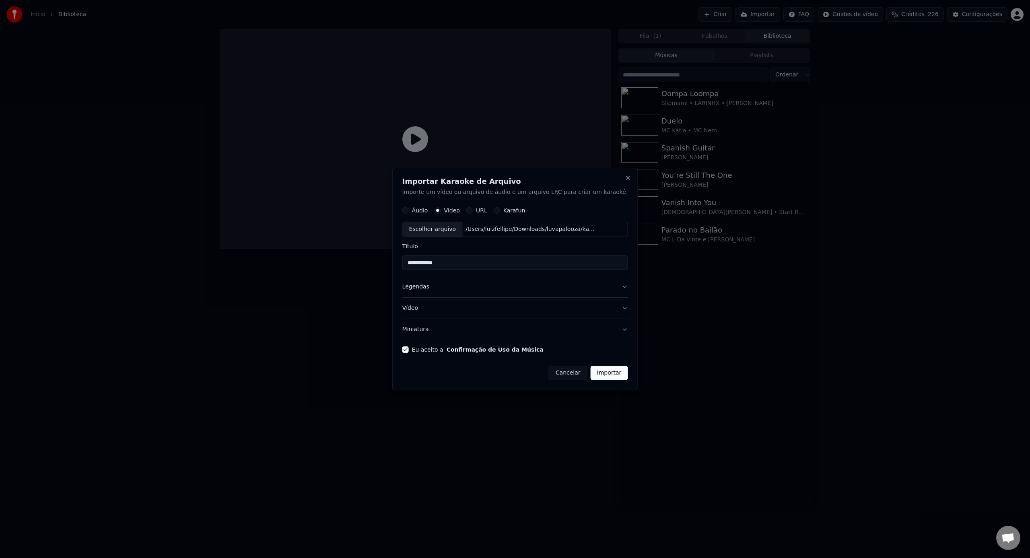
drag, startPoint x: 554, startPoint y: 264, endPoint x: 328, endPoint y: 252, distance: 226.4
click at [328, 252] on body "**********" at bounding box center [515, 279] width 1030 height 558
type input "**********"
click at [484, 294] on button "Legendas" at bounding box center [515, 287] width 226 height 21
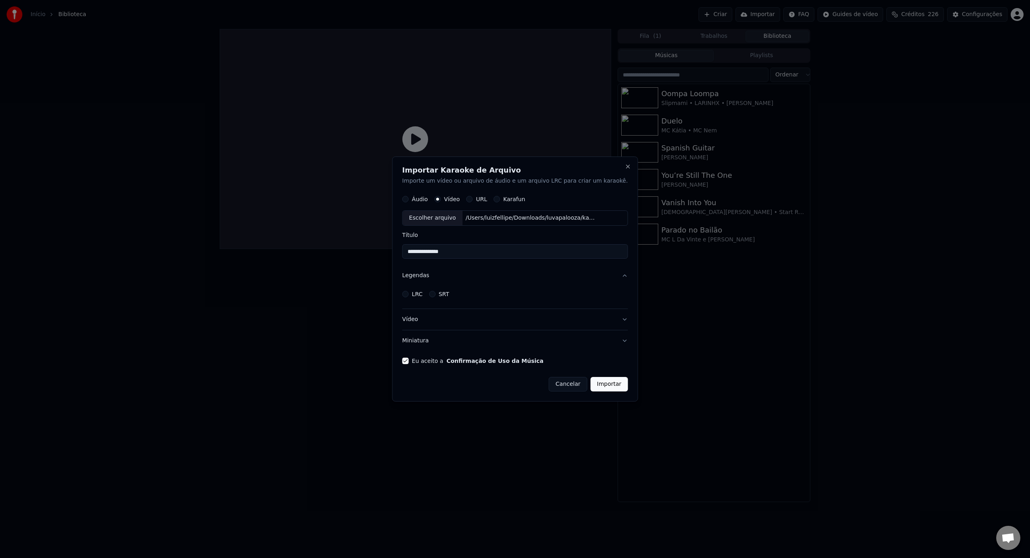
click at [495, 282] on button "Legendas" at bounding box center [515, 276] width 226 height 21
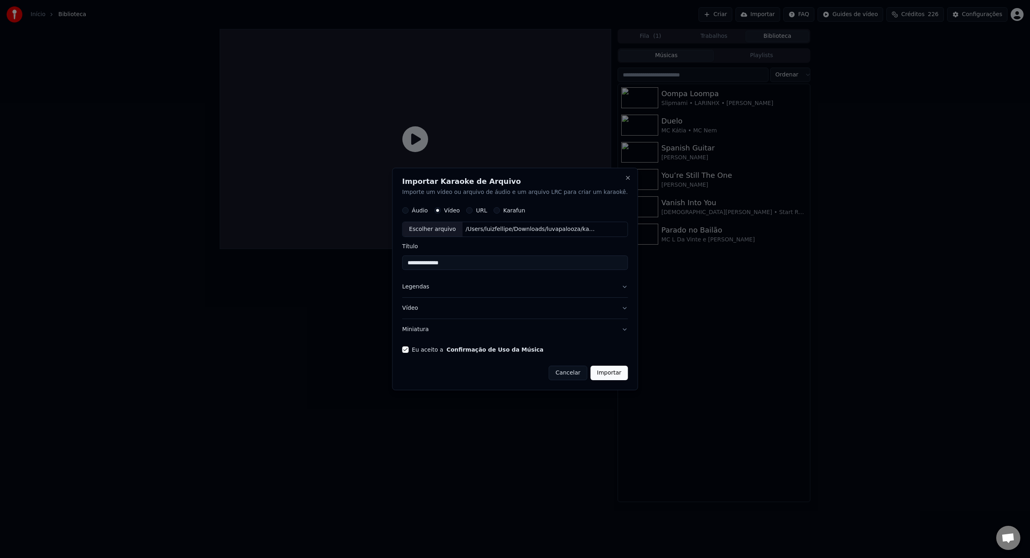
click at [495, 282] on button "Legendas" at bounding box center [515, 287] width 226 height 21
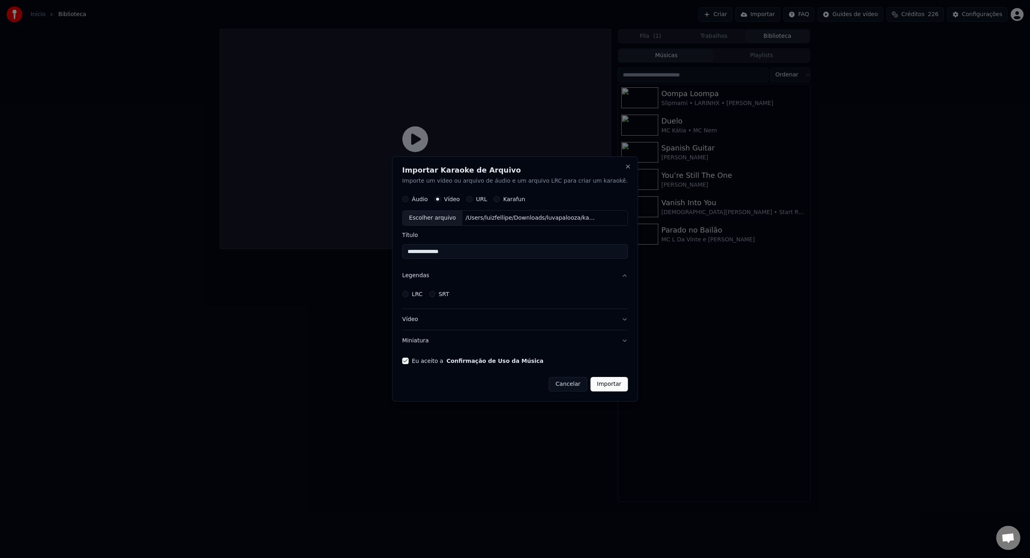
click at [495, 282] on button "Legendas" at bounding box center [515, 276] width 226 height 21
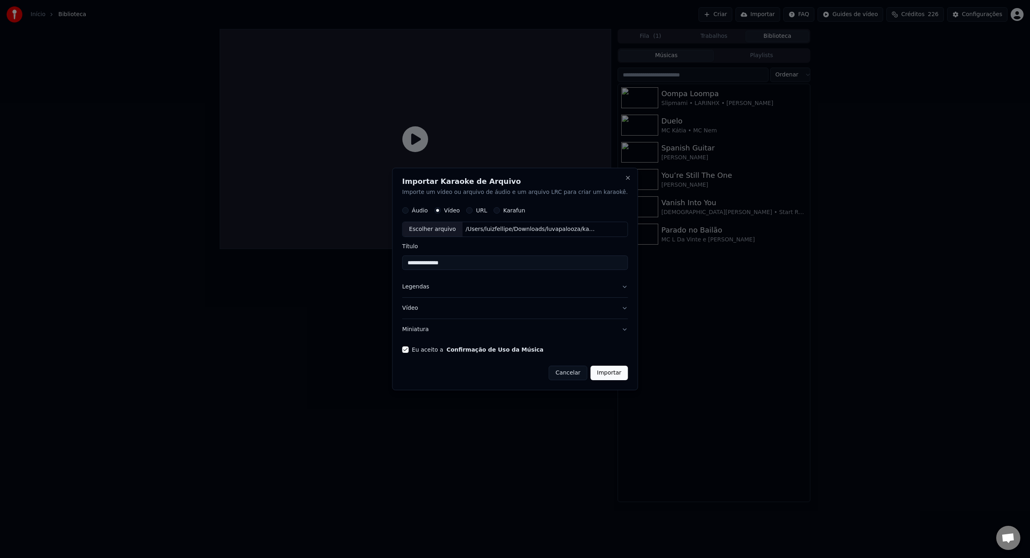
click at [510, 315] on button "Vídeo" at bounding box center [515, 308] width 226 height 21
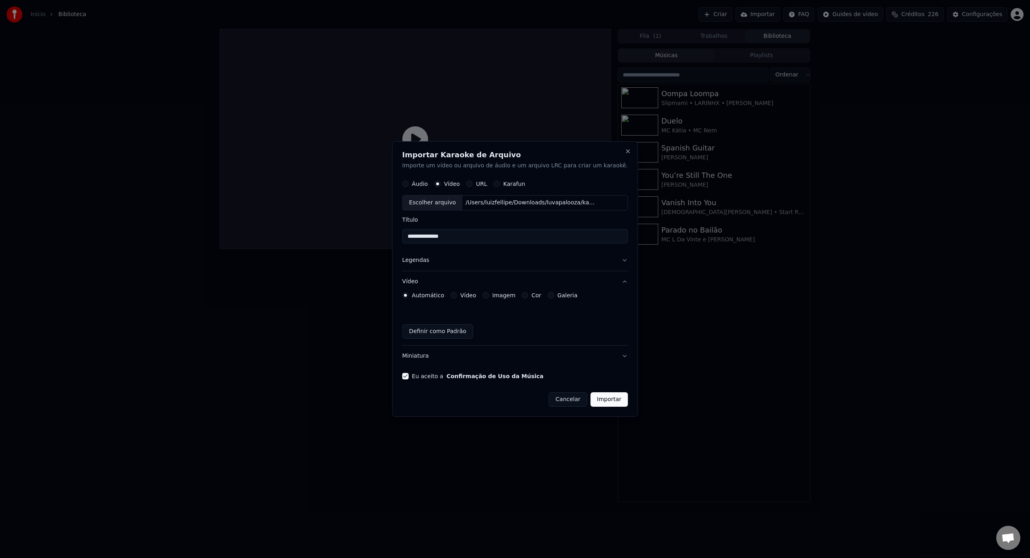
click at [516, 278] on button "Vídeo" at bounding box center [515, 281] width 226 height 21
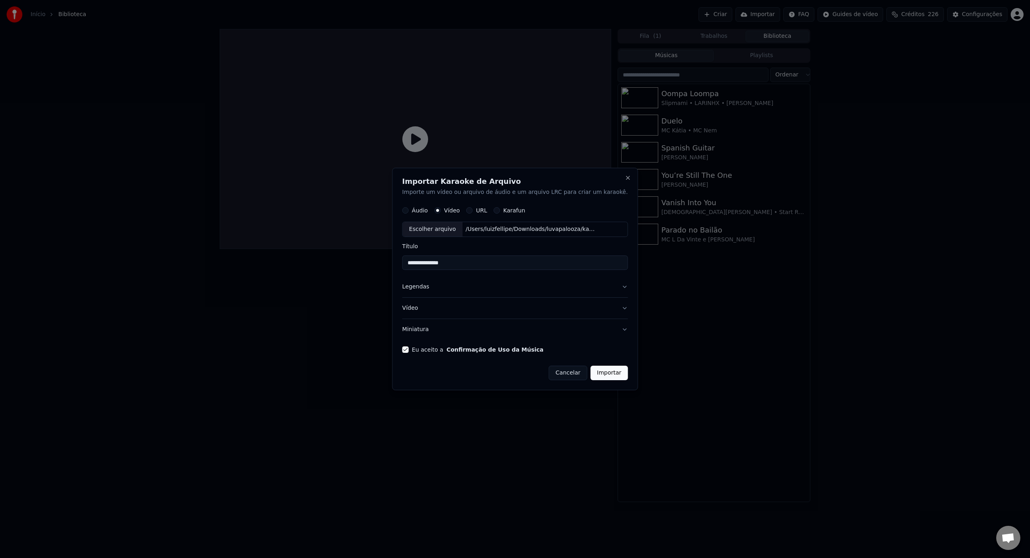
click at [591, 375] on button "Importar" at bounding box center [609, 373] width 37 height 14
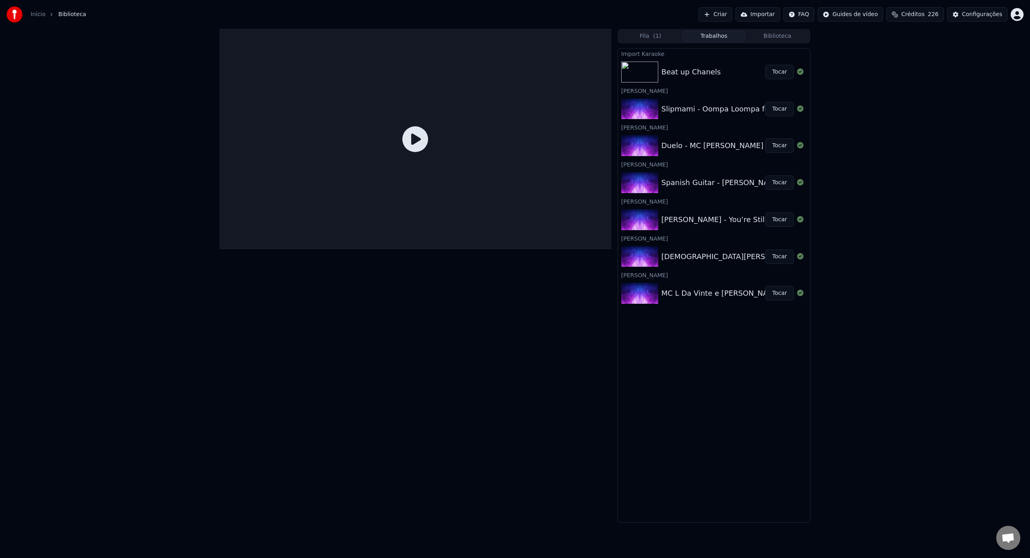
click at [547, 161] on div at bounding box center [415, 139] width 391 height 220
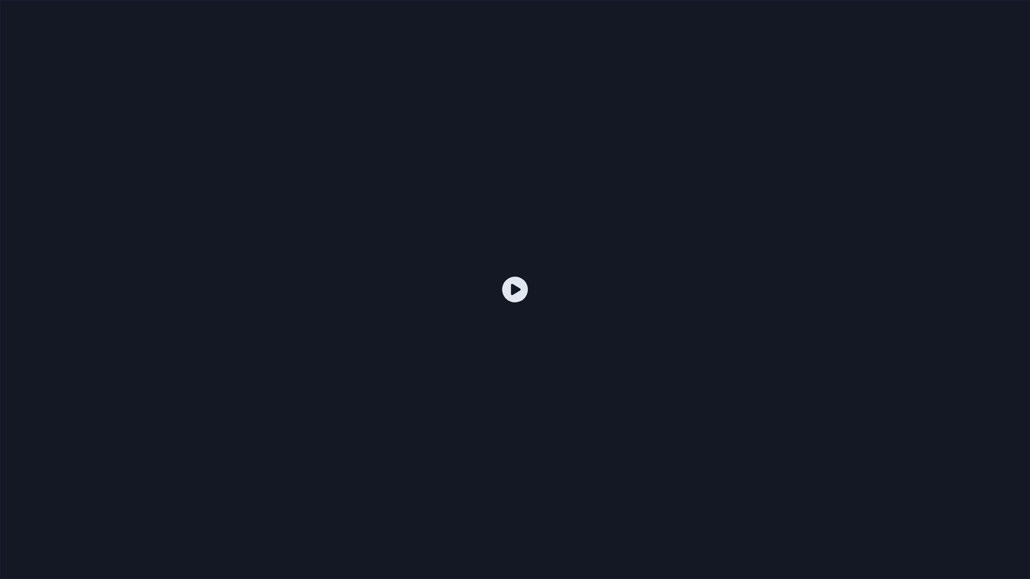
click at [775, 72] on div at bounding box center [515, 289] width 1030 height 579
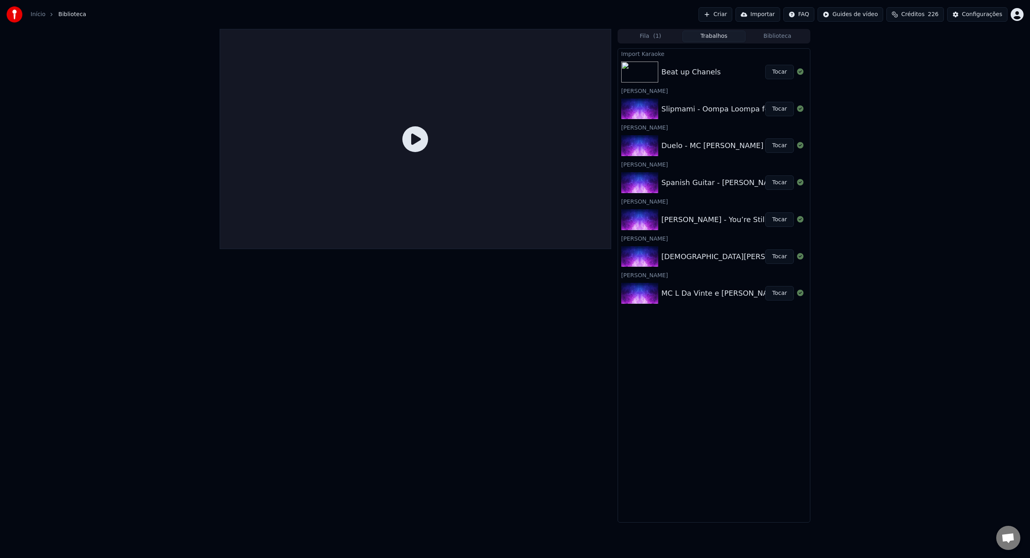
click at [779, 68] on button "Tocar" at bounding box center [779, 72] width 29 height 14
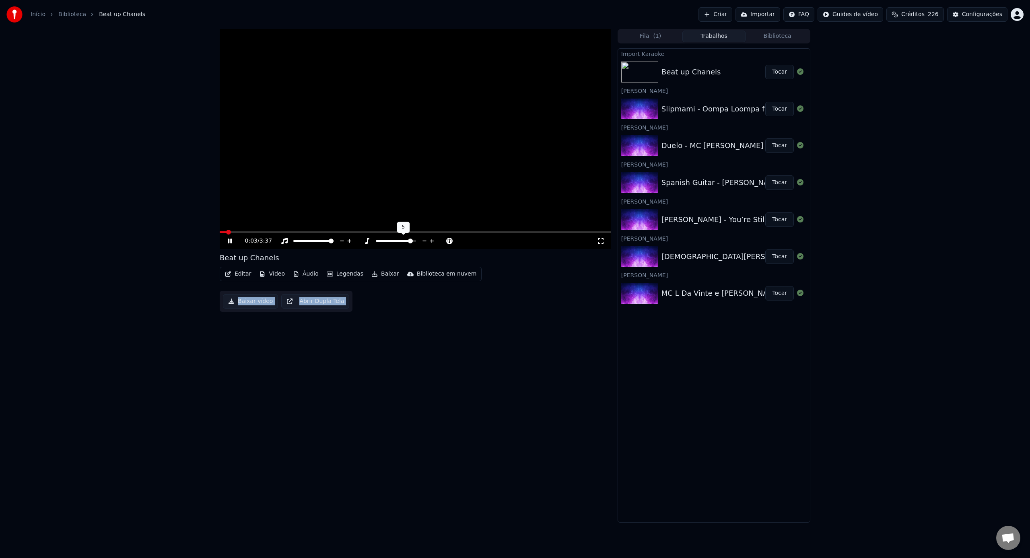
click at [412, 239] on span at bounding box center [410, 241] width 5 height 5
click at [397, 243] on span at bounding box center [395, 241] width 5 height 5
click at [296, 352] on div "0:21 / 3:37 Beat up Chanels Editar Vídeo Áudio Legendas Baixar Biblioteca em nu…" at bounding box center [415, 276] width 391 height 494
click at [229, 238] on icon at bounding box center [235, 241] width 19 height 6
click at [233, 239] on icon at bounding box center [235, 241] width 19 height 6
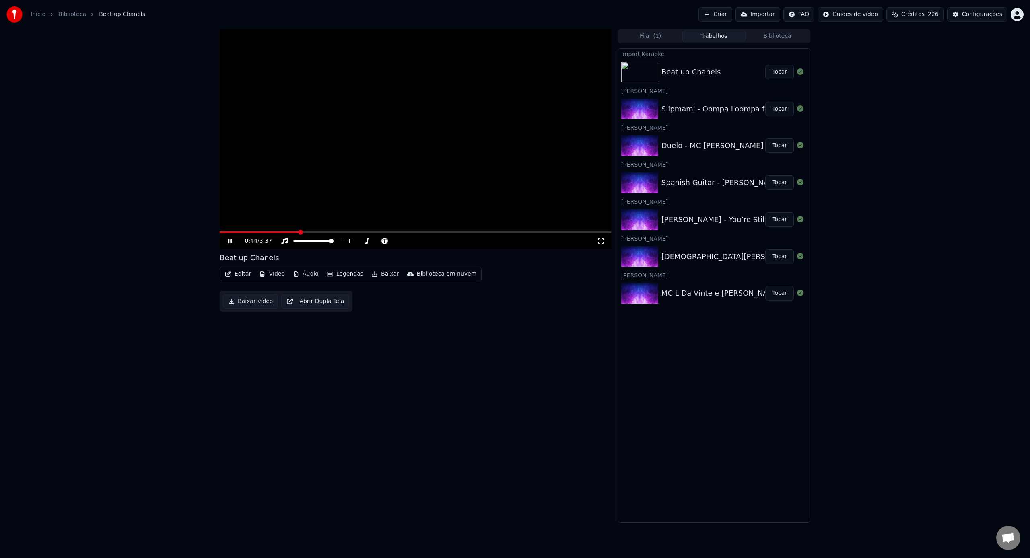
click at [598, 243] on icon at bounding box center [601, 241] width 6 height 6
click at [542, 162] on video at bounding box center [415, 139] width 391 height 220
click at [797, 37] on button "Biblioteca" at bounding box center [777, 37] width 64 height 12
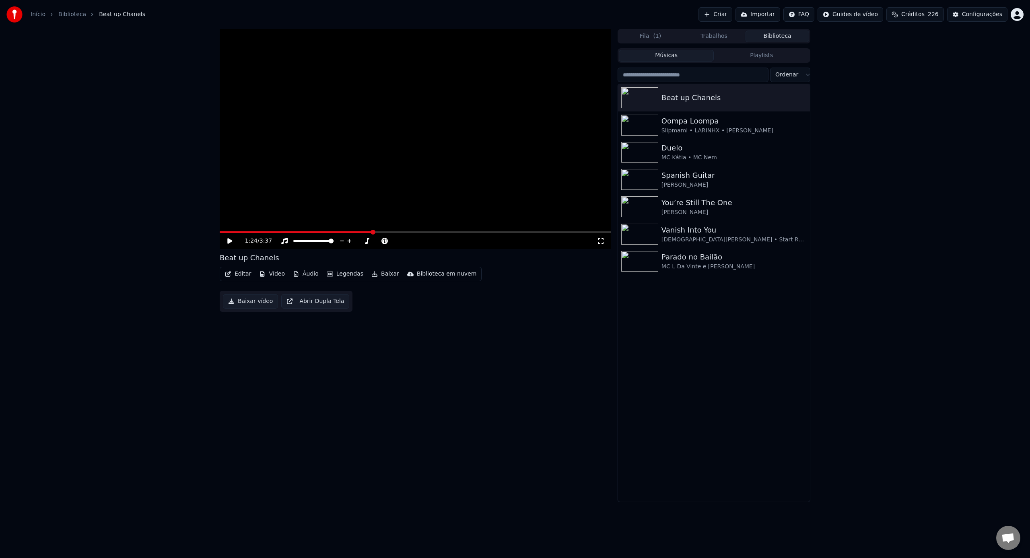
click at [742, 60] on button "Playlists" at bounding box center [761, 56] width 95 height 12
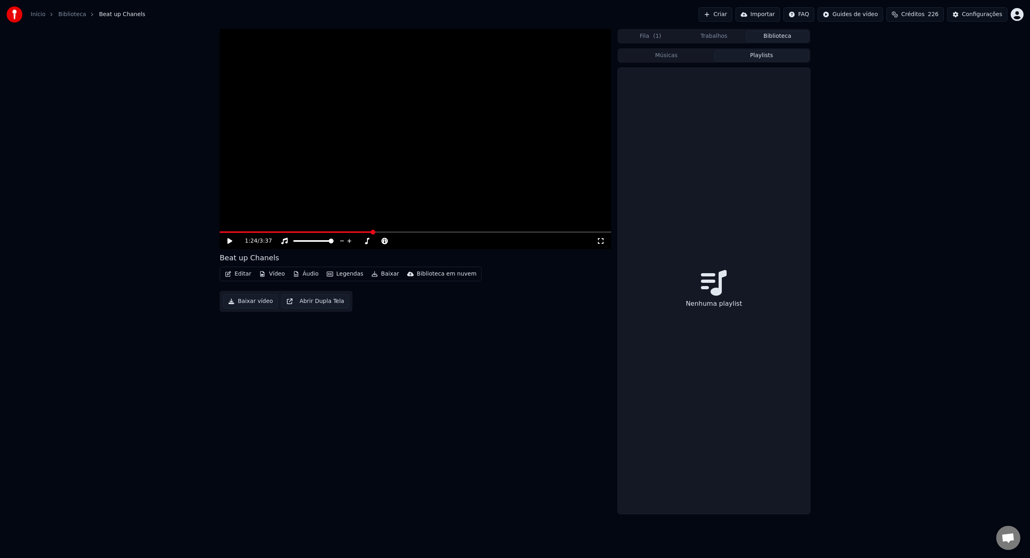
click at [702, 278] on icon at bounding box center [714, 283] width 26 height 26
click at [703, 270] on icon at bounding box center [714, 283] width 26 height 26
click at [704, 261] on div "Nenhuma playlist" at bounding box center [714, 291] width 192 height 446
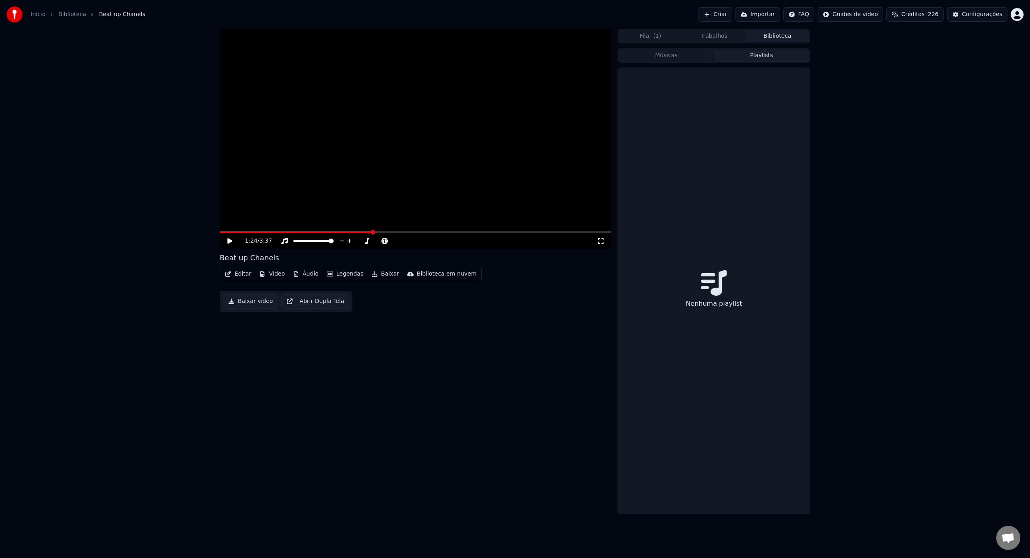
click at [704, 261] on div "Nenhuma playlist" at bounding box center [714, 291] width 192 height 446
click at [688, 51] on button "Músicas" at bounding box center [666, 56] width 95 height 12
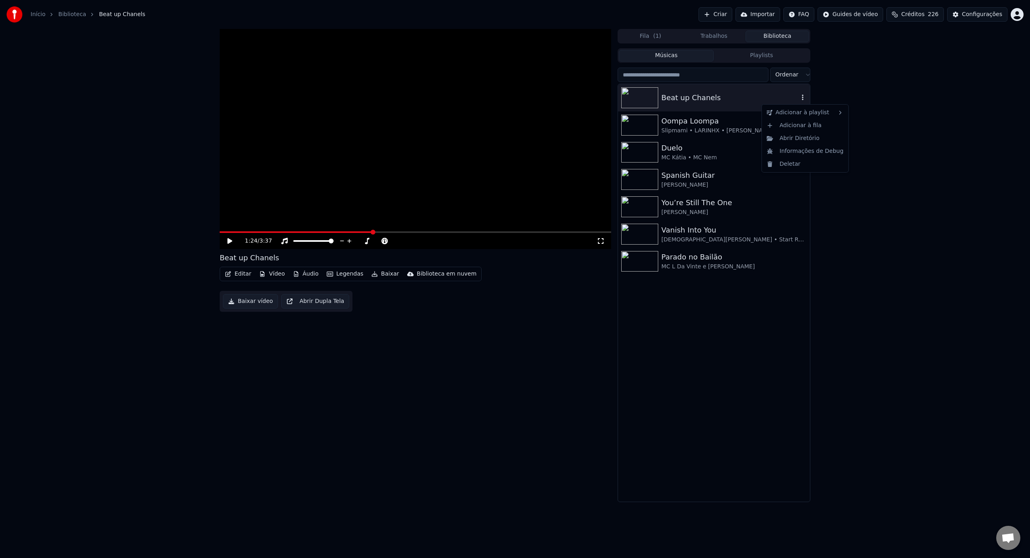
click at [803, 97] on icon "button" at bounding box center [803, 97] width 8 height 6
click at [859, 111] on div "Nova playlist" at bounding box center [872, 114] width 56 height 13
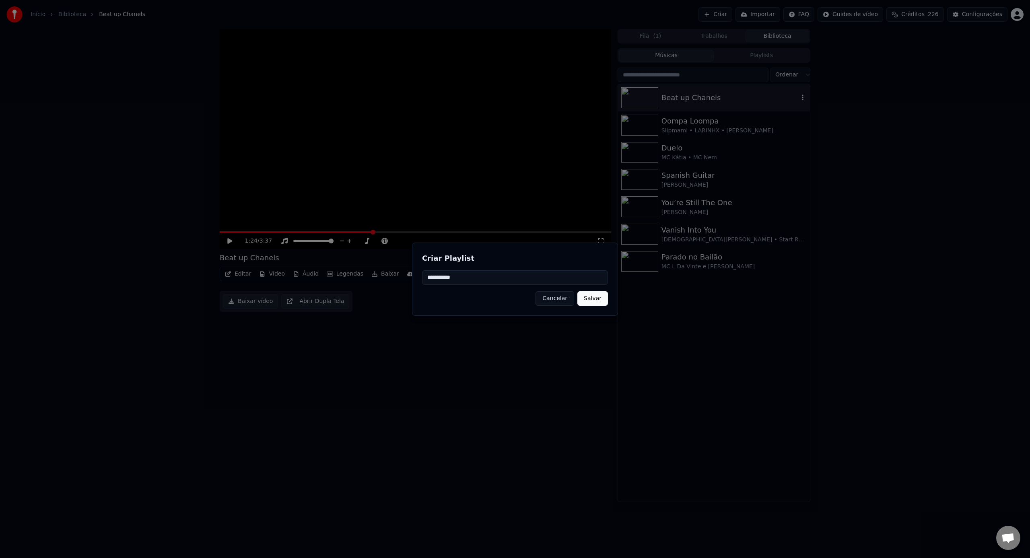
type input "**********"
click at [591, 305] on button "Salvar" at bounding box center [592, 298] width 31 height 14
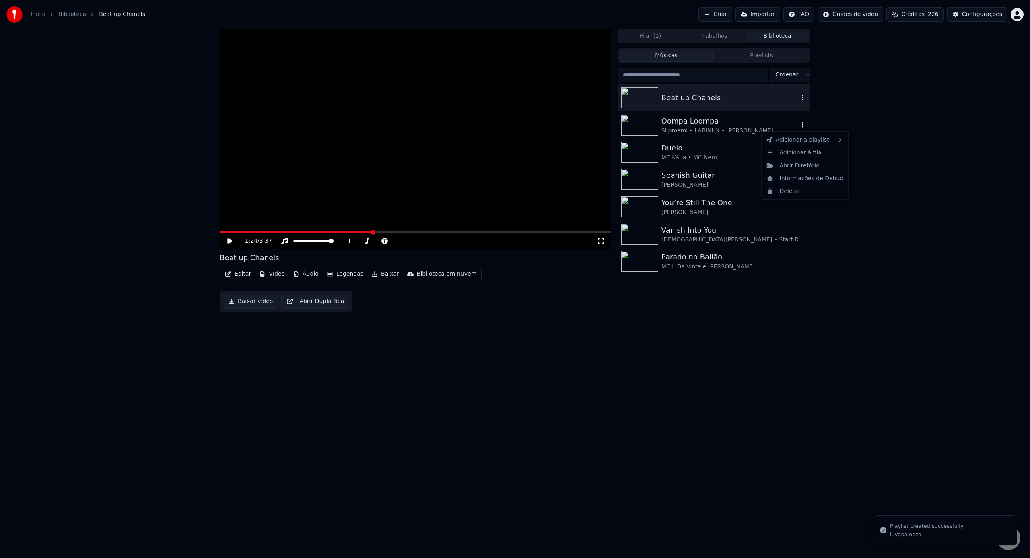
click at [802, 124] on icon "button" at bounding box center [803, 125] width 8 height 6
click at [866, 154] on div "luvapalooza" at bounding box center [872, 158] width 56 height 13
click at [754, 42] on div "Fila ( 1 ) Trabalhos Biblioteca" at bounding box center [714, 36] width 193 height 14
click at [755, 54] on button "Playlists" at bounding box center [761, 56] width 95 height 12
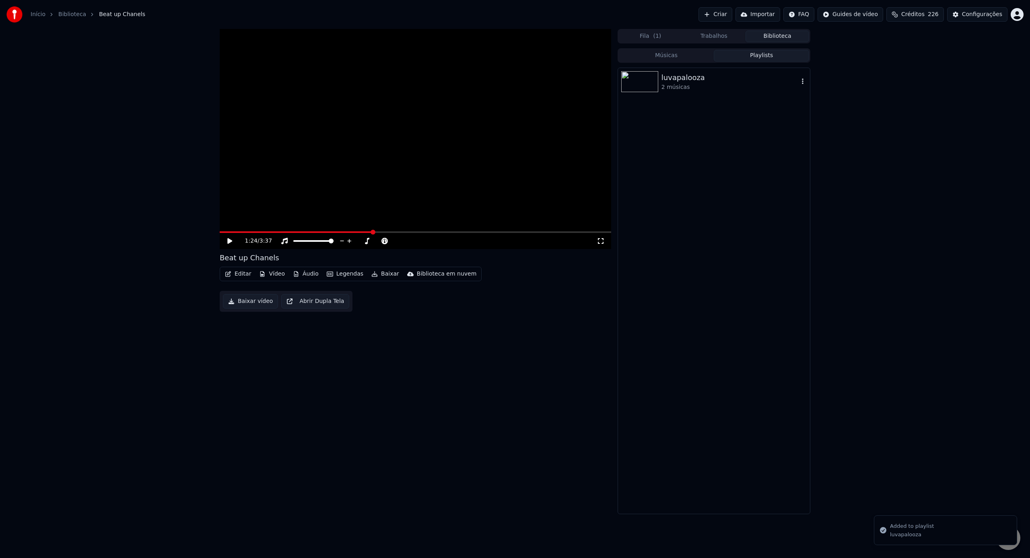
click at [700, 92] on div "luvapalooza 2 músicas" at bounding box center [714, 81] width 192 height 27
click at [707, 97] on div "Beat up Chanels" at bounding box center [733, 99] width 129 height 11
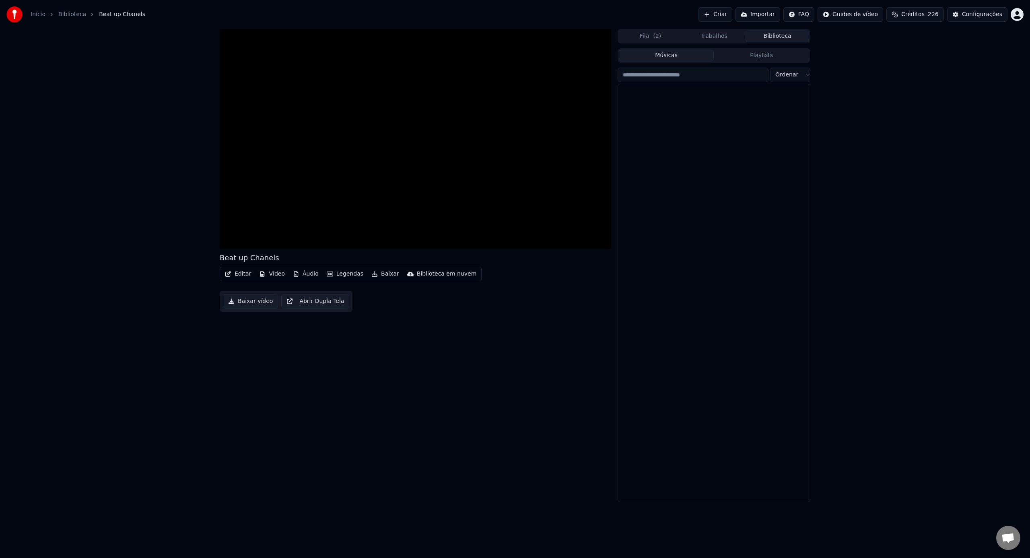
click at [672, 59] on button "Músicas" at bounding box center [666, 56] width 95 height 12
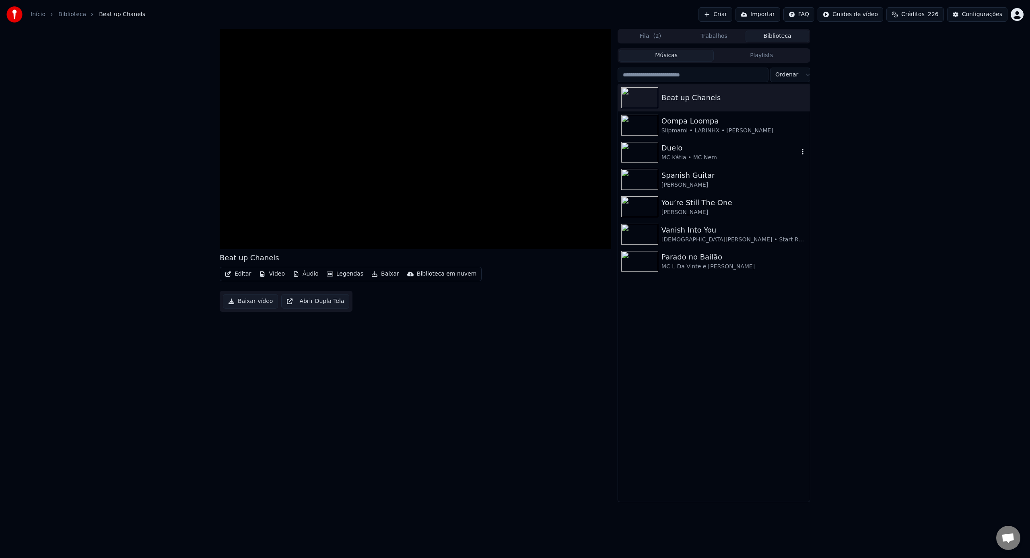
click at [804, 154] on icon "button" at bounding box center [803, 151] width 8 height 6
click at [661, 375] on div "Beat up Chanels Oompa Loompa Slipmami • LARINHX • [PERSON_NAME] Duelo MC Kátia …" at bounding box center [714, 293] width 192 height 418
click at [367, 195] on video at bounding box center [415, 139] width 391 height 220
click at [233, 242] on icon at bounding box center [235, 241] width 19 height 6
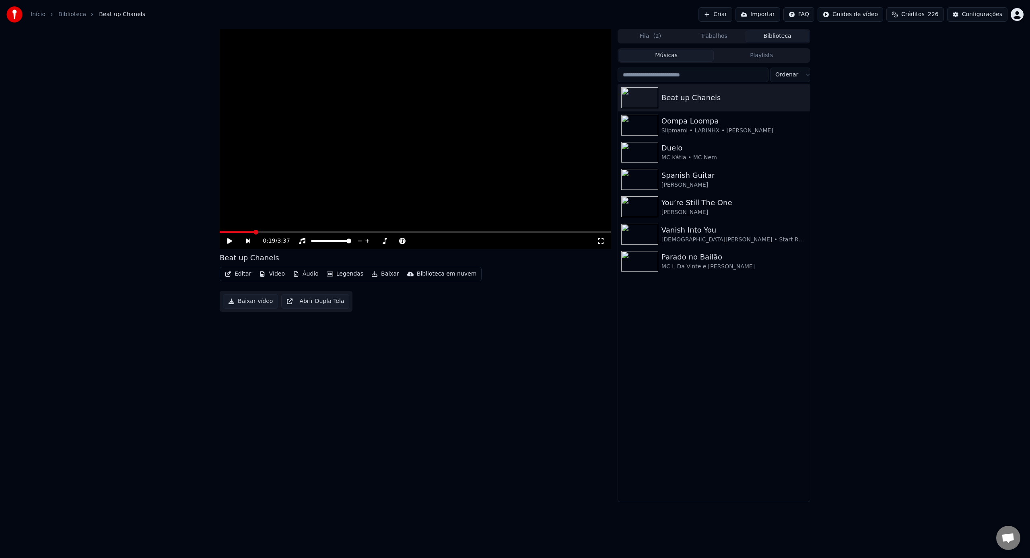
click at [720, 18] on button "Criar" at bounding box center [715, 14] width 34 height 14
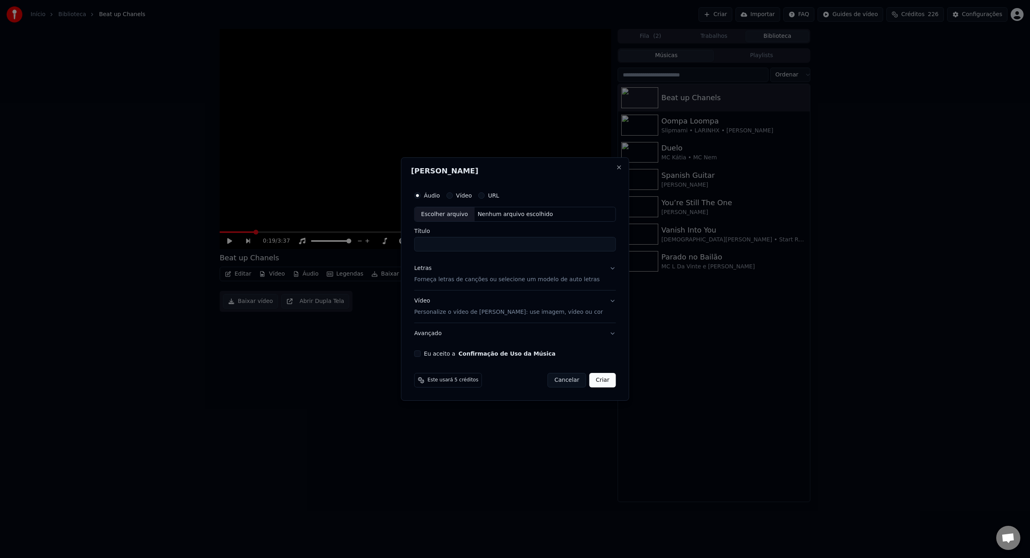
drag, startPoint x: 1021, startPoint y: 321, endPoint x: 803, endPoint y: 210, distance: 245.2
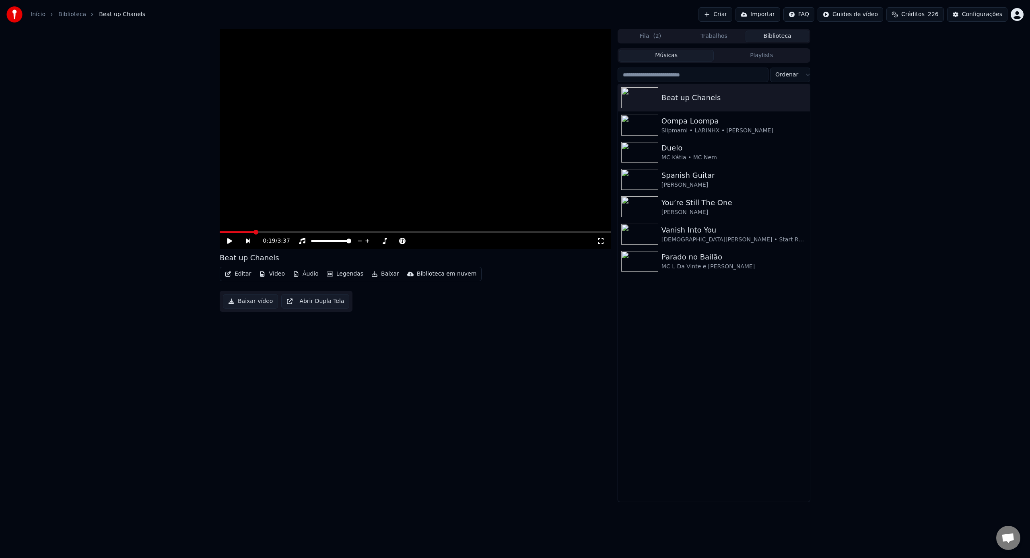
drag, startPoint x: 2, startPoint y: 93, endPoint x: 39, endPoint y: 54, distance: 53.8
click at [195, 89] on div "0:19 / 3:37 Beat up Chanels Editar Vídeo Áudio Legendas Baixar Biblioteca em nu…" at bounding box center [515, 265] width 1030 height 473
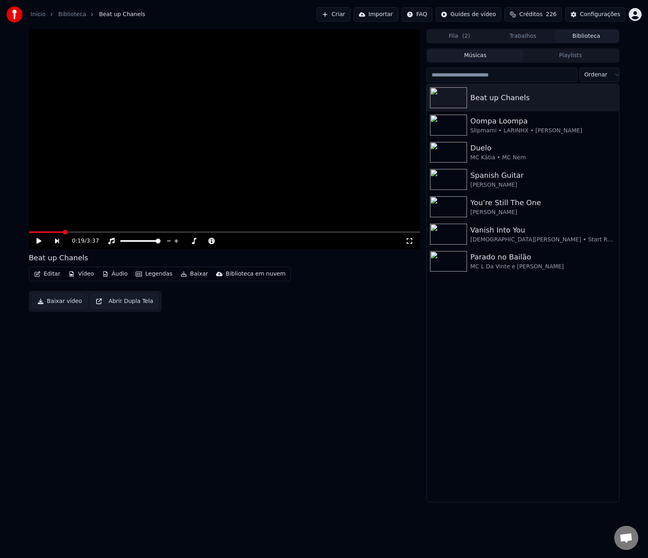
click at [340, 16] on button "Criar" at bounding box center [334, 14] width 34 height 14
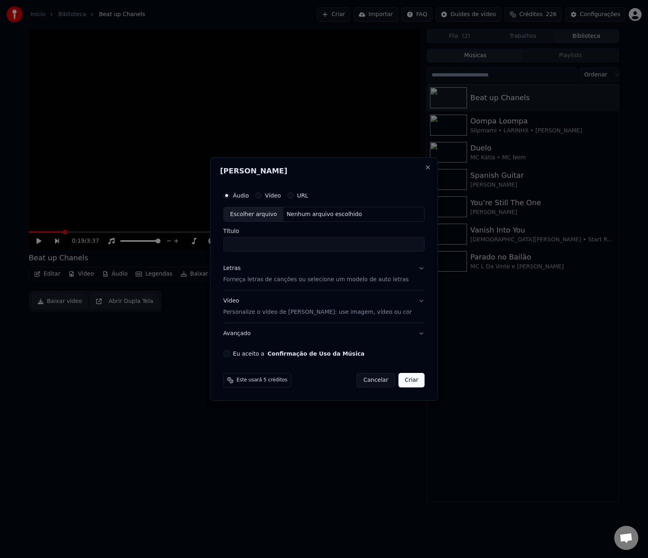
click at [269, 215] on div "Escolher arquivo" at bounding box center [254, 214] width 60 height 14
type input "**********"
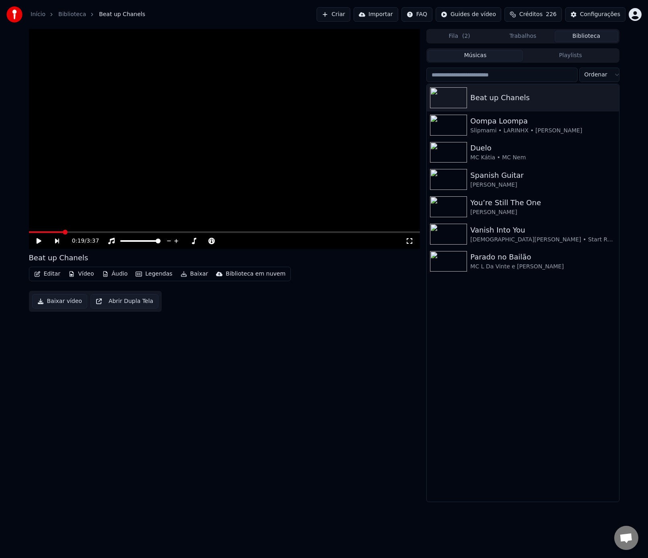
click at [43, 241] on icon at bounding box center [44, 241] width 19 height 6
click at [41, 242] on icon at bounding box center [44, 241] width 19 height 6
click at [329, 18] on button "Criar" at bounding box center [334, 14] width 34 height 14
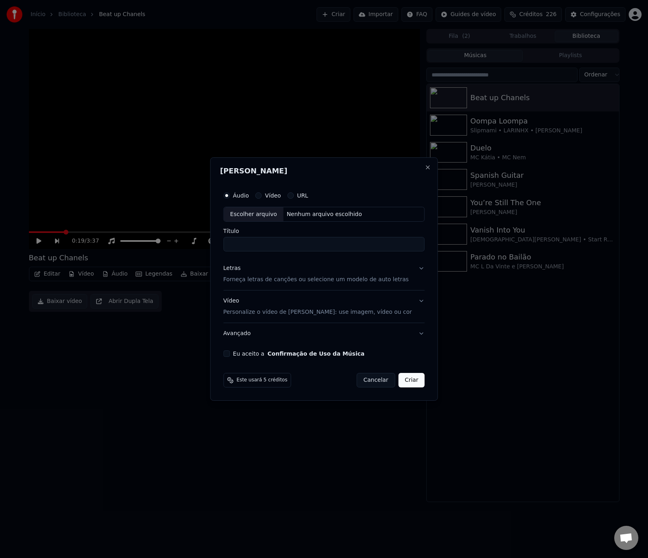
click at [253, 218] on div "Escolher arquivo" at bounding box center [254, 214] width 60 height 14
click at [306, 246] on input "**********" at bounding box center [324, 244] width 202 height 14
type input "*"
type input "**********"
click at [276, 281] on p "Forneça letras de canções ou selecione um modelo de auto letras" at bounding box center [315, 280] width 185 height 8
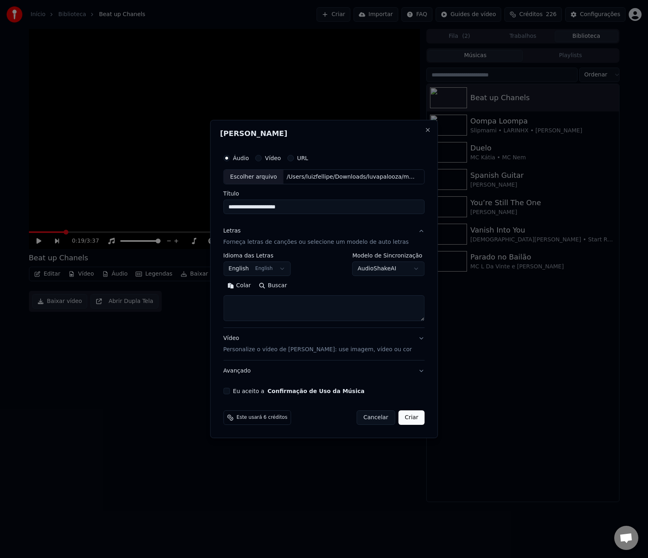
drag, startPoint x: 276, startPoint y: 296, endPoint x: 282, endPoint y: 306, distance: 11.4
click at [278, 299] on textarea at bounding box center [324, 309] width 202 height 26
paste textarea "**********"
type textarea "**********"
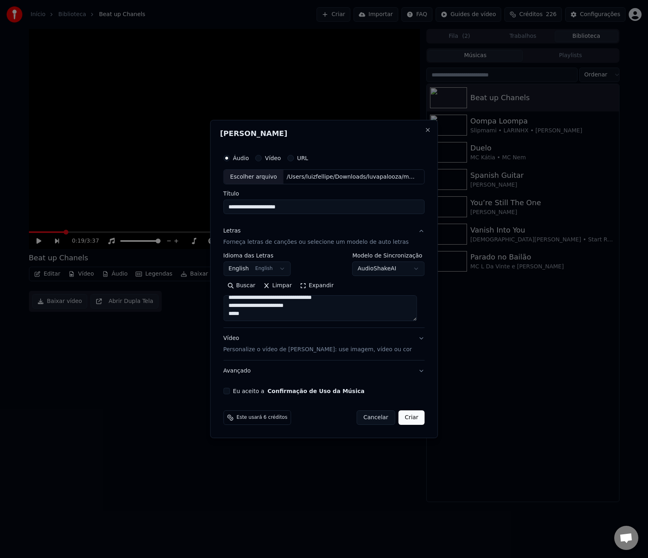
click at [278, 350] on p "Personalize o vídeo de [PERSON_NAME]: use imagem, vídeo ou cor" at bounding box center [317, 350] width 189 height 8
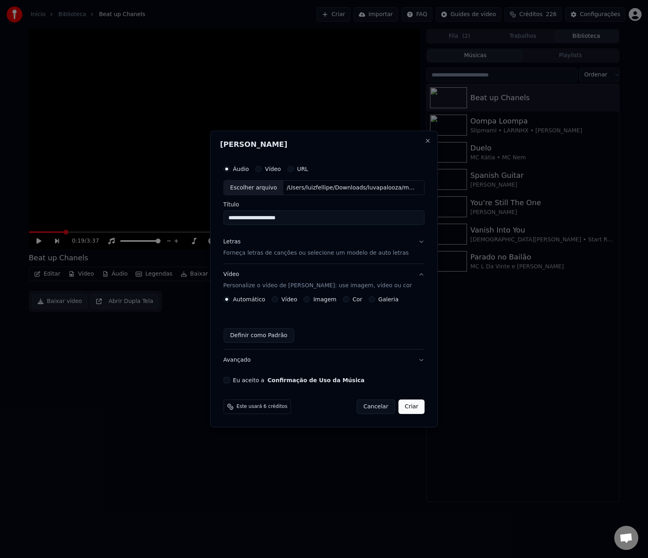
click at [284, 300] on label "Vídeo" at bounding box center [289, 300] width 16 height 6
click at [278, 300] on button "Vídeo" at bounding box center [275, 299] width 6 height 6
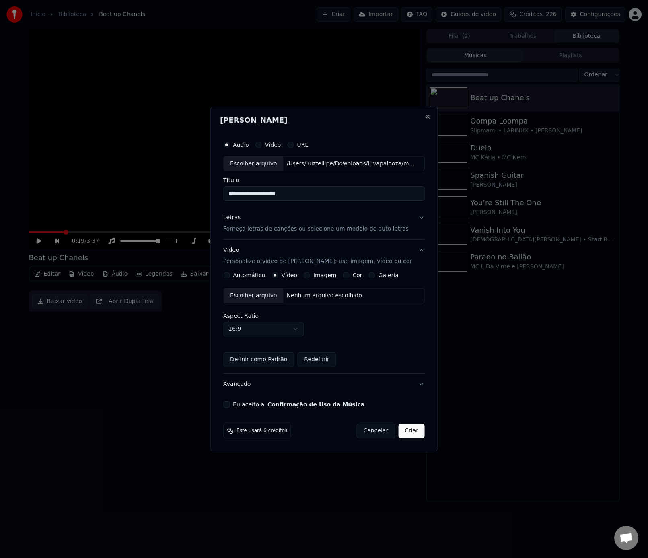
click at [268, 301] on div "Escolher arquivo" at bounding box center [254, 295] width 60 height 14
click at [415, 435] on button "Criar" at bounding box center [411, 431] width 27 height 14
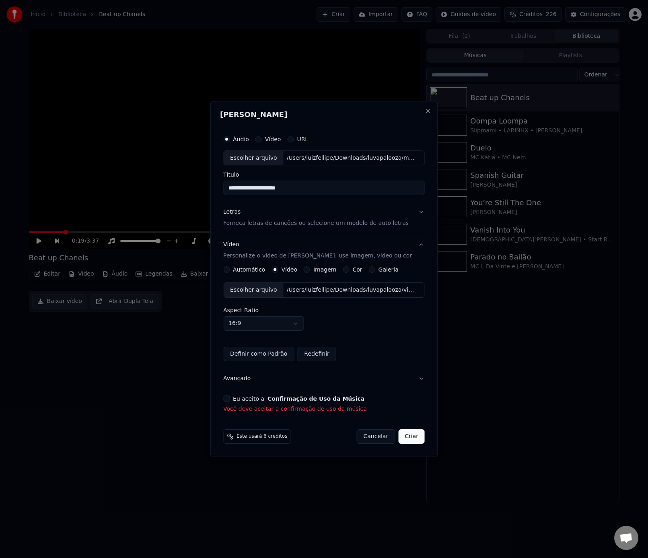
click at [230, 399] on button "Eu aceito a Confirmação de Uso da Música" at bounding box center [226, 398] width 6 height 6
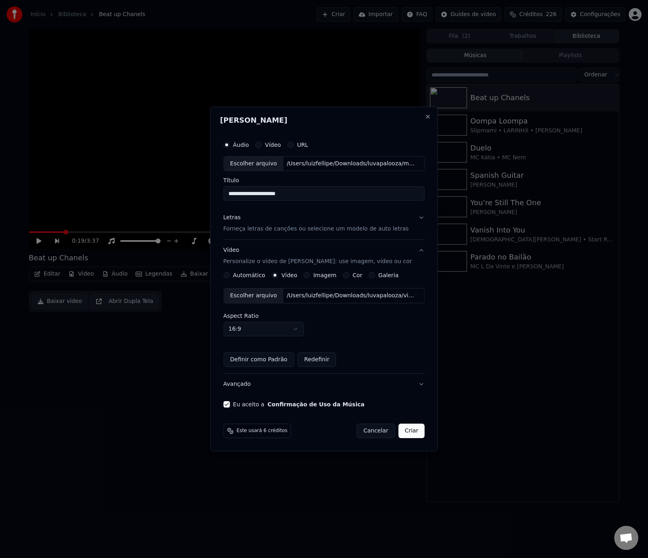
click at [408, 439] on div "Este usará 6 créditos Cancelar Criar" at bounding box center [324, 430] width 208 height 21
click at [409, 435] on button "Criar" at bounding box center [411, 431] width 27 height 14
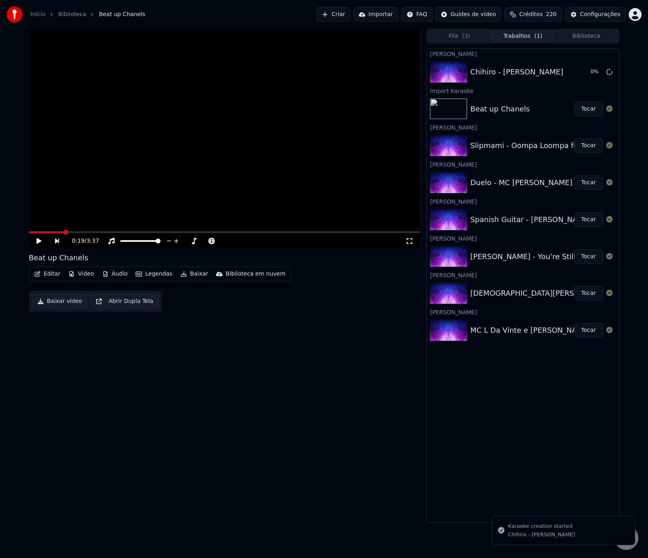
click at [345, 13] on button "Criar" at bounding box center [334, 14] width 34 height 14
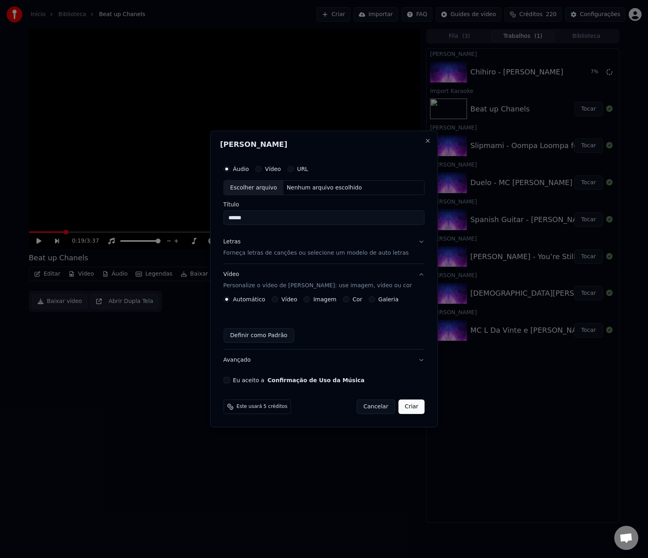
type input "******"
click at [277, 255] on p "Forneça letras de canções ou selecione um modelo de auto letras" at bounding box center [315, 253] width 185 height 8
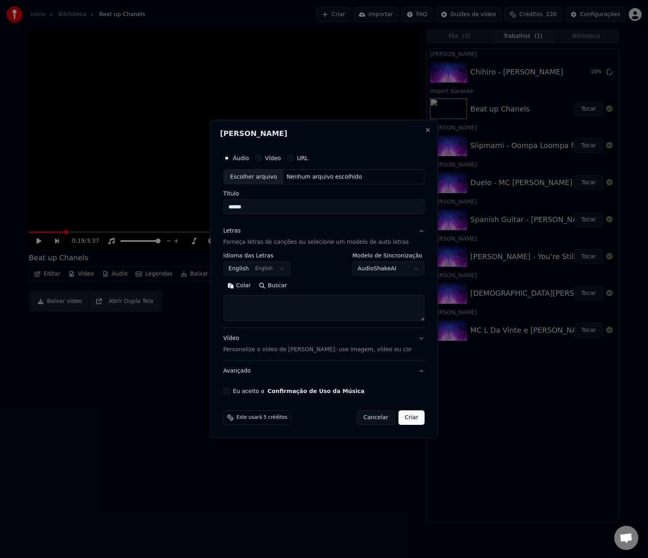
click at [278, 306] on textarea at bounding box center [324, 309] width 202 height 26
paste textarea "**********"
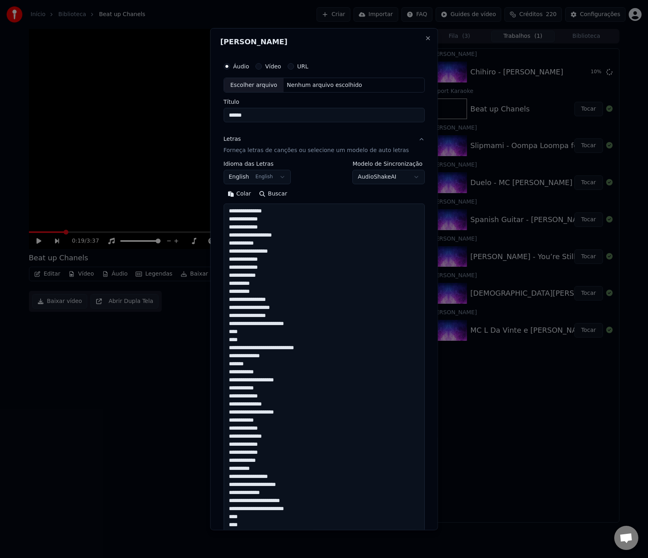
scroll to position [396, 0]
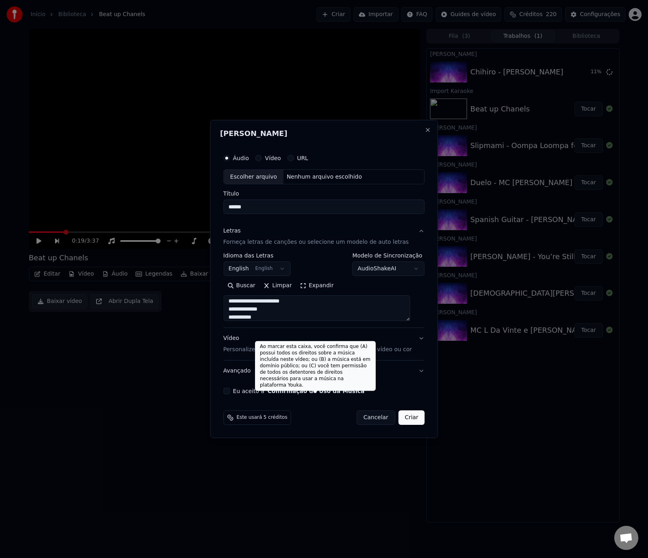
type textarea "**********"
click at [246, 345] on div "Vídeo Personalize o vídeo de karaokê: use imagem, vídeo ou cor" at bounding box center [317, 344] width 189 height 19
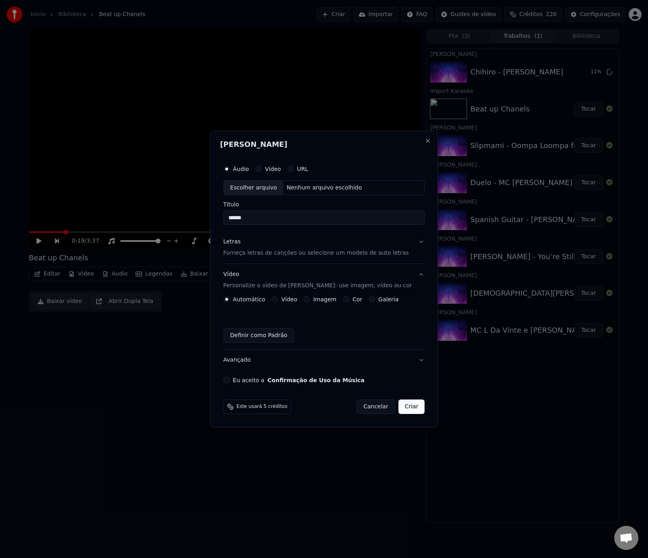
click at [285, 301] on div "Vídeo" at bounding box center [285, 299] width 26 height 6
click at [283, 301] on div "Vídeo" at bounding box center [285, 299] width 26 height 6
click at [278, 302] on button "Vídeo" at bounding box center [275, 299] width 6 height 6
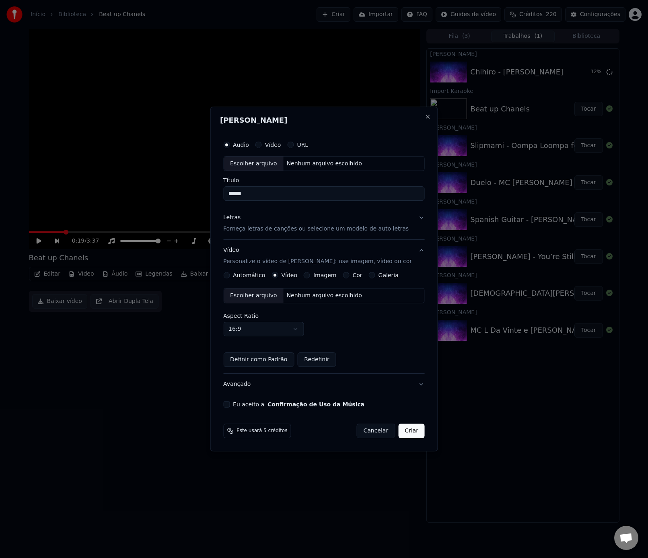
click at [263, 297] on div "Escolher arquivo" at bounding box center [254, 295] width 60 height 14
click at [228, 403] on button "Eu aceito a Confirmação de Uso da Música" at bounding box center [226, 404] width 6 height 6
click at [259, 434] on span "Este usará 5 créditos" at bounding box center [262, 431] width 51 height 6
click at [260, 433] on span "Este usará 5 créditos" at bounding box center [262, 431] width 51 height 6
click at [304, 191] on input "******" at bounding box center [324, 194] width 202 height 14
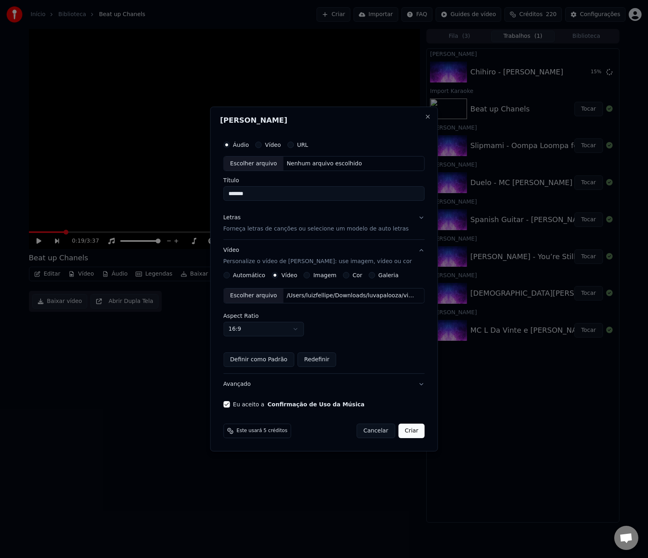
click at [260, 158] on div "Escolher arquivo" at bounding box center [254, 164] width 60 height 14
drag, startPoint x: 357, startPoint y: 188, endPoint x: 412, endPoint y: 196, distance: 55.8
click at [412, 196] on input "**********" at bounding box center [324, 194] width 202 height 14
type input "**********"
click at [415, 432] on button "Criar" at bounding box center [411, 431] width 27 height 14
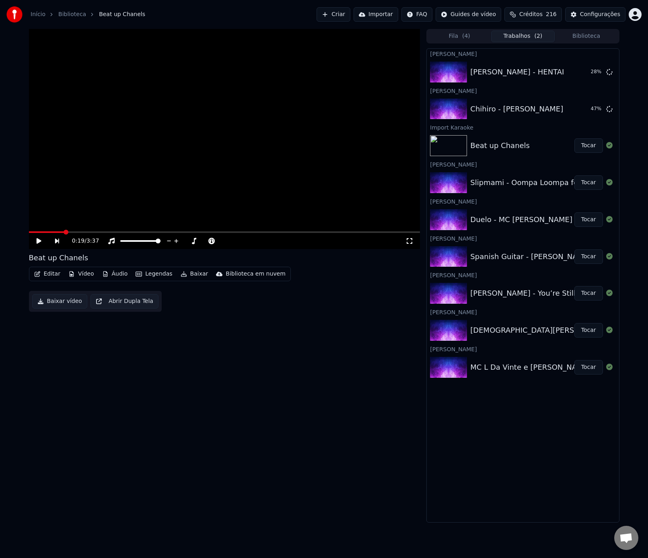
click at [579, 31] on button "Biblioteca" at bounding box center [587, 37] width 64 height 12
click at [576, 39] on button "Biblioteca" at bounding box center [587, 37] width 64 height 12
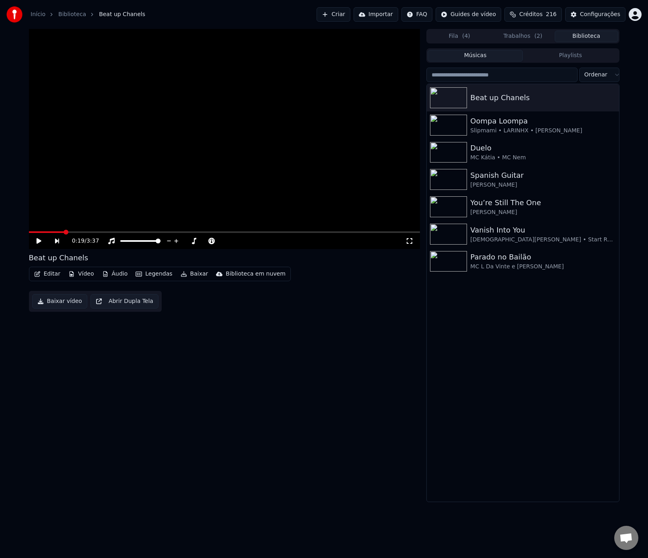
click at [580, 56] on button "Playlists" at bounding box center [570, 56] width 95 height 12
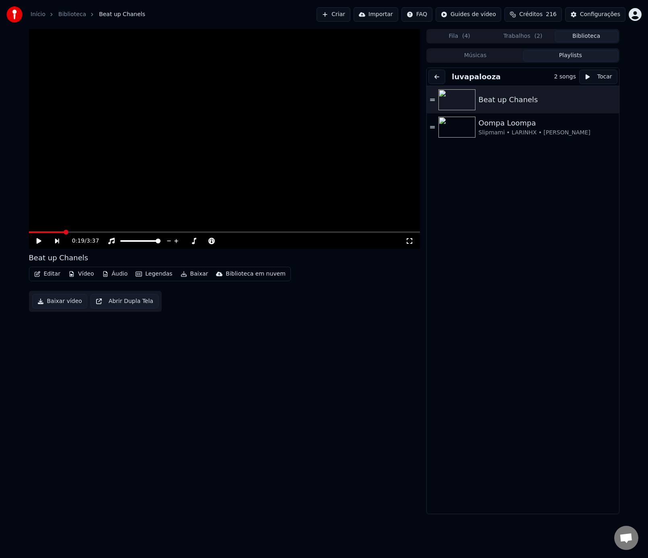
click at [498, 58] on button "Músicas" at bounding box center [475, 56] width 95 height 12
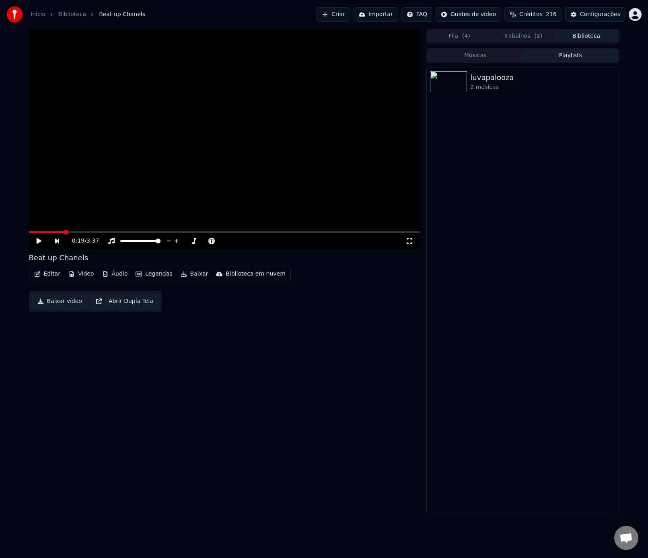
click at [566, 51] on button "Playlists" at bounding box center [570, 56] width 95 height 12
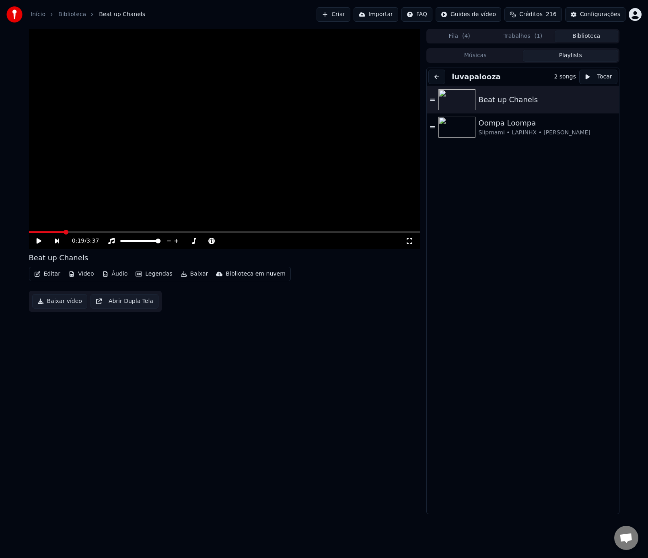
click at [455, 52] on button "Músicas" at bounding box center [475, 56] width 95 height 12
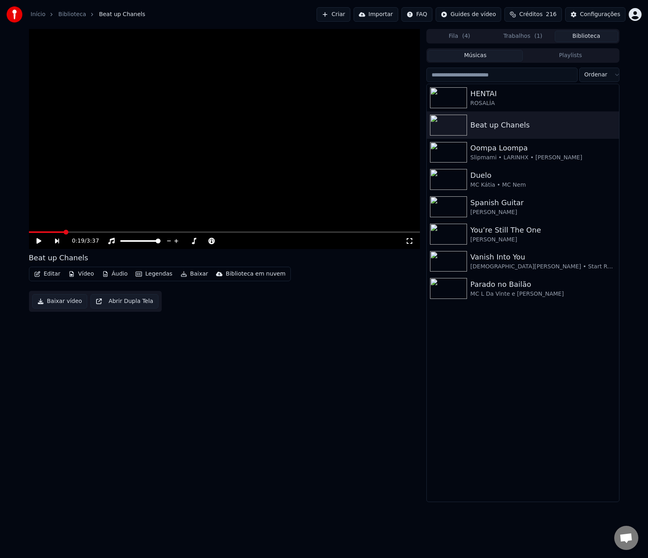
click at [503, 36] on button "Trabalhos ( 1 )" at bounding box center [523, 37] width 64 height 12
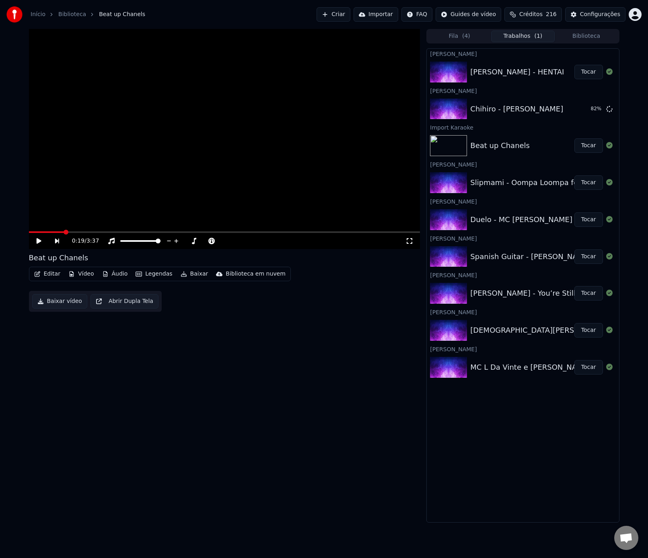
click at [581, 74] on button "Tocar" at bounding box center [589, 72] width 29 height 14
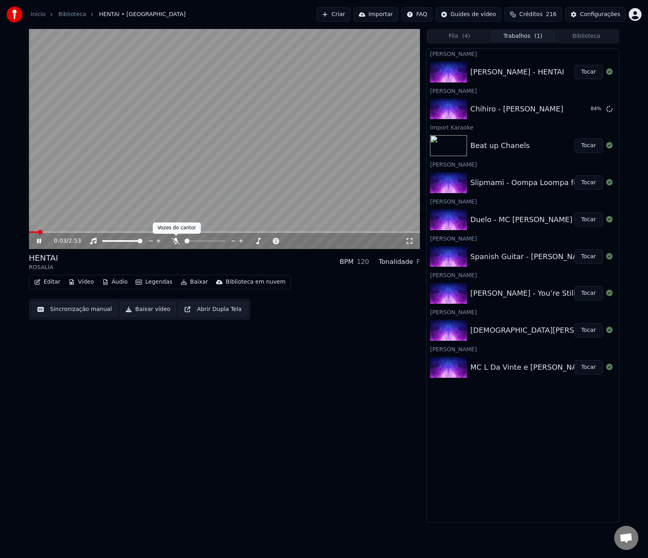
click at [180, 242] on div at bounding box center [212, 241] width 65 height 8
click at [178, 244] on icon at bounding box center [176, 241] width 8 height 6
click at [591, 111] on button "Tocar" at bounding box center [589, 109] width 29 height 14
click at [306, 140] on video at bounding box center [224, 139] width 391 height 220
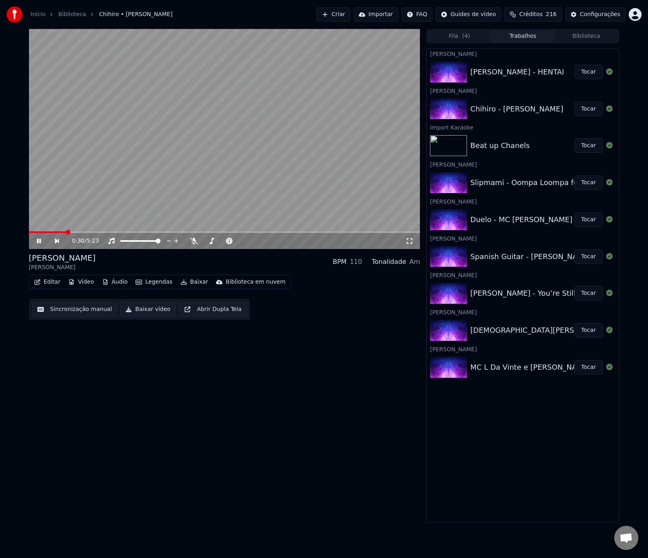
click at [409, 239] on icon at bounding box center [410, 241] width 8 height 6
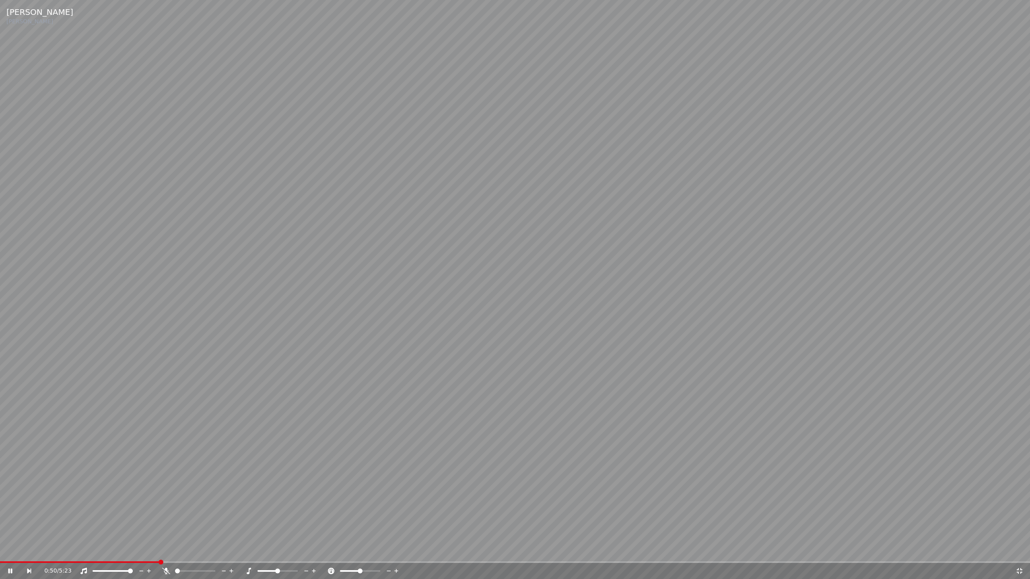
click at [158, 558] on span at bounding box center [79, 563] width 159 height 2
click at [298, 558] on span at bounding box center [295, 571] width 5 height 5
click at [277, 558] on div at bounding box center [285, 571] width 65 height 8
click at [278, 558] on span at bounding box center [277, 571] width 5 height 5
click at [380, 558] on span at bounding box center [377, 571] width 5 height 5
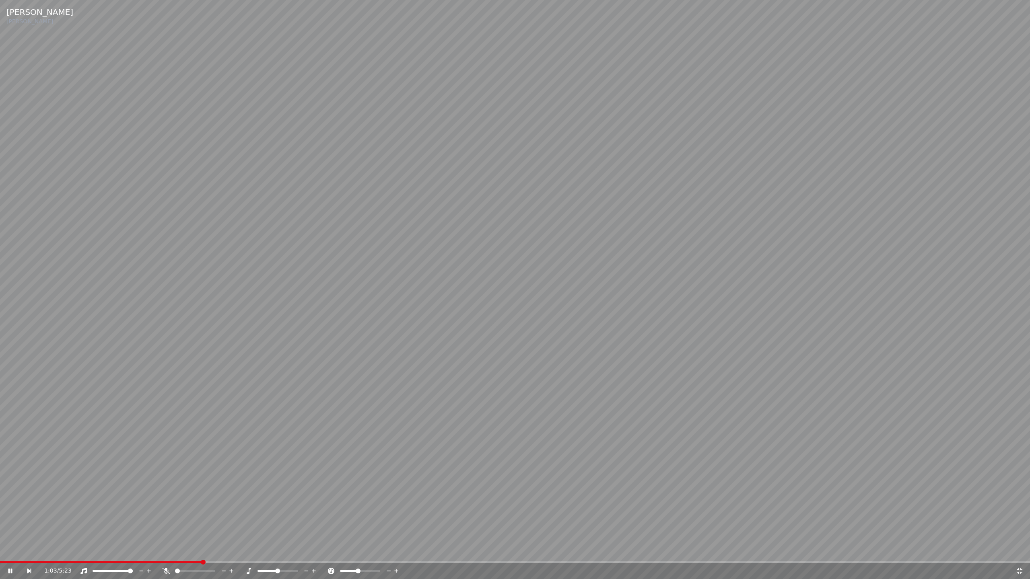
click at [358, 558] on span at bounding box center [358, 571] width 5 height 5
click at [161, 558] on video at bounding box center [515, 289] width 1030 height 579
click at [159, 558] on span at bounding box center [79, 563] width 159 height 2
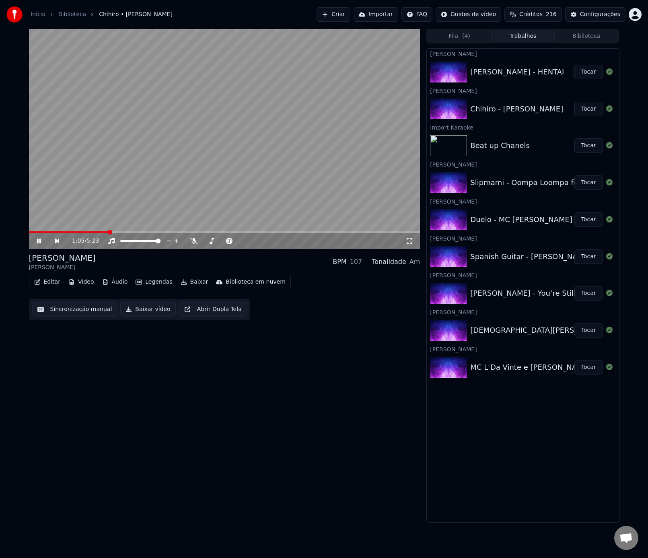
click at [34, 239] on div "1:05 / 5:23" at bounding box center [224, 241] width 385 height 8
click at [39, 244] on icon at bounding box center [44, 241] width 19 height 6
click at [350, 12] on button "Criar" at bounding box center [334, 14] width 34 height 14
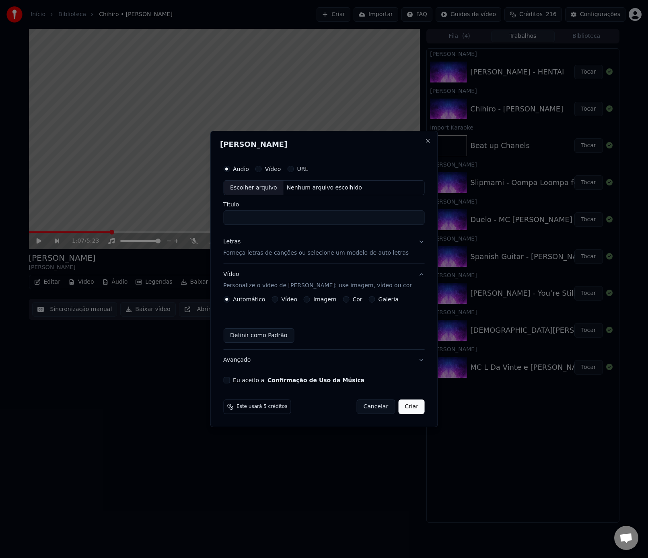
click at [282, 190] on div "Escolher arquivo" at bounding box center [254, 188] width 60 height 14
click at [350, 222] on input "**********" at bounding box center [324, 218] width 202 height 14
drag, startPoint x: 333, startPoint y: 220, endPoint x: 416, endPoint y: 219, distance: 83.3
click at [416, 219] on input "**********" at bounding box center [324, 218] width 202 height 14
type input "**********"
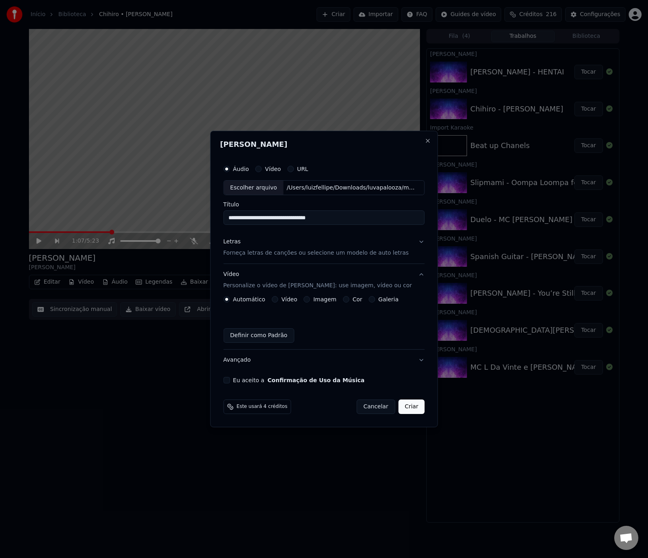
click at [315, 243] on div "Letras Forneça letras de canções ou selecione um modelo de auto letras" at bounding box center [315, 247] width 185 height 19
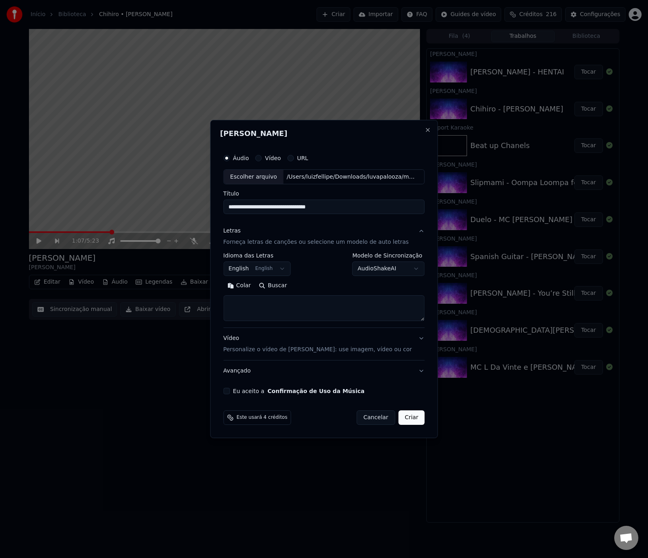
click at [290, 320] on textarea at bounding box center [324, 309] width 202 height 26
paste textarea "**********"
type textarea "**********"
click at [308, 350] on p "Personalize o vídeo de [PERSON_NAME]: use imagem, vídeo ou cor" at bounding box center [317, 350] width 189 height 8
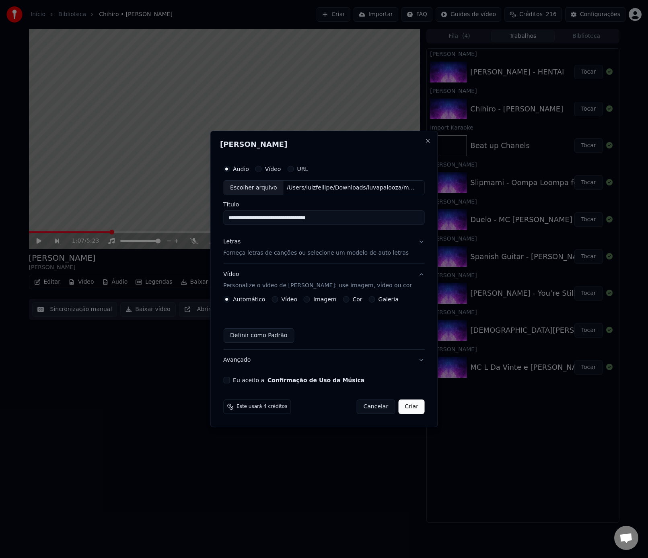
click at [281, 301] on div "Vídeo" at bounding box center [285, 299] width 26 height 6
click at [278, 301] on button "Vídeo" at bounding box center [275, 299] width 6 height 6
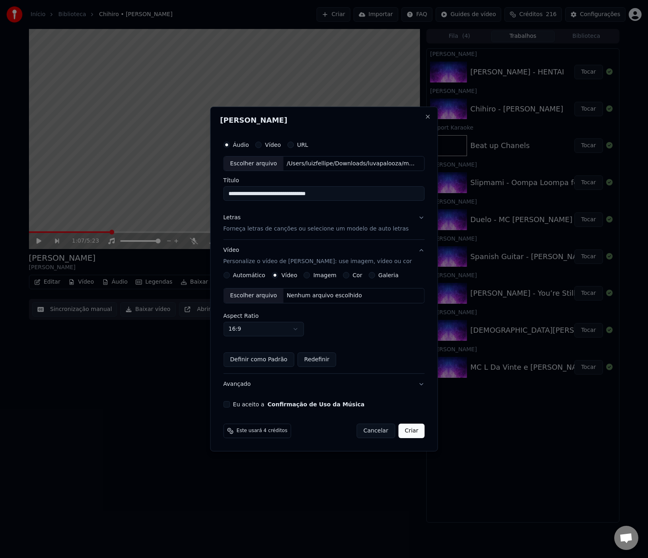
click at [276, 300] on div "Escolher arquivo" at bounding box center [254, 295] width 60 height 14
click at [226, 406] on div "**********" at bounding box center [324, 273] width 208 height 278
click at [228, 406] on button "Eu aceito a Confirmação de Uso da Música" at bounding box center [226, 404] width 6 height 6
click at [410, 432] on button "Criar" at bounding box center [411, 431] width 27 height 14
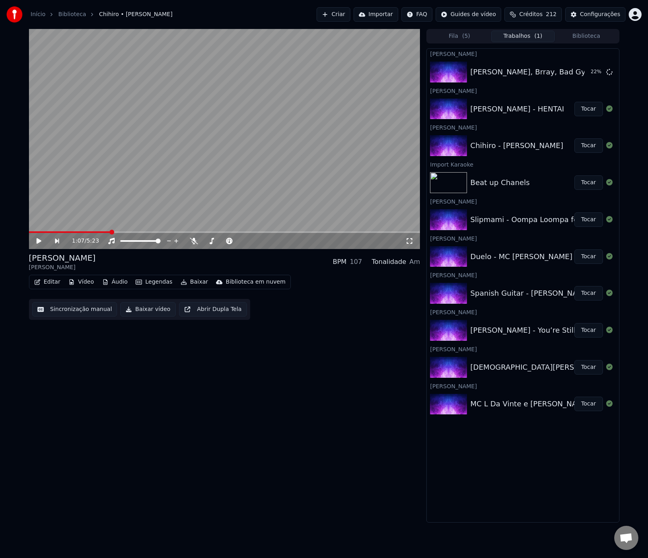
click at [348, 13] on button "Criar" at bounding box center [334, 14] width 34 height 14
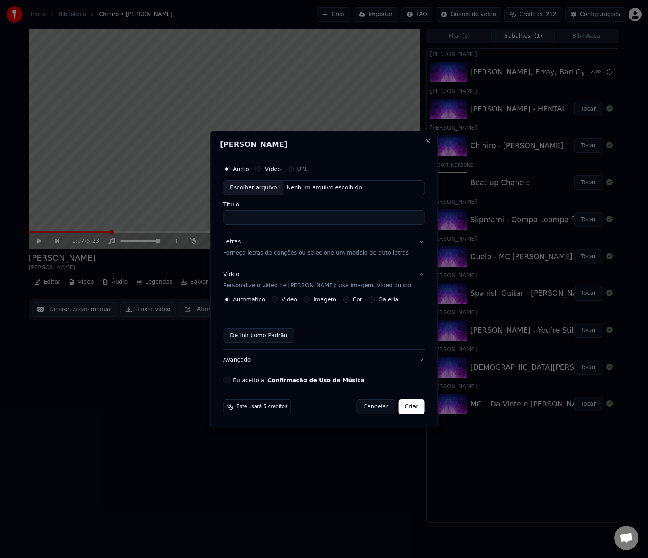
click at [256, 192] on div "Escolher arquivo" at bounding box center [254, 188] width 60 height 14
click at [278, 301] on button "Vídeo" at bounding box center [275, 299] width 6 height 6
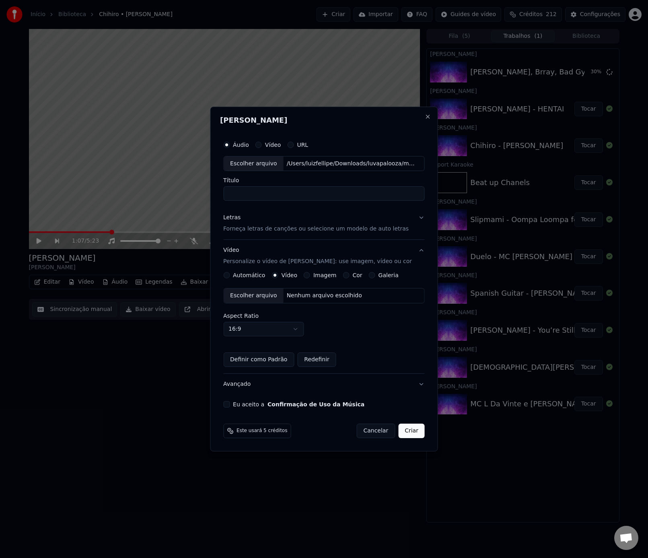
type input "**********"
click at [323, 229] on p "Forneça letras de canções ou selecione um modelo de auto letras" at bounding box center [315, 229] width 185 height 8
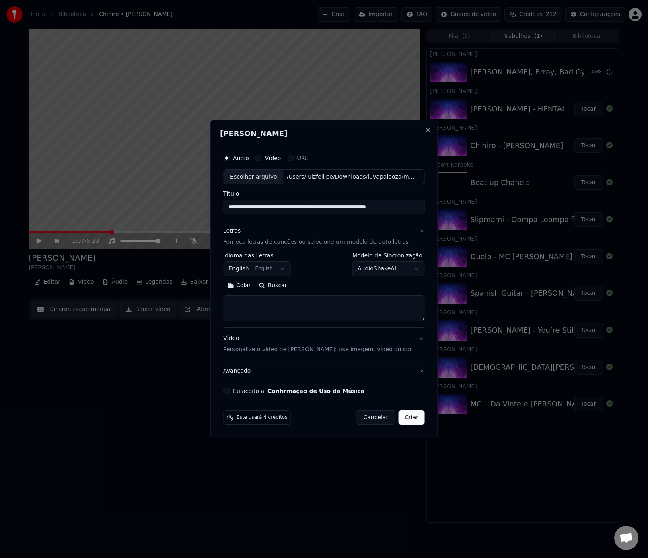
click at [321, 240] on p "Forneça letras de canções ou selecione um modelo de auto letras" at bounding box center [315, 243] width 185 height 8
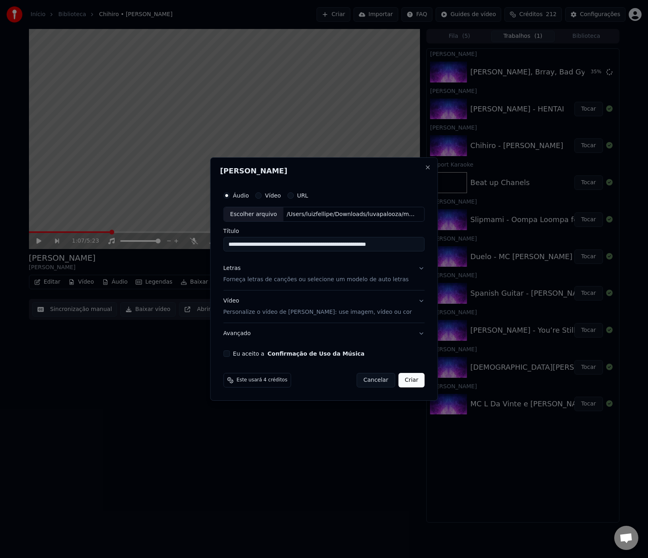
click at [304, 278] on p "Forneça letras de canções ou selecione um modelo de auto letras" at bounding box center [315, 280] width 185 height 8
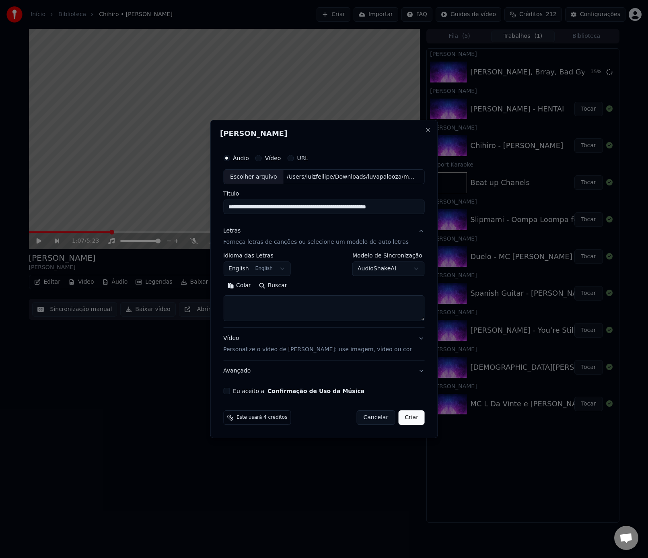
click at [282, 305] on textarea at bounding box center [324, 309] width 202 height 26
paste textarea "**********"
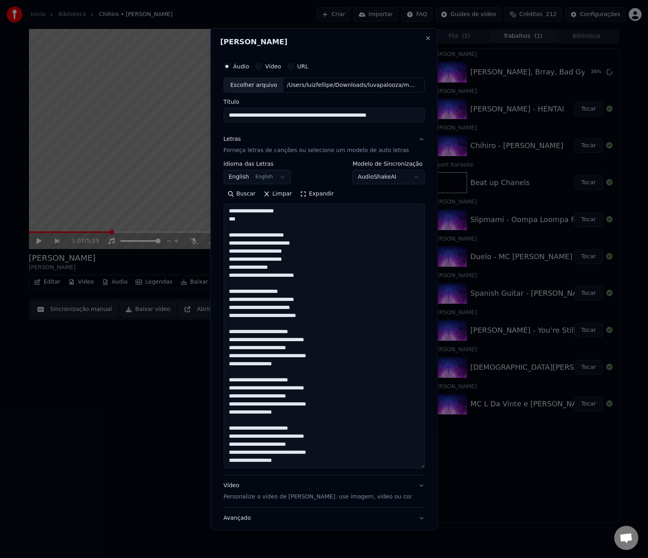
scroll to position [235, 0]
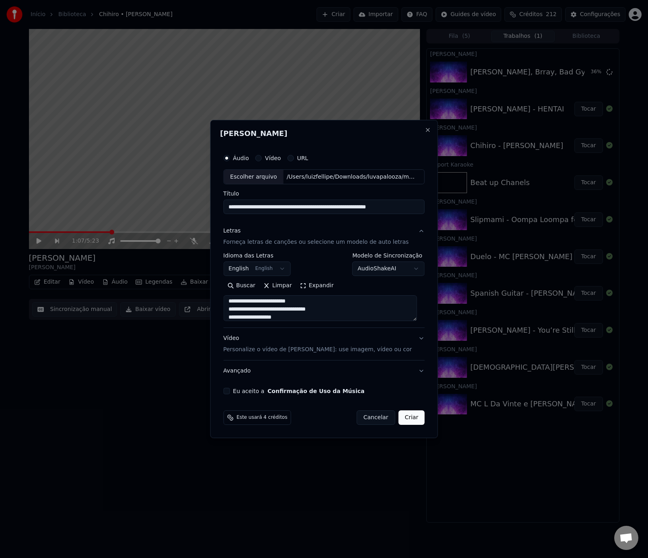
type textarea "**********"
click at [286, 270] on button "English English" at bounding box center [257, 269] width 68 height 14
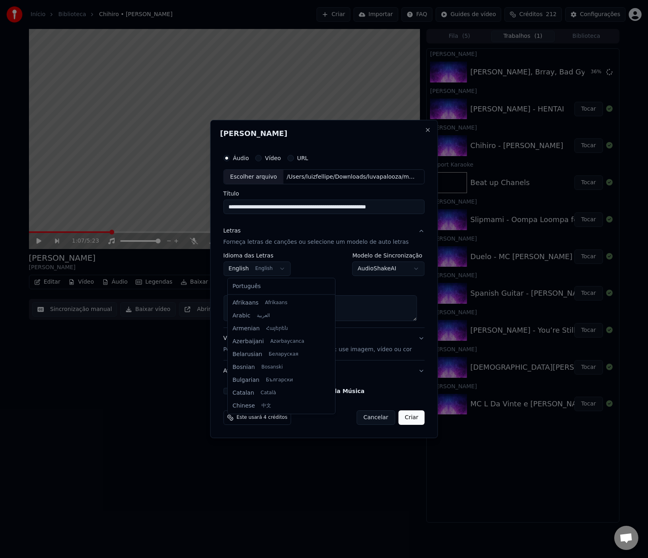
scroll to position [64, 0]
select select "**"
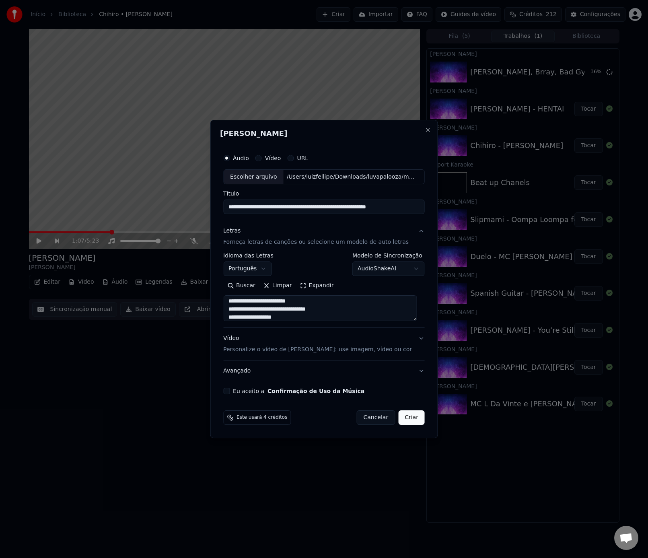
click at [316, 210] on input "**********" at bounding box center [324, 207] width 202 height 14
drag, startPoint x: 364, startPoint y: 207, endPoint x: 408, endPoint y: 208, distance: 43.9
click at [408, 208] on input "**********" at bounding box center [324, 207] width 202 height 14
click at [216, 208] on div "**********" at bounding box center [324, 279] width 228 height 319
type input "**********"
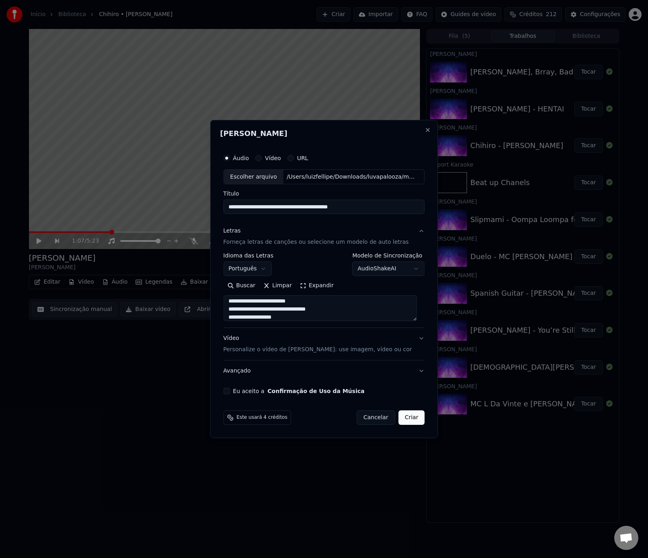
click at [391, 344] on button "Vídeo Personalize o vídeo de karaokê: use imagem, vídeo ou cor" at bounding box center [324, 344] width 202 height 32
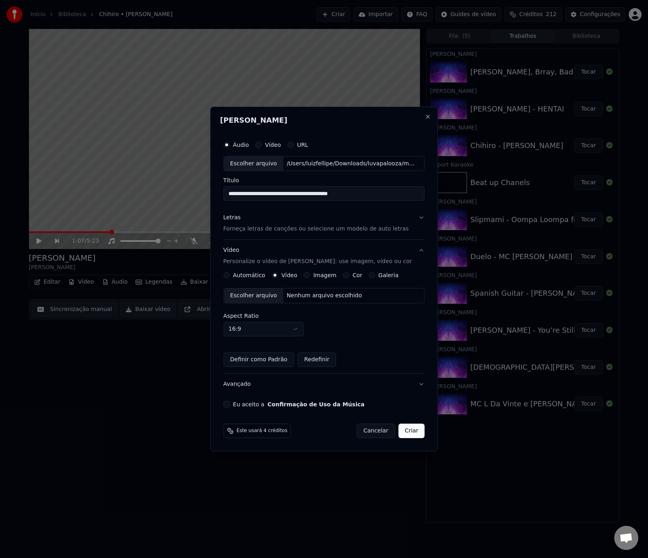
click at [269, 295] on div "Escolher arquivo" at bounding box center [254, 295] width 60 height 14
click at [230, 405] on button "Eu aceito a Confirmação de Uso da Música" at bounding box center [226, 404] width 6 height 6
click at [416, 436] on button "Criar" at bounding box center [411, 431] width 27 height 14
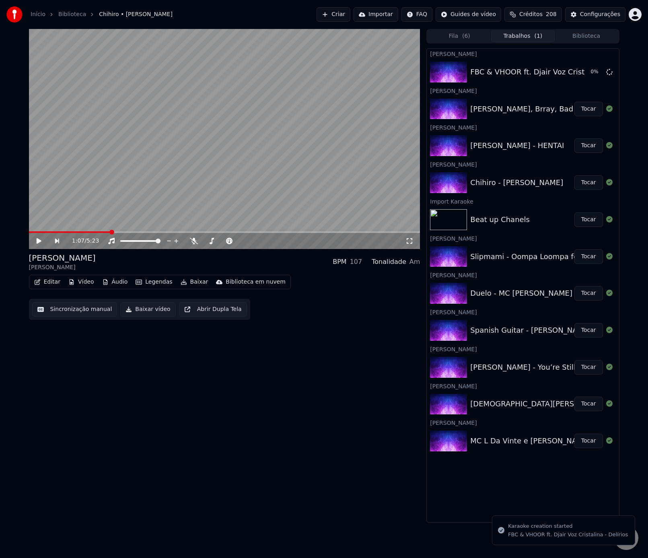
click at [587, 112] on button "Tocar" at bounding box center [589, 109] width 29 height 14
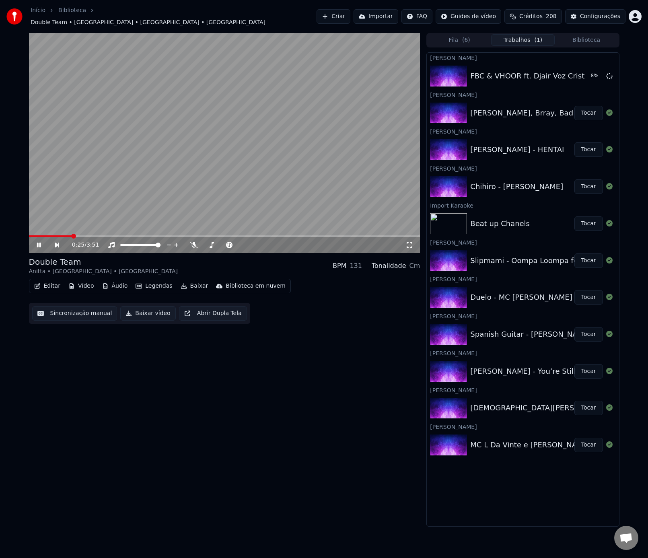
click at [194, 242] on icon at bounding box center [194, 245] width 8 height 6
click at [230, 242] on div at bounding box center [230, 245] width 65 height 8
click at [223, 241] on div at bounding box center [230, 245] width 65 height 8
click at [221, 244] on span at bounding box center [223, 245] width 40 height 2
click at [217, 243] on span at bounding box center [218, 245] width 5 height 5
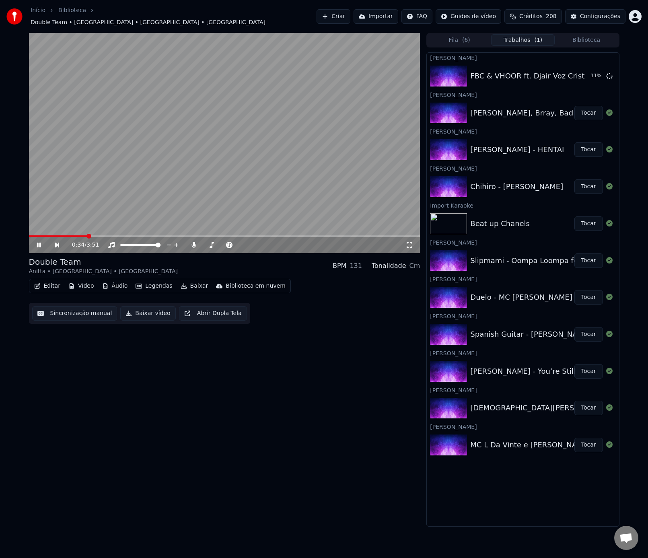
click at [41, 243] on icon at bounding box center [44, 245] width 19 height 6
click at [196, 242] on icon at bounding box center [194, 245] width 8 height 6
click at [412, 242] on icon at bounding box center [410, 245] width 8 height 6
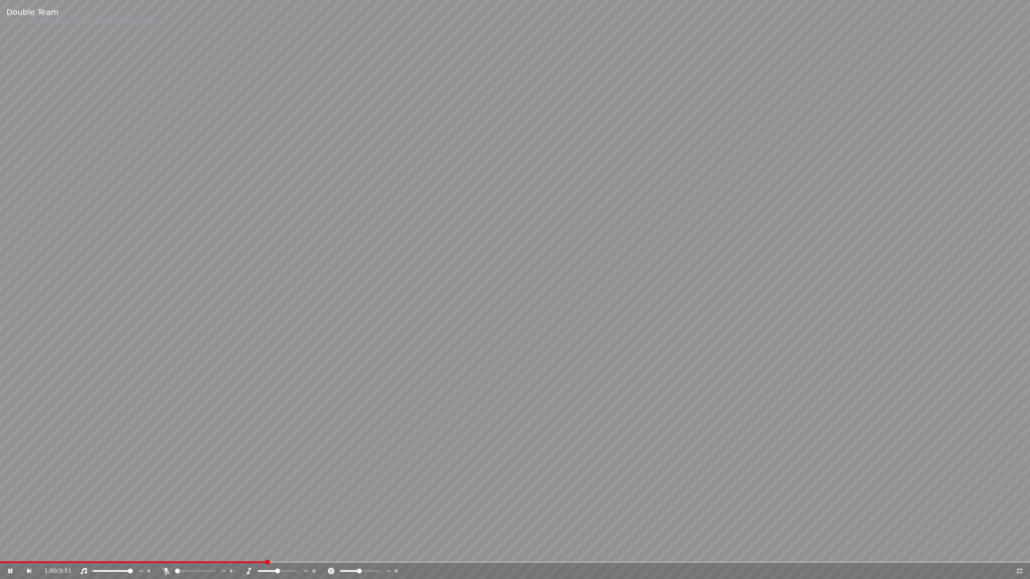
click at [265, 558] on span at bounding box center [133, 563] width 266 height 2
click at [248, 558] on span at bounding box center [135, 563] width 271 height 2
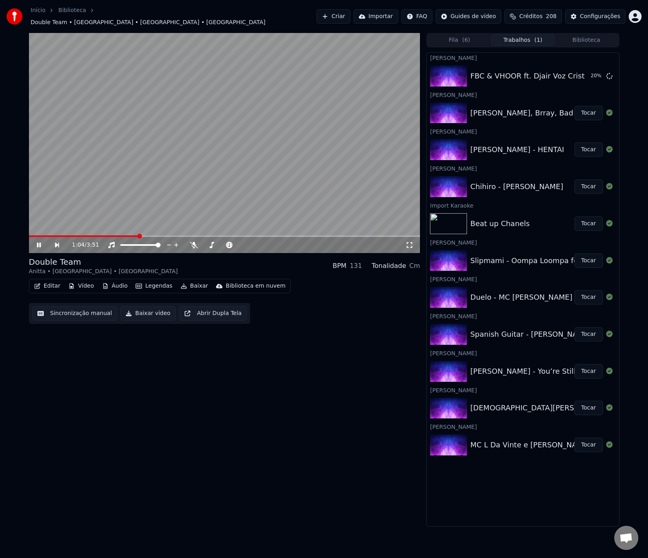
click at [117, 235] on span at bounding box center [84, 236] width 110 height 2
click at [95, 235] on span at bounding box center [62, 236] width 66 height 2
click at [89, 235] on span at bounding box center [59, 236] width 61 height 2
click at [414, 243] on div "0:38 / 3:51" at bounding box center [224, 245] width 385 height 8
click at [410, 243] on icon at bounding box center [410, 245] width 8 height 6
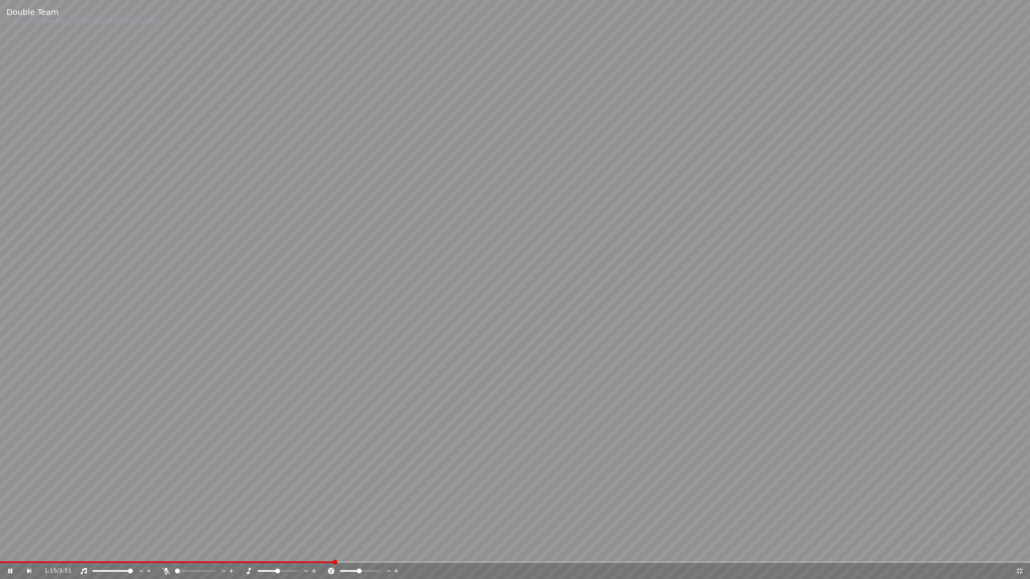
click at [196, 558] on span at bounding box center [167, 563] width 334 height 2
click at [163, 558] on div "0:46 / 3:51" at bounding box center [515, 571] width 1030 height 16
click at [160, 558] on span at bounding box center [106, 563] width 212 height 2
click at [136, 558] on video at bounding box center [515, 289] width 1030 height 579
click at [542, 183] on video at bounding box center [515, 289] width 1030 height 579
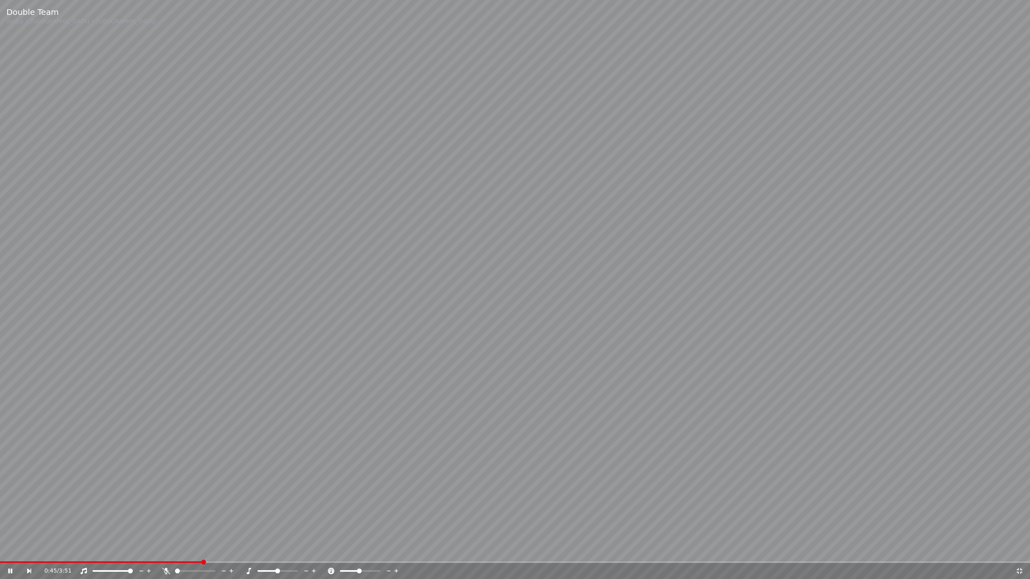
click at [542, 183] on video at bounding box center [515, 289] width 1030 height 579
click at [132, 558] on video at bounding box center [515, 289] width 1030 height 579
click at [132, 558] on span at bounding box center [101, 563] width 203 height 2
click at [554, 188] on video at bounding box center [515, 289] width 1030 height 579
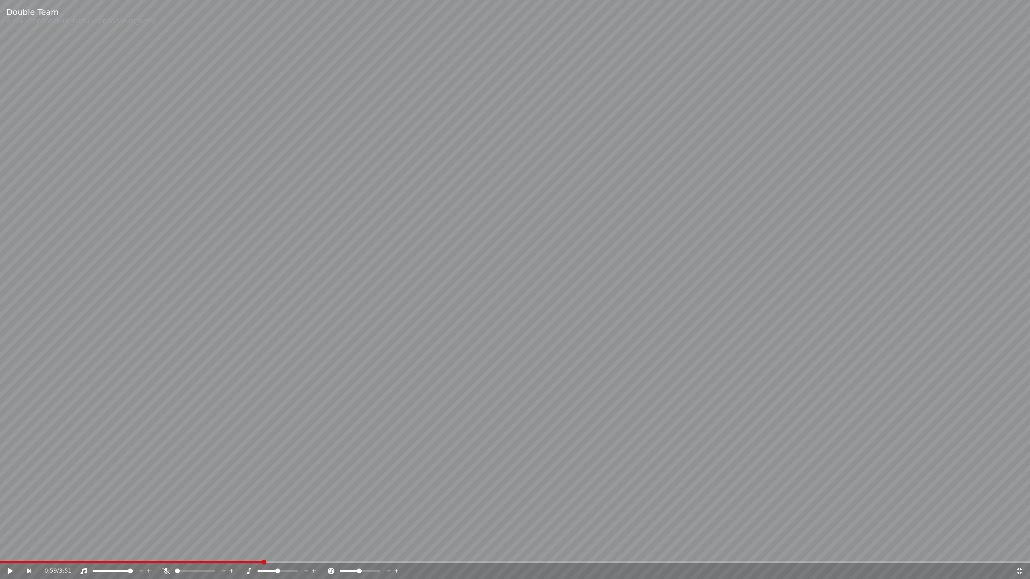
click at [1023, 558] on div "0:59 / 3:51" at bounding box center [514, 571] width 1023 height 8
click at [1019, 558] on icon at bounding box center [1019, 571] width 8 height 6
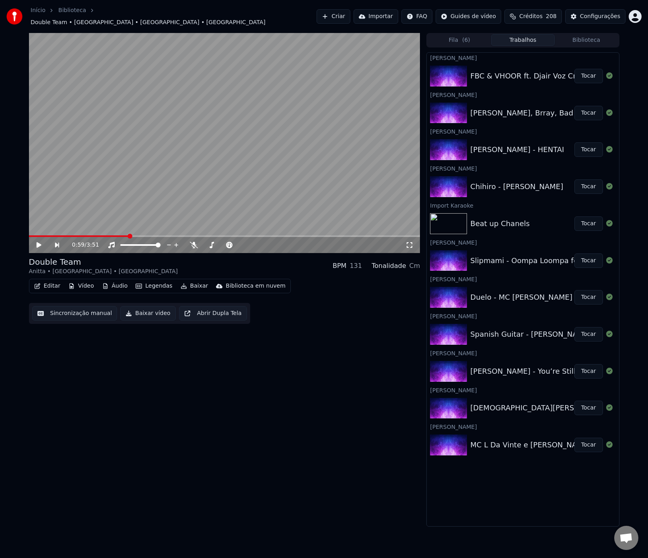
click at [589, 296] on button "Tocar" at bounding box center [589, 297] width 29 height 14
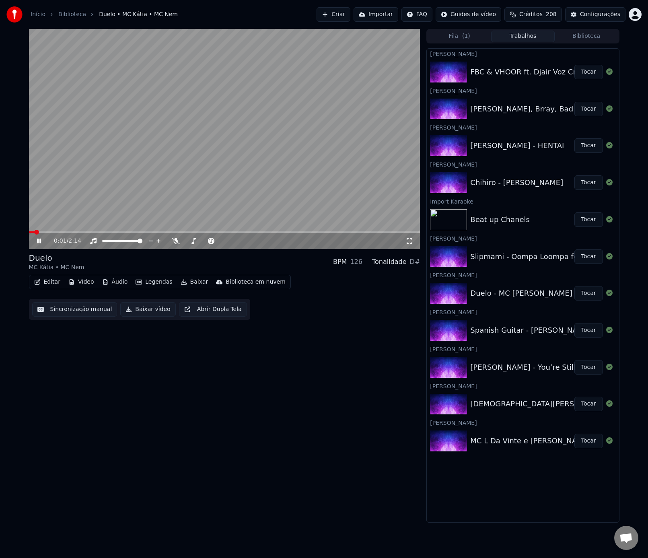
click at [33, 243] on div "0:01 / 2:14" at bounding box center [224, 241] width 385 height 8
click at [161, 165] on video at bounding box center [224, 139] width 391 height 220
click at [218, 179] on video at bounding box center [224, 139] width 391 height 220
click at [414, 243] on div "0:21 / 2:14" at bounding box center [224, 241] width 385 height 8
click at [410, 241] on icon at bounding box center [410, 241] width 8 height 6
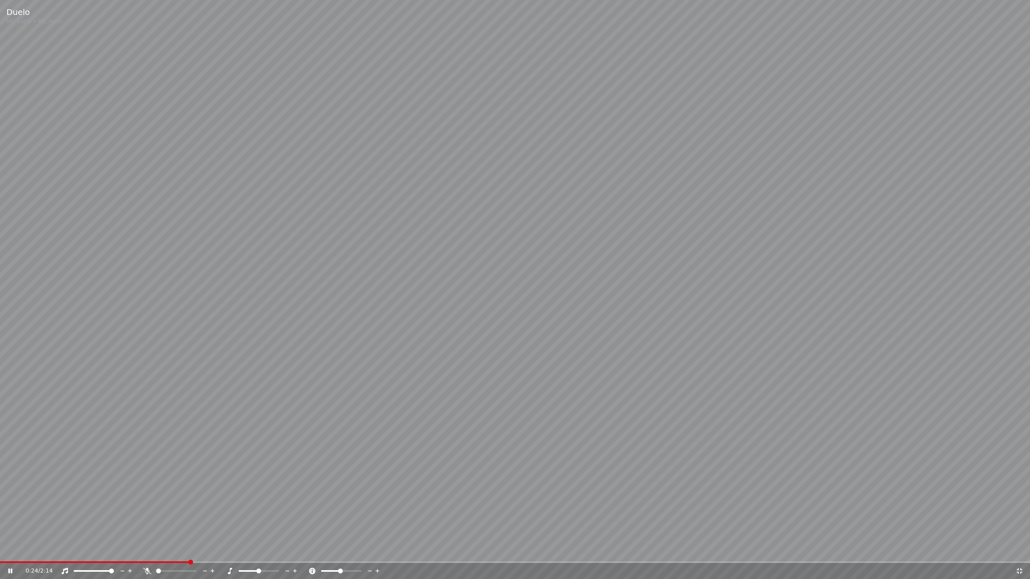
click at [116, 558] on div "0:24 / 2:14" at bounding box center [515, 571] width 1030 height 16
click at [121, 558] on span at bounding box center [61, 563] width 123 height 2
click at [80, 558] on span at bounding box center [73, 563] width 146 height 2
click at [1017, 558] on icon at bounding box center [1020, 571] width 6 height 6
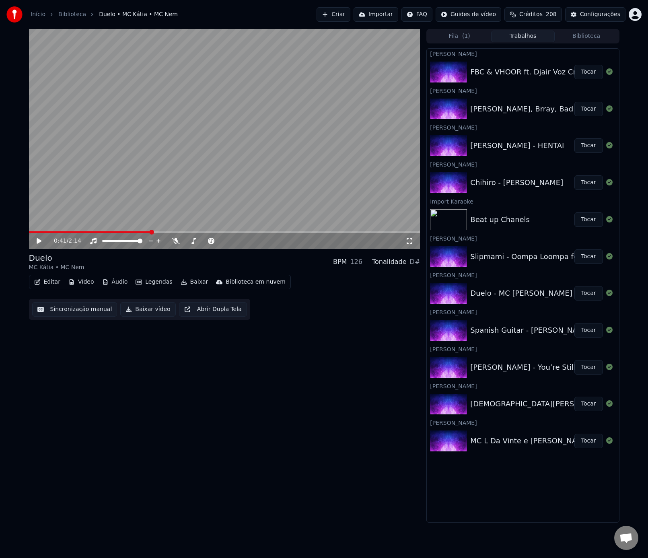
click at [592, 257] on button "Tocar" at bounding box center [589, 256] width 29 height 14
click at [588, 78] on button "Tocar" at bounding box center [589, 72] width 29 height 14
click at [413, 243] on icon at bounding box center [410, 241] width 8 height 6
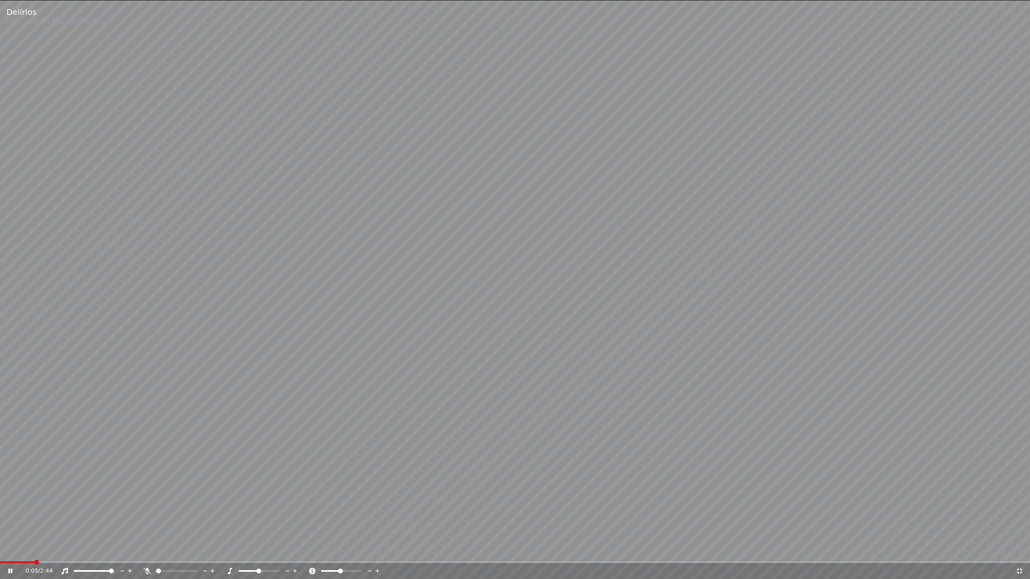
click at [3, 558] on span at bounding box center [17, 563] width 34 height 2
click at [0, 558] on span at bounding box center [0, 563] width 0 height 2
click at [545, 187] on video at bounding box center [515, 289] width 1030 height 579
click at [364, 558] on video at bounding box center [515, 289] width 1030 height 579
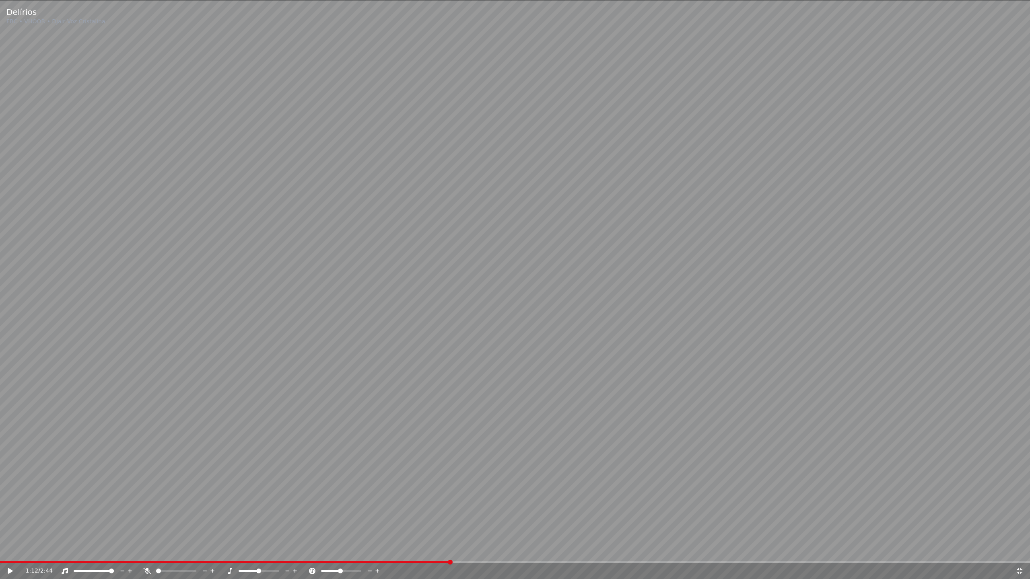
click at [363, 558] on span at bounding box center [225, 563] width 450 height 2
click at [544, 187] on video at bounding box center [515, 289] width 1030 height 579
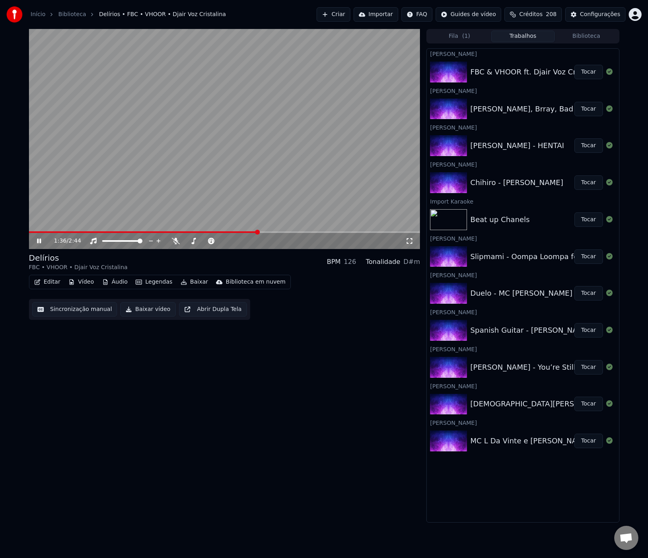
click at [580, 404] on button "Tocar" at bounding box center [589, 404] width 29 height 14
click at [412, 245] on div "0:00 / 3:48" at bounding box center [224, 241] width 391 height 16
click at [410, 243] on icon at bounding box center [410, 241] width 8 height 6
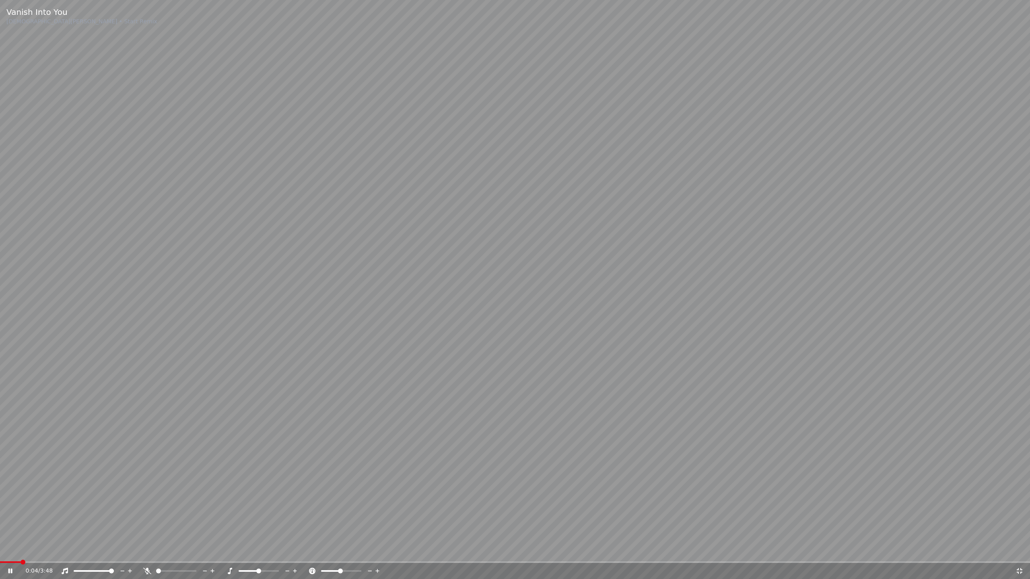
click at [185, 558] on div "0:04 / 3:48" at bounding box center [515, 571] width 1030 height 16
click at [187, 558] on span at bounding box center [515, 563] width 1030 height 2
click at [655, 558] on video at bounding box center [515, 289] width 1030 height 579
click at [653, 558] on div "0:41 / 3:48" at bounding box center [515, 571] width 1030 height 16
click at [529, 422] on video at bounding box center [515, 289] width 1030 height 579
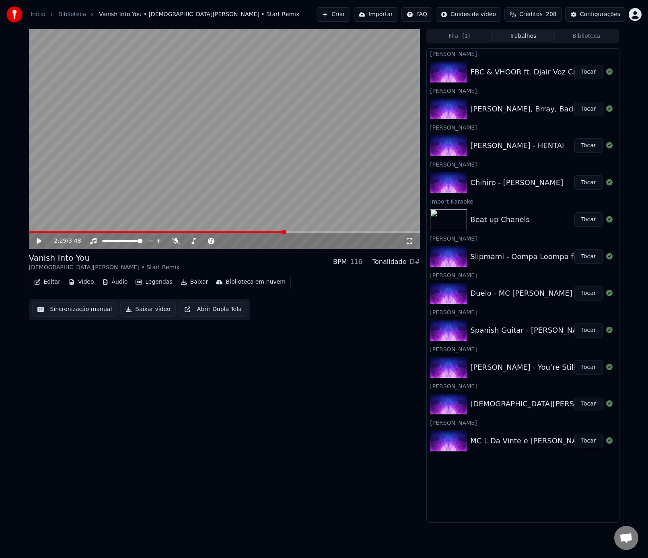
click at [463, 439] on img at bounding box center [448, 440] width 37 height 21
click at [581, 443] on button "Tocar" at bounding box center [589, 441] width 29 height 14
click at [328, 166] on video at bounding box center [224, 139] width 391 height 220
click at [406, 243] on icon at bounding box center [410, 241] width 8 height 6
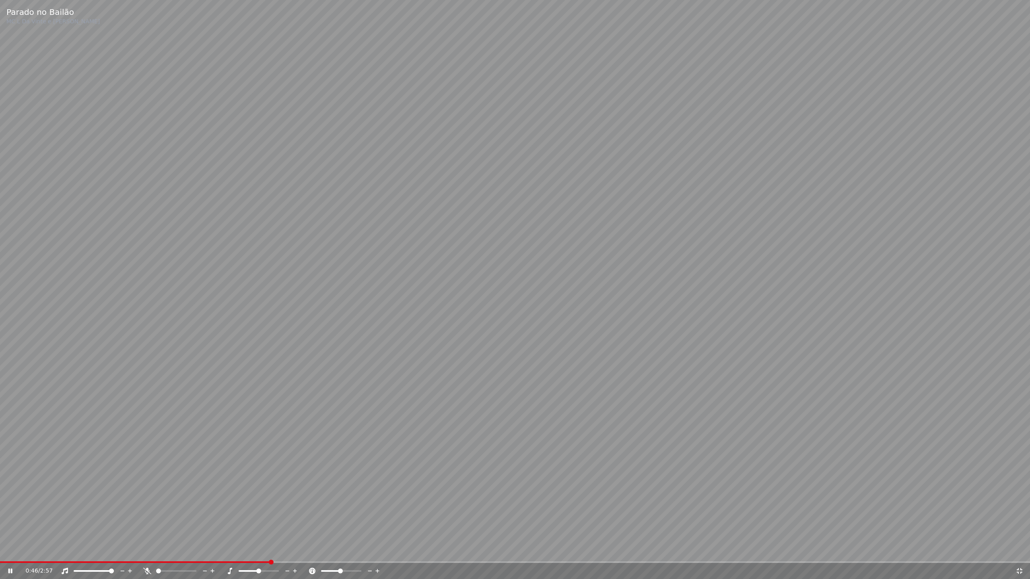
click at [154, 558] on span at bounding box center [135, 563] width 270 height 2
click at [134, 558] on span at bounding box center [67, 563] width 134 height 2
click at [115, 558] on span at bounding box center [70, 563] width 140 height 2
click at [547, 183] on video at bounding box center [515, 289] width 1030 height 579
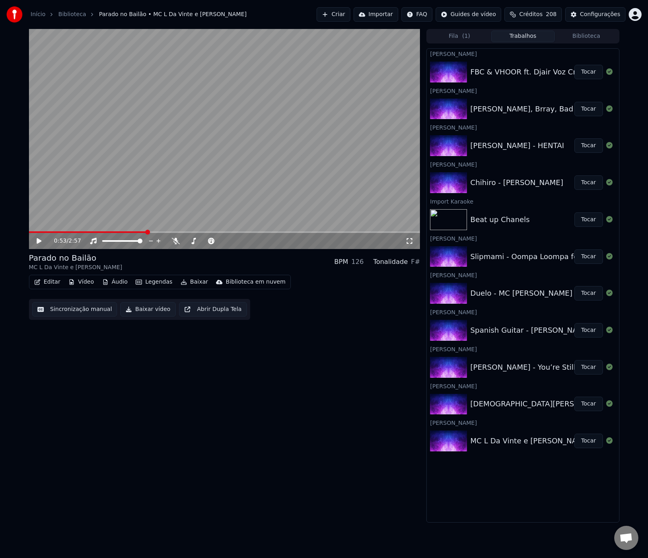
click at [589, 251] on button "Tocar" at bounding box center [589, 256] width 29 height 14
click at [218, 232] on span at bounding box center [224, 232] width 391 height 2
click at [198, 231] on video at bounding box center [224, 139] width 391 height 220
click at [200, 233] on span at bounding box center [129, 232] width 200 height 2
click at [220, 177] on video at bounding box center [224, 139] width 391 height 220
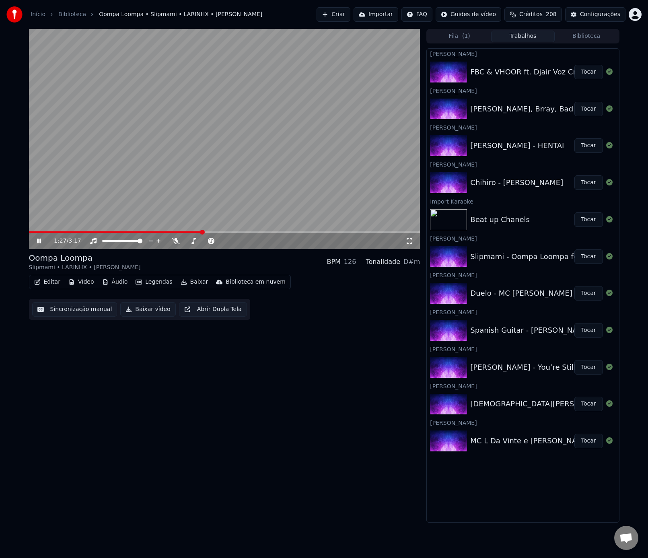
click at [179, 231] on video at bounding box center [224, 139] width 391 height 220
click at [177, 232] on span at bounding box center [103, 232] width 148 height 2
click at [194, 176] on video at bounding box center [224, 139] width 391 height 220
click at [43, 241] on icon at bounding box center [44, 241] width 19 height 6
click at [580, 333] on button "Tocar" at bounding box center [589, 330] width 29 height 14
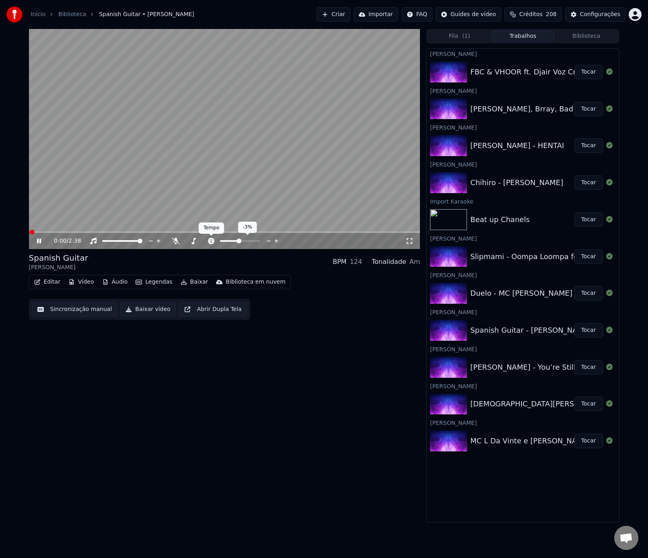
click at [219, 232] on div "Tempo Tempo" at bounding box center [211, 227] width 25 height 11
click at [224, 232] on span at bounding box center [224, 232] width 391 height 2
click at [36, 243] on icon at bounding box center [44, 241] width 19 height 6
click at [350, 17] on button "Criar" at bounding box center [334, 14] width 34 height 14
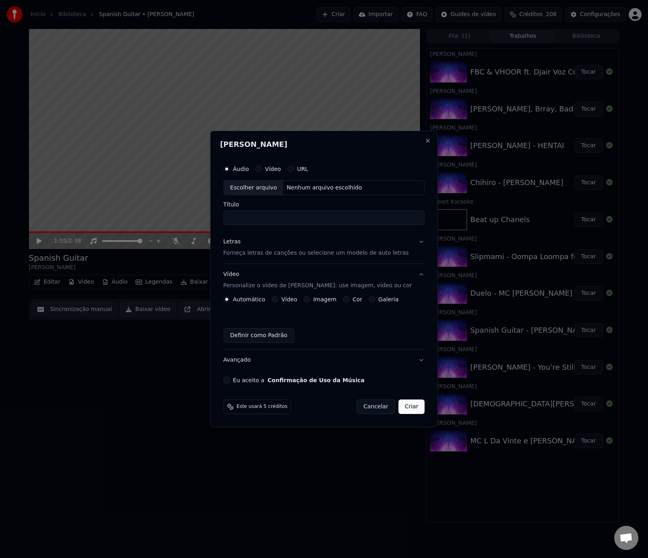
click at [262, 187] on div "Escolher arquivo" at bounding box center [254, 188] width 60 height 14
type input "**********"
click at [295, 257] on p "Forneça letras de canções ou selecione um modelo de auto letras" at bounding box center [315, 253] width 185 height 8
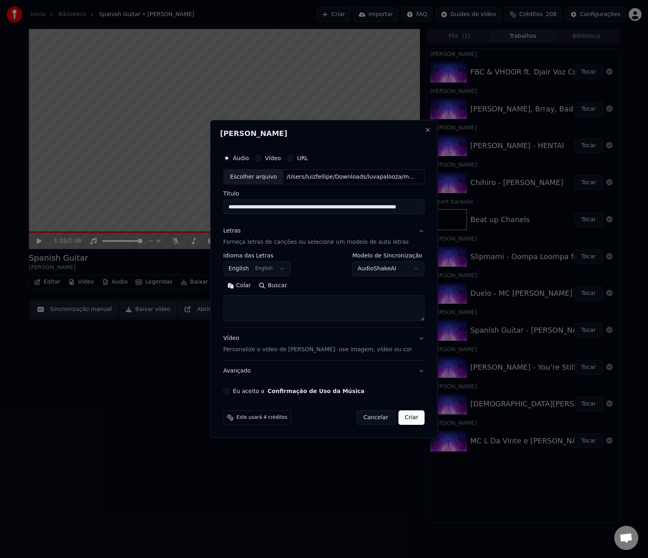
click at [284, 303] on textarea at bounding box center [324, 309] width 202 height 26
paste textarea "**********"
type textarea "**********"
click at [313, 352] on p "Personalize o vídeo de [PERSON_NAME]: use imagem, vídeo ou cor" at bounding box center [317, 350] width 189 height 8
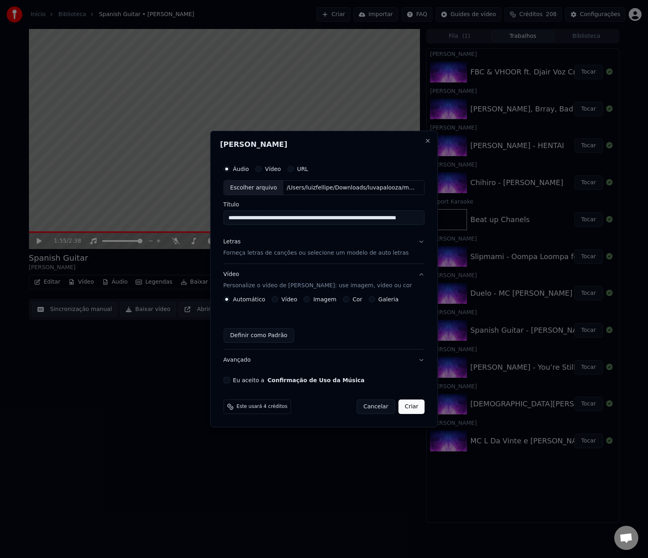
click at [276, 300] on button "Vídeo" at bounding box center [275, 299] width 6 height 6
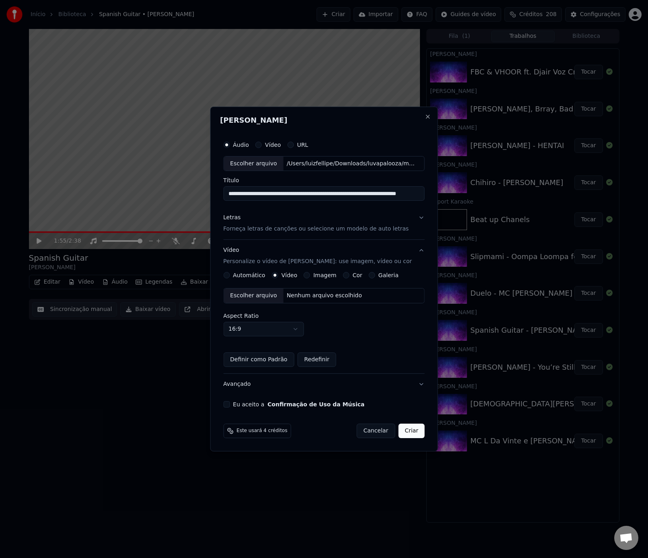
click at [267, 298] on div "Escolher arquivo" at bounding box center [254, 295] width 60 height 14
click at [317, 194] on input "**********" at bounding box center [324, 194] width 202 height 14
drag, startPoint x: 317, startPoint y: 194, endPoint x: 420, endPoint y: 197, distance: 103.0
click at [417, 197] on input "**********" at bounding box center [320, 194] width 194 height 14
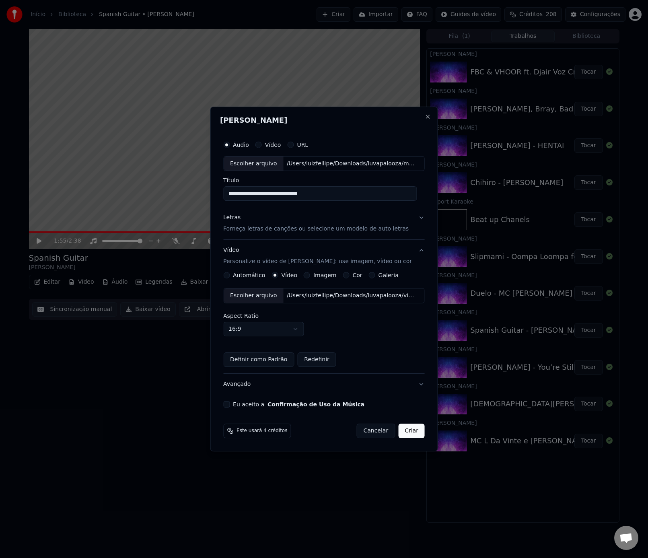
scroll to position [0, 0]
type input "**********"
click at [412, 430] on button "Criar" at bounding box center [411, 431] width 27 height 14
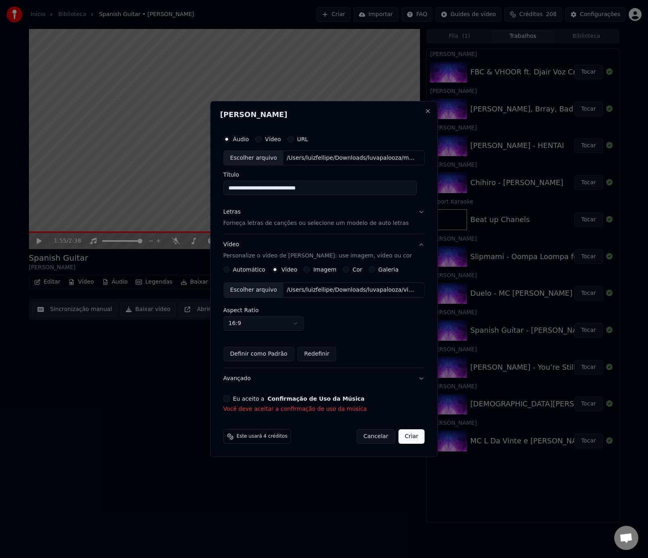
click at [230, 400] on button "Eu aceito a Confirmação de Uso da Música" at bounding box center [226, 398] width 6 height 6
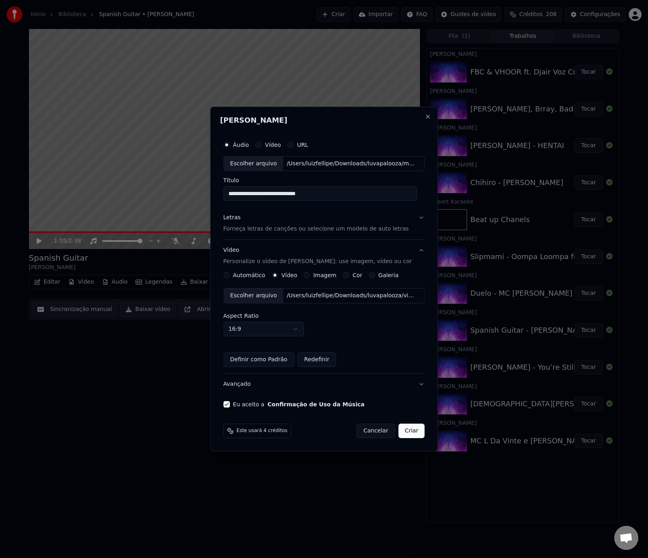
click at [406, 430] on button "Criar" at bounding box center [411, 431] width 27 height 14
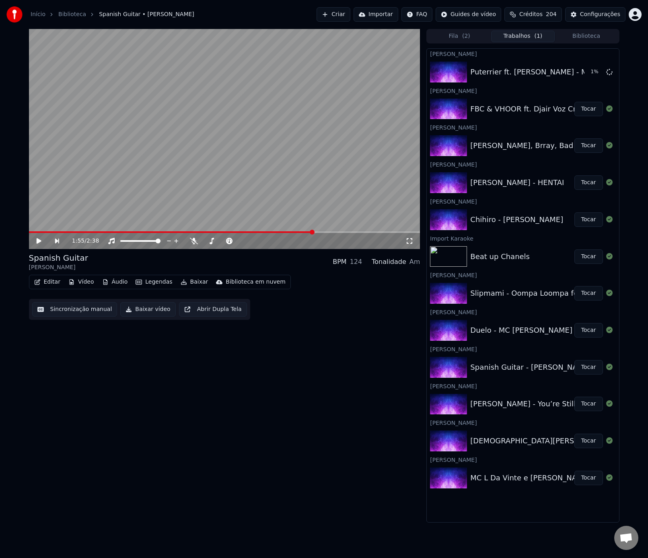
click at [587, 219] on button "Tocar" at bounding box center [589, 219] width 29 height 14
click at [173, 241] on icon at bounding box center [176, 241] width 8 height 6
click at [174, 241] on icon at bounding box center [176, 241] width 4 height 6
click at [37, 239] on icon at bounding box center [39, 241] width 4 height 5
click at [591, 76] on button "Tocar" at bounding box center [589, 72] width 29 height 14
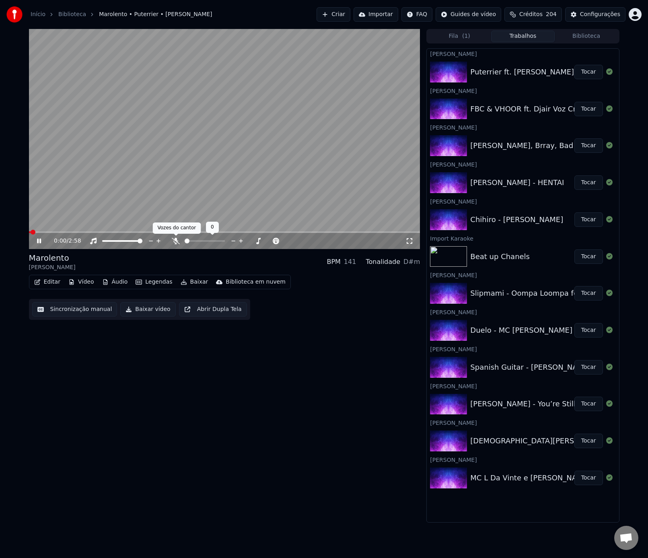
click at [180, 241] on div at bounding box center [212, 241] width 65 height 8
click at [176, 243] on icon at bounding box center [176, 241] width 8 height 6
click at [178, 243] on icon at bounding box center [176, 241] width 8 height 6
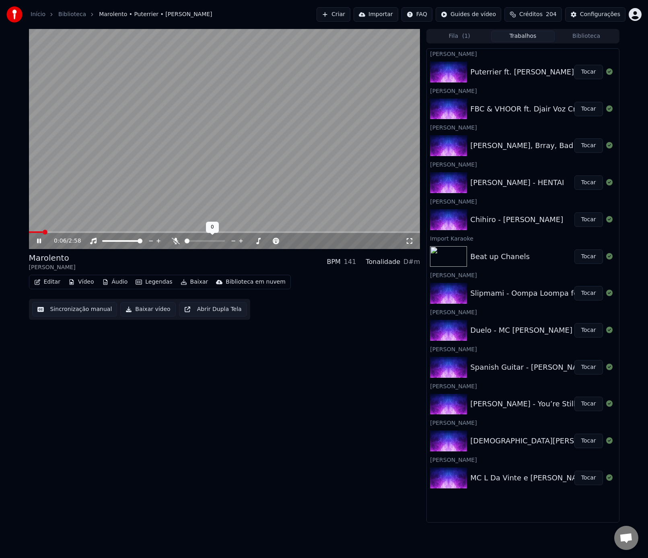
click at [178, 243] on icon at bounding box center [176, 241] width 8 height 6
click at [200, 241] on span at bounding box center [193, 241] width 16 height 2
click at [192, 240] on span at bounding box center [188, 241] width 7 height 2
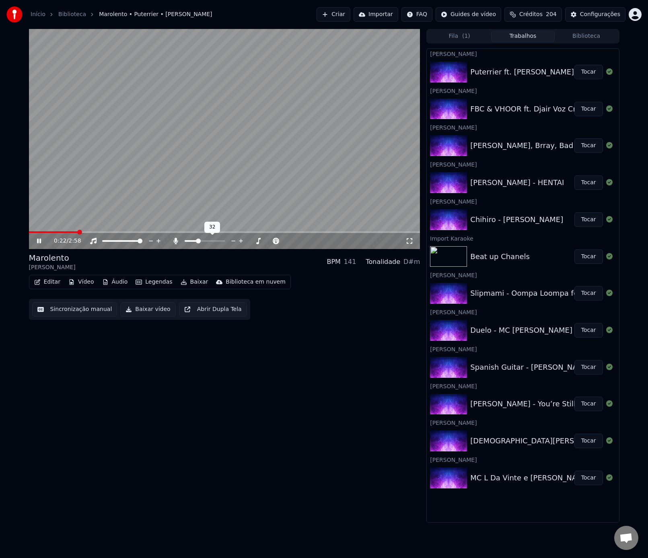
click at [197, 240] on span at bounding box center [198, 241] width 5 height 5
click at [196, 241] on span at bounding box center [197, 241] width 5 height 5
click at [185, 243] on span at bounding box center [187, 241] width 5 height 5
click at [192, 242] on div at bounding box center [212, 241] width 65 height 8
click at [202, 241] on span at bounding box center [202, 241] width 5 height 5
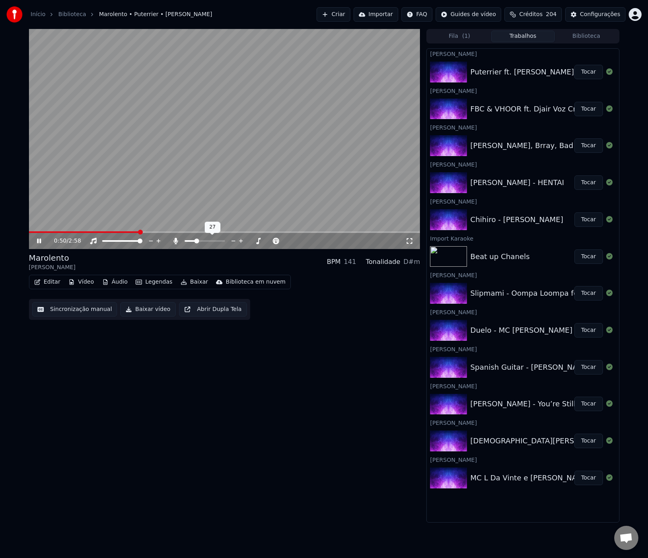
click at [196, 242] on span at bounding box center [196, 241] width 5 height 5
click at [185, 243] on span at bounding box center [187, 241] width 5 height 5
click at [203, 241] on span at bounding box center [205, 241] width 40 height 2
click at [330, 162] on video at bounding box center [224, 139] width 391 height 220
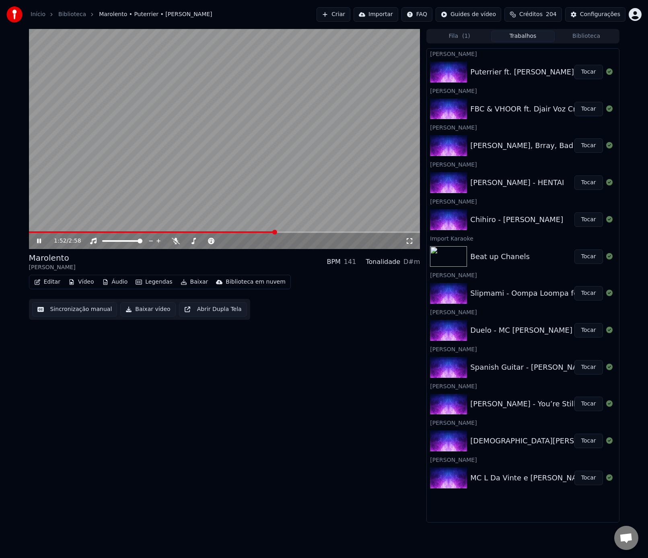
click at [309, 233] on div "1:52 / 2:58" at bounding box center [224, 241] width 391 height 16
click at [311, 231] on span at bounding box center [224, 232] width 391 height 2
click at [336, 230] on video at bounding box center [224, 139] width 391 height 220
click at [338, 231] on span at bounding box center [224, 232] width 391 height 2
click at [363, 218] on video at bounding box center [224, 139] width 391 height 220
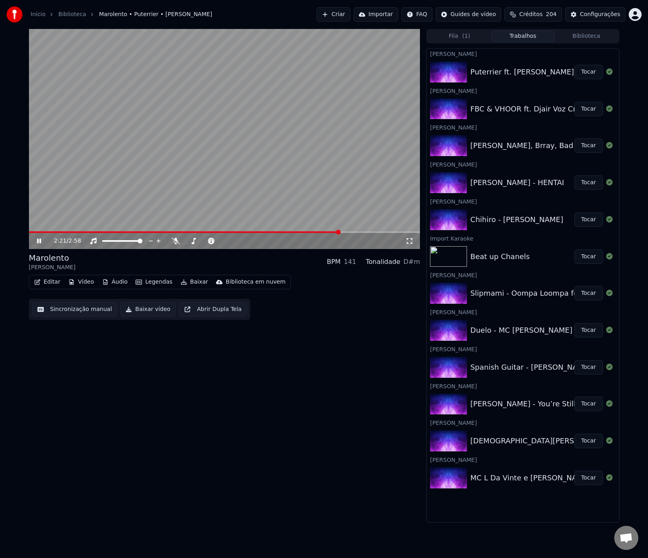
click at [362, 234] on div "2:21 / 2:58" at bounding box center [224, 241] width 391 height 16
click at [365, 232] on span at bounding box center [224, 232] width 391 height 2
click at [387, 231] on span at bounding box center [224, 232] width 391 height 2
click at [43, 242] on icon at bounding box center [44, 241] width 19 height 6
click at [37, 241] on icon at bounding box center [39, 241] width 5 height 6
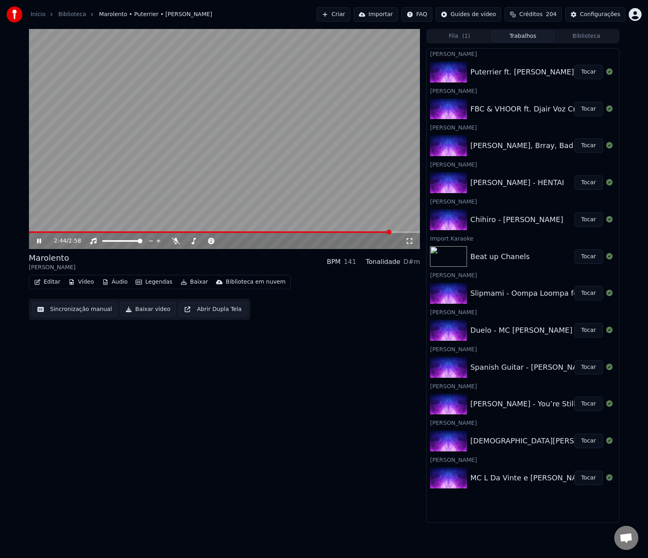
click at [37, 241] on icon at bounding box center [39, 241] width 4 height 5
click at [37, 241] on icon at bounding box center [39, 241] width 5 height 6
click at [37, 241] on icon at bounding box center [39, 241] width 4 height 5
click at [342, 18] on button "Criar" at bounding box center [334, 14] width 34 height 14
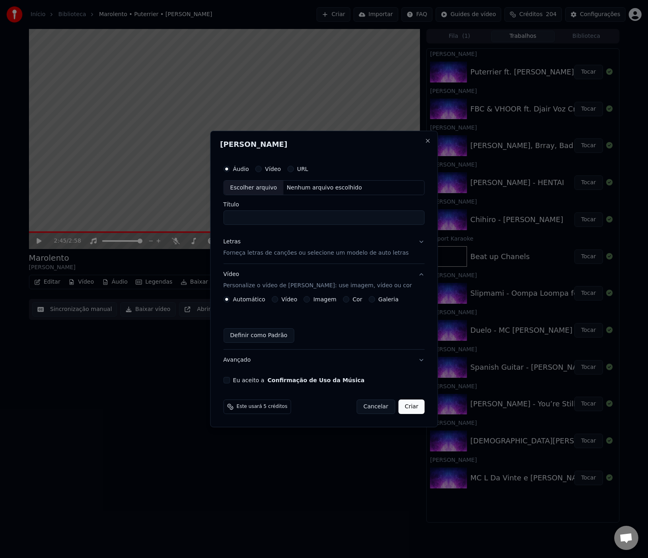
click at [284, 187] on div "Escolher arquivo" at bounding box center [254, 188] width 60 height 14
drag, startPoint x: 415, startPoint y: 220, endPoint x: 167, endPoint y: 218, distance: 247.4
click at [167, 218] on body "Início Biblioteca Marolento • Puterrier • [PERSON_NAME] Importar FAQ Guides de …" at bounding box center [324, 279] width 648 height 558
drag, startPoint x: 298, startPoint y: 219, endPoint x: 257, endPoint y: 220, distance: 41.1
click at [257, 220] on input "**********" at bounding box center [324, 218] width 202 height 14
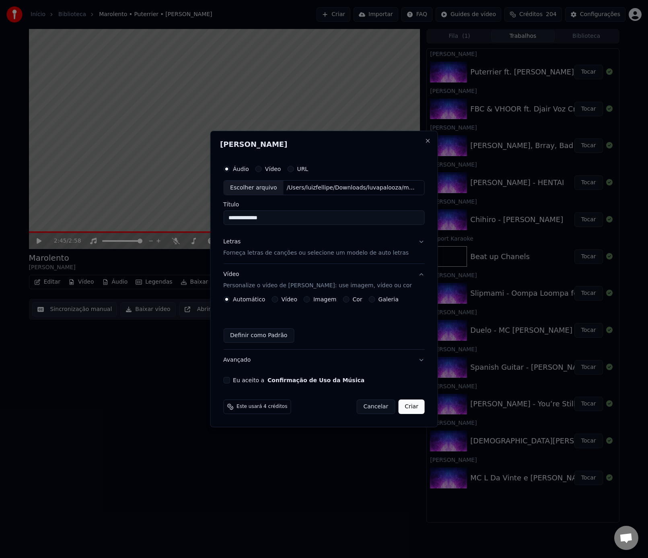
type input "**********"
click at [282, 252] on p "Forneça letras de canções ou selecione um modelo de auto letras" at bounding box center [315, 253] width 185 height 8
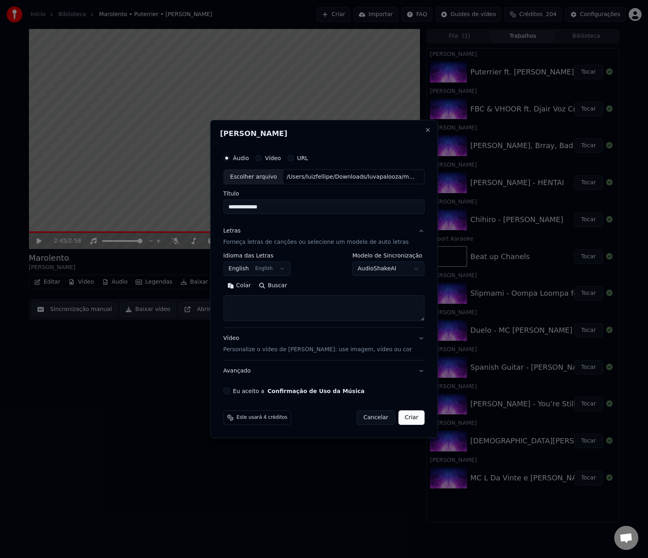
click at [292, 311] on textarea at bounding box center [324, 309] width 202 height 26
paste textarea "**********"
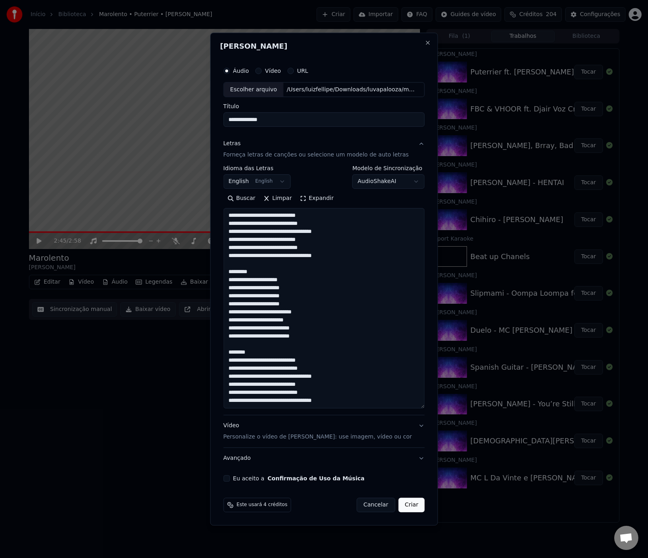
scroll to position [171, 0]
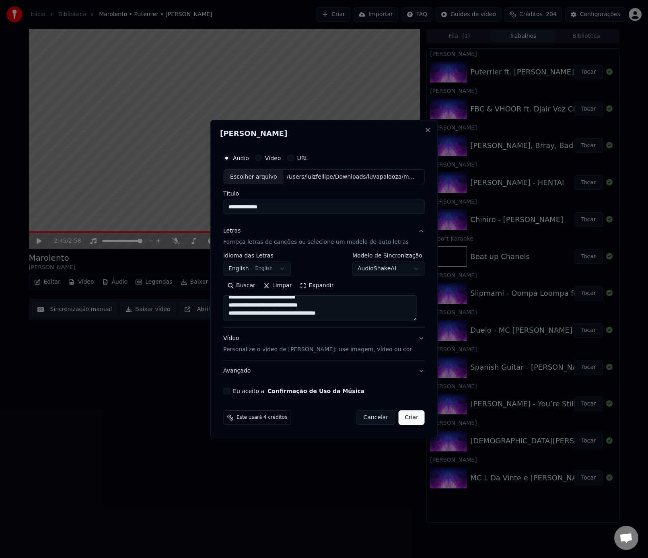
paste textarea "**********"
type textarea "**********"
click at [337, 346] on p "Personalize o vídeo de [PERSON_NAME]: use imagem, vídeo ou cor" at bounding box center [317, 350] width 189 height 8
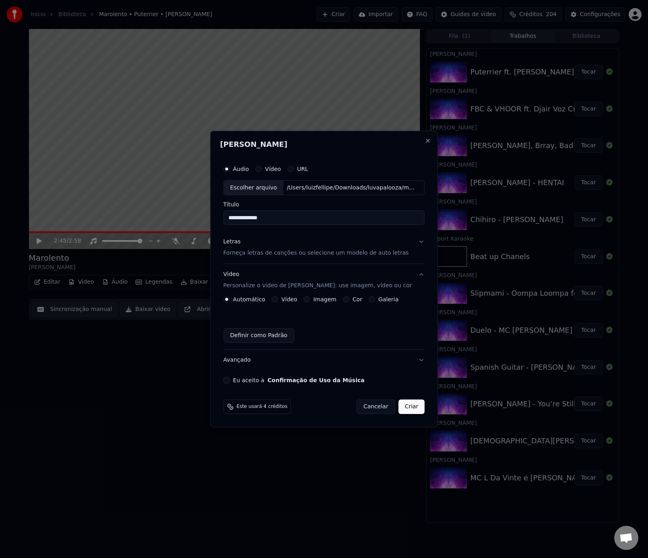
click at [280, 301] on div "Vídeo" at bounding box center [285, 299] width 26 height 6
click at [277, 301] on button "Vídeo" at bounding box center [275, 299] width 6 height 6
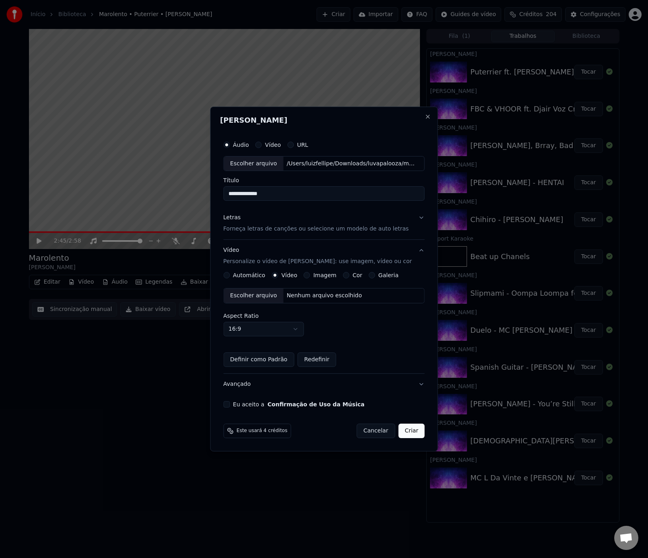
click at [268, 301] on div "Escolher arquivo" at bounding box center [254, 295] width 60 height 14
click at [227, 405] on button "Eu aceito a Confirmação de Uso da Música" at bounding box center [226, 404] width 6 height 6
click at [404, 432] on button "Criar" at bounding box center [411, 431] width 27 height 14
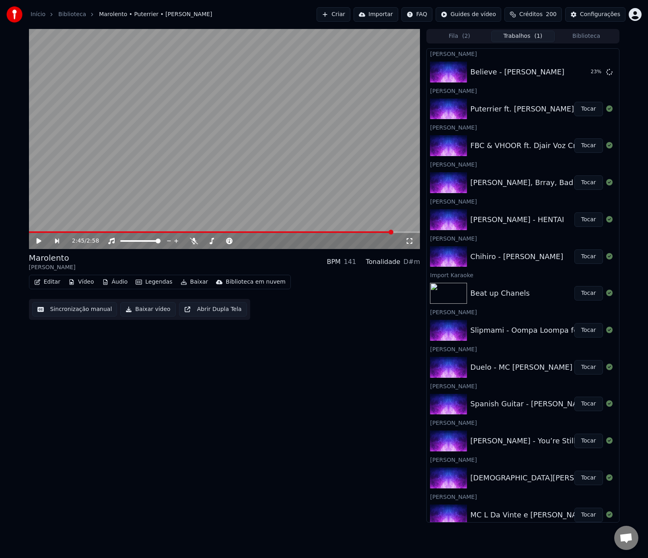
click at [393, 19] on button "Importar" at bounding box center [376, 14] width 45 height 14
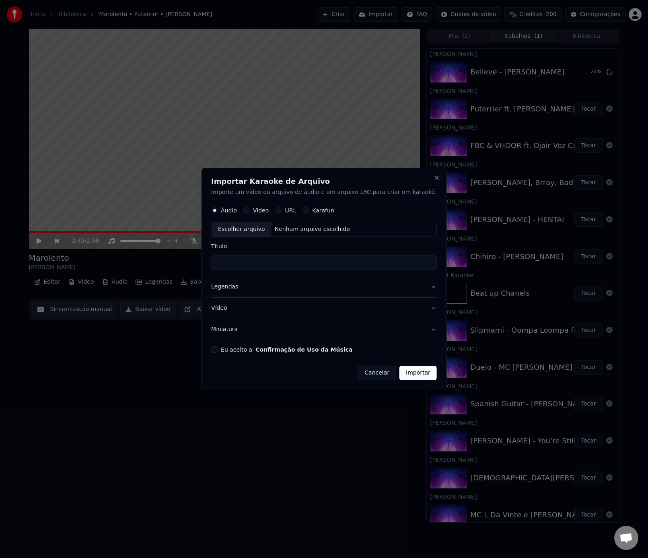
click at [250, 211] on button "Vídeo" at bounding box center [246, 211] width 6 height 6
click at [257, 229] on div "Escolher arquivo" at bounding box center [242, 229] width 60 height 14
click at [296, 263] on input "Título" at bounding box center [324, 263] width 226 height 14
type input "**********"
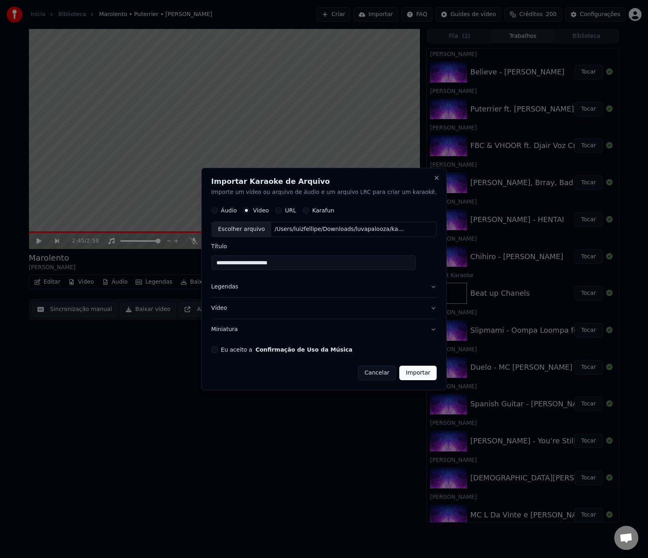
click at [230, 350] on div "Eu aceito a Confirmação de Uso da Música" at bounding box center [324, 349] width 226 height 6
click at [218, 352] on button "Eu aceito a Confirmação de Uso da Música" at bounding box center [214, 349] width 6 height 6
click at [418, 379] on button "Importar" at bounding box center [418, 373] width 37 height 14
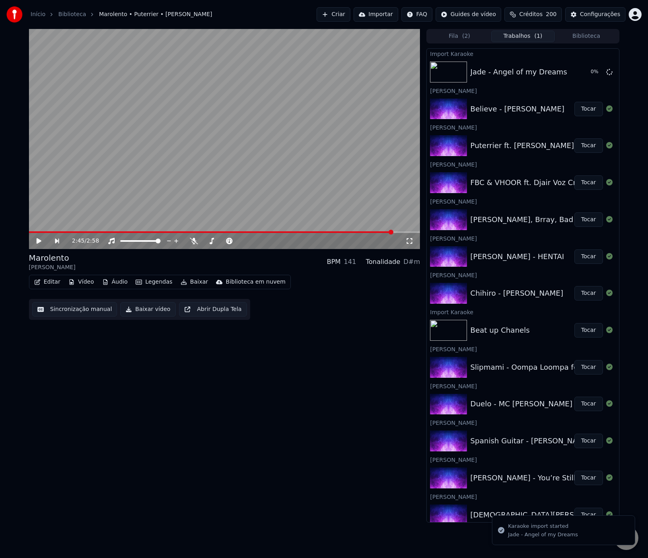
click at [589, 114] on button "Tocar" at bounding box center [589, 109] width 29 height 14
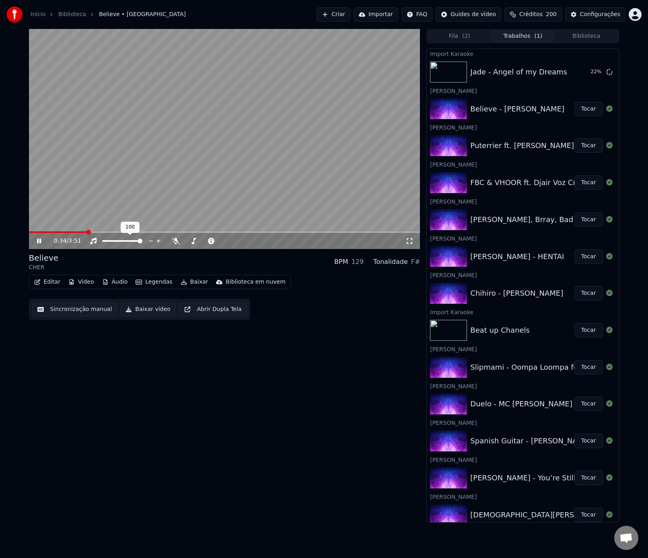
click at [173, 241] on icon at bounding box center [176, 241] width 8 height 6
click at [29, 230] on span at bounding box center [31, 232] width 5 height 5
click at [181, 247] on div "0:02 / 3:51" at bounding box center [224, 241] width 391 height 16
click at [177, 243] on icon at bounding box center [176, 241] width 8 height 6
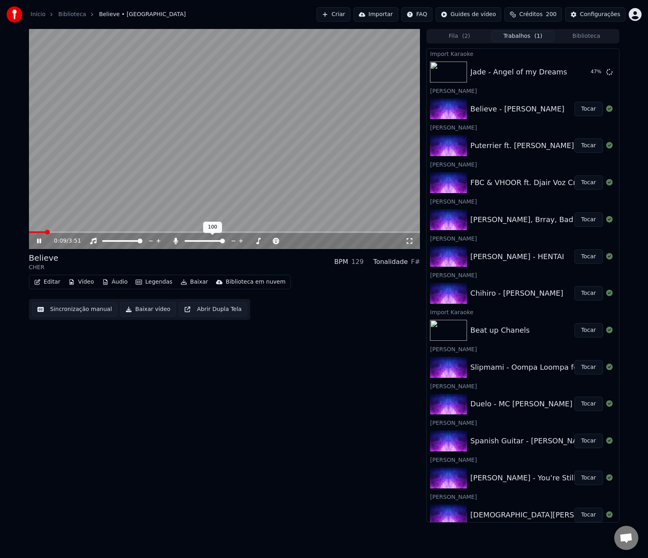
click at [177, 243] on icon at bounding box center [176, 241] width 8 height 6
click at [177, 241] on icon at bounding box center [176, 241] width 4 height 6
click at [177, 241] on icon at bounding box center [176, 241] width 8 height 6
click at [177, 241] on icon at bounding box center [176, 241] width 4 height 6
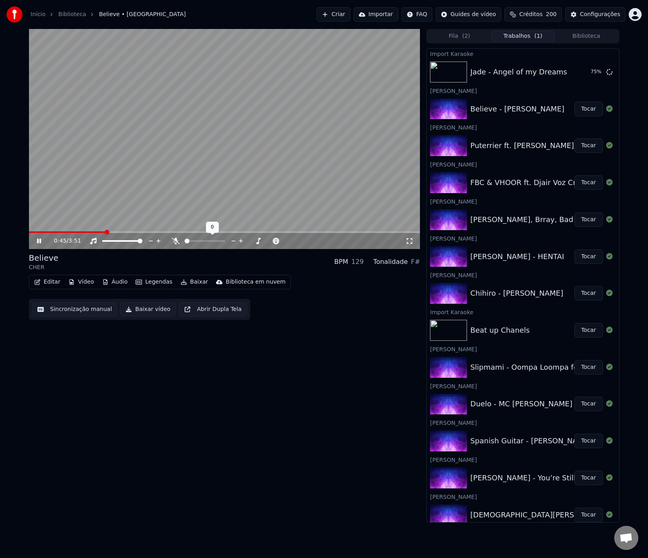
click at [177, 241] on icon at bounding box center [176, 241] width 8 height 6
click at [177, 241] on icon at bounding box center [176, 241] width 4 height 6
click at [177, 241] on icon at bounding box center [176, 241] width 8 height 6
click at [176, 241] on icon at bounding box center [176, 241] width 4 height 6
click at [180, 244] on div at bounding box center [212, 241] width 65 height 8
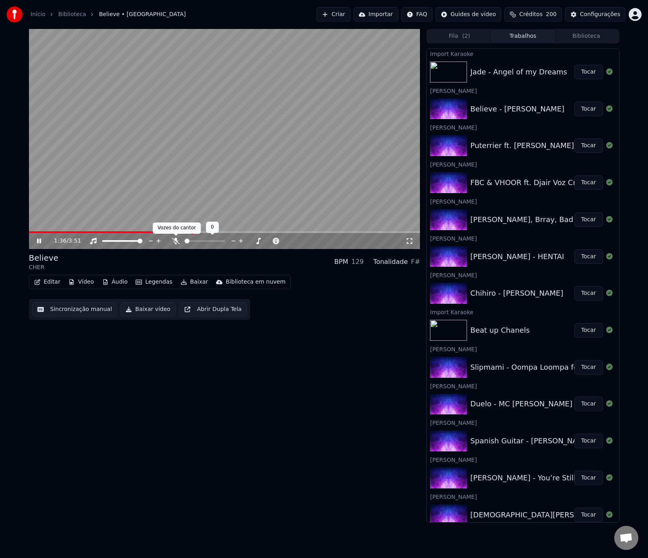
click at [175, 242] on icon at bounding box center [176, 241] width 8 height 6
click at [179, 241] on icon at bounding box center [176, 241] width 8 height 6
click at [579, 70] on button "Tocar" at bounding box center [589, 72] width 29 height 14
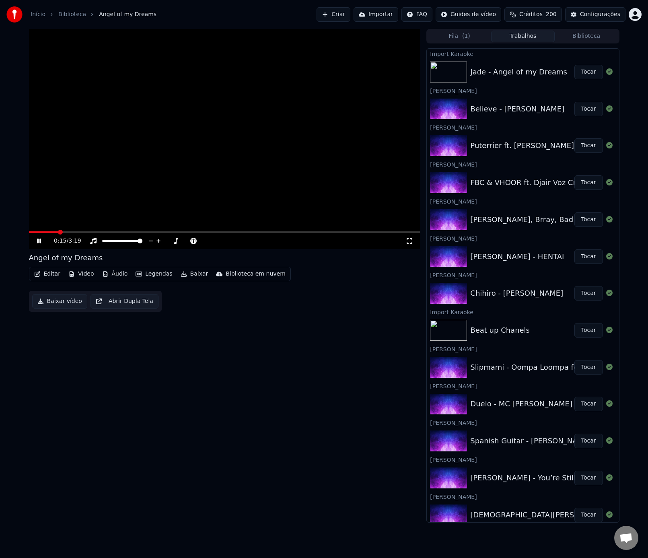
click at [396, 18] on button "Importar" at bounding box center [376, 14] width 45 height 14
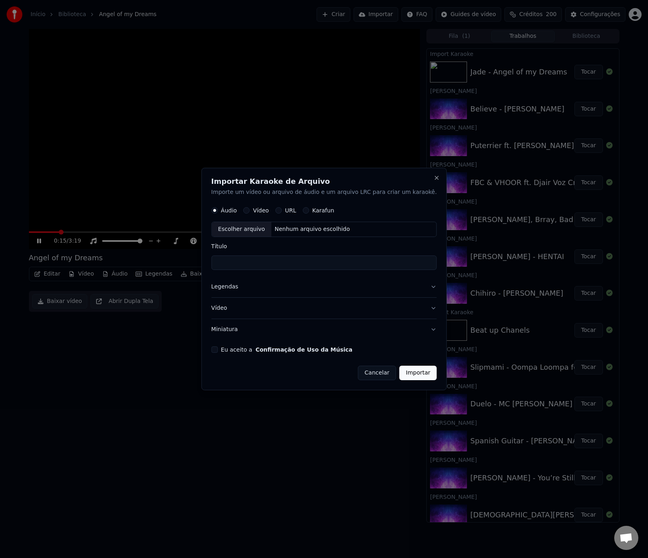
click at [250, 212] on button "Vídeo" at bounding box center [246, 211] width 6 height 6
click at [262, 233] on div "Escolher arquivo" at bounding box center [242, 229] width 60 height 14
click at [283, 261] on input "**********" at bounding box center [324, 263] width 226 height 14
drag, startPoint x: 274, startPoint y: 264, endPoint x: 432, endPoint y: 273, distance: 158.7
click at [432, 273] on div "**********" at bounding box center [324, 279] width 246 height 223
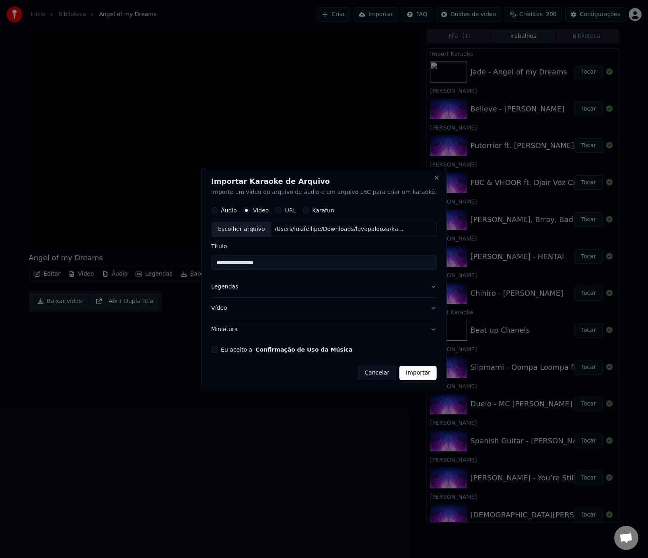
type input "**********"
click at [218, 352] on button "Eu aceito a Confirmação de Uso da Música" at bounding box center [214, 349] width 6 height 6
click at [404, 372] on button "Importar" at bounding box center [418, 373] width 37 height 14
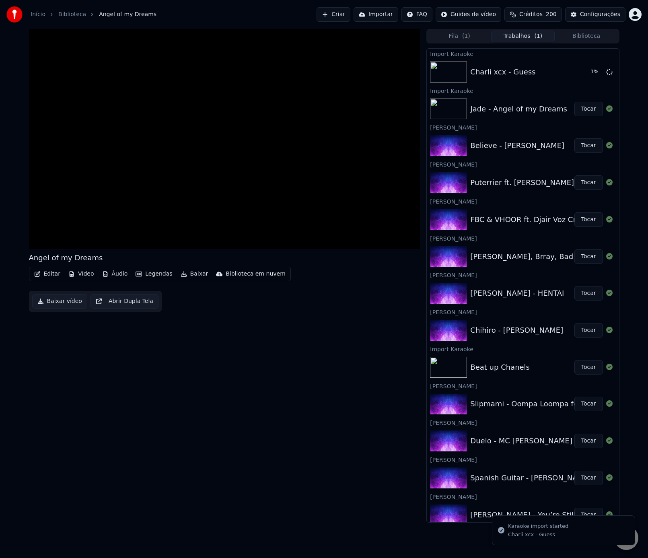
click at [390, 14] on button "Importar" at bounding box center [376, 14] width 45 height 14
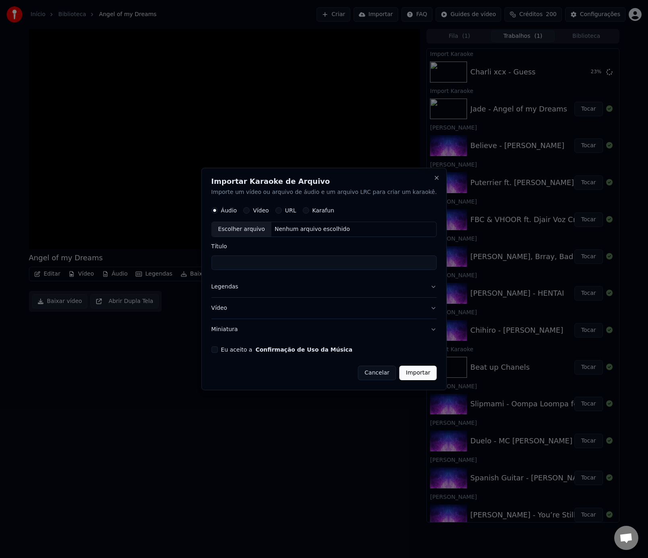
click at [250, 210] on button "Vídeo" at bounding box center [246, 211] width 6 height 6
click at [261, 230] on div "Escolher arquivo" at bounding box center [242, 229] width 60 height 14
click at [312, 262] on input "**********" at bounding box center [324, 263] width 226 height 14
type input "**********"
click at [418, 377] on button "Importar" at bounding box center [418, 373] width 37 height 14
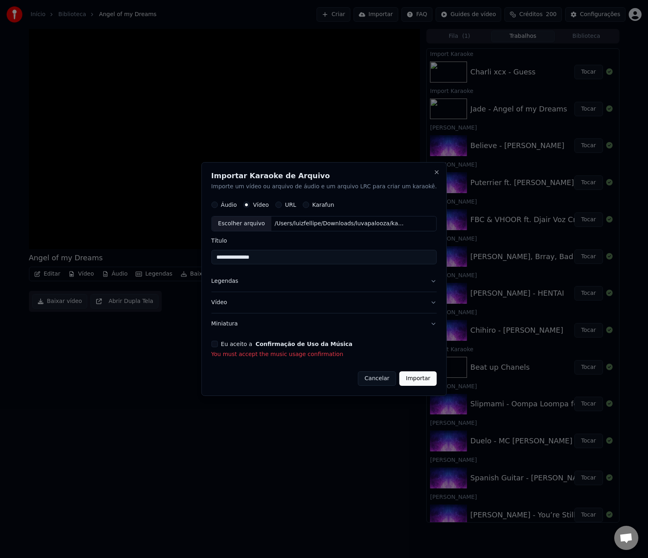
click at [218, 346] on button "Eu aceito a Confirmação de Uso da Música" at bounding box center [214, 344] width 6 height 6
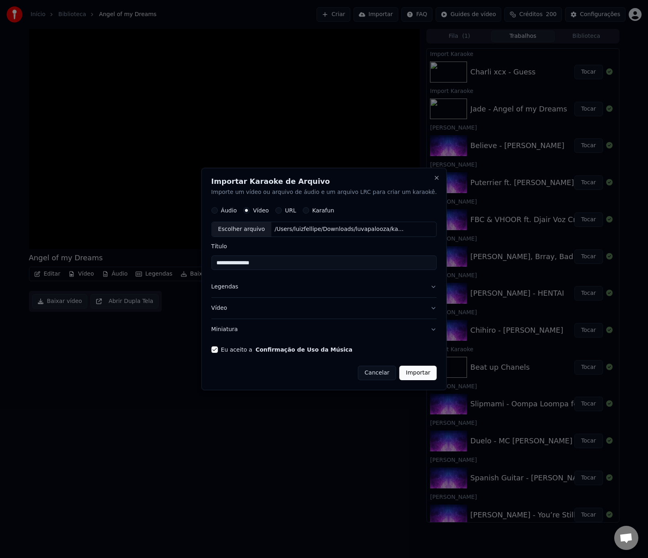
click at [400, 374] on button "Importar" at bounding box center [418, 373] width 37 height 14
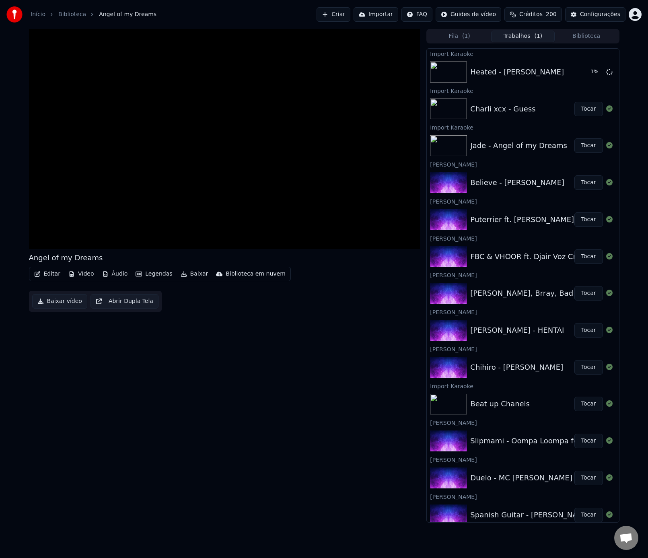
scroll to position [117, 0]
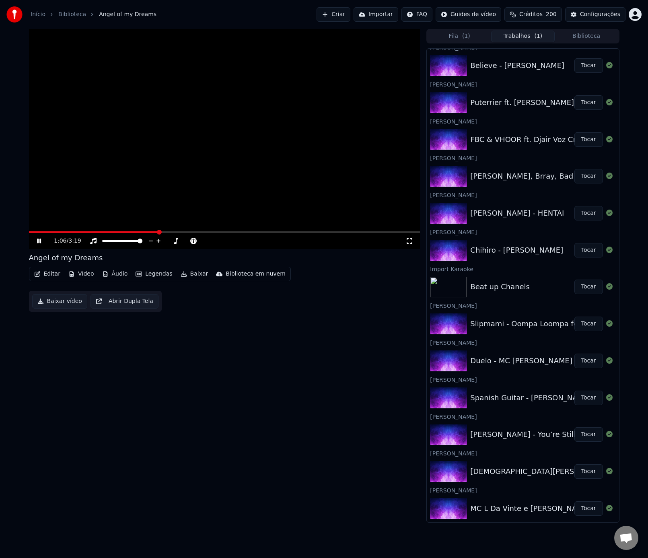
click at [40, 238] on icon at bounding box center [44, 241] width 19 height 6
